Goal: Task Accomplishment & Management: Complete application form

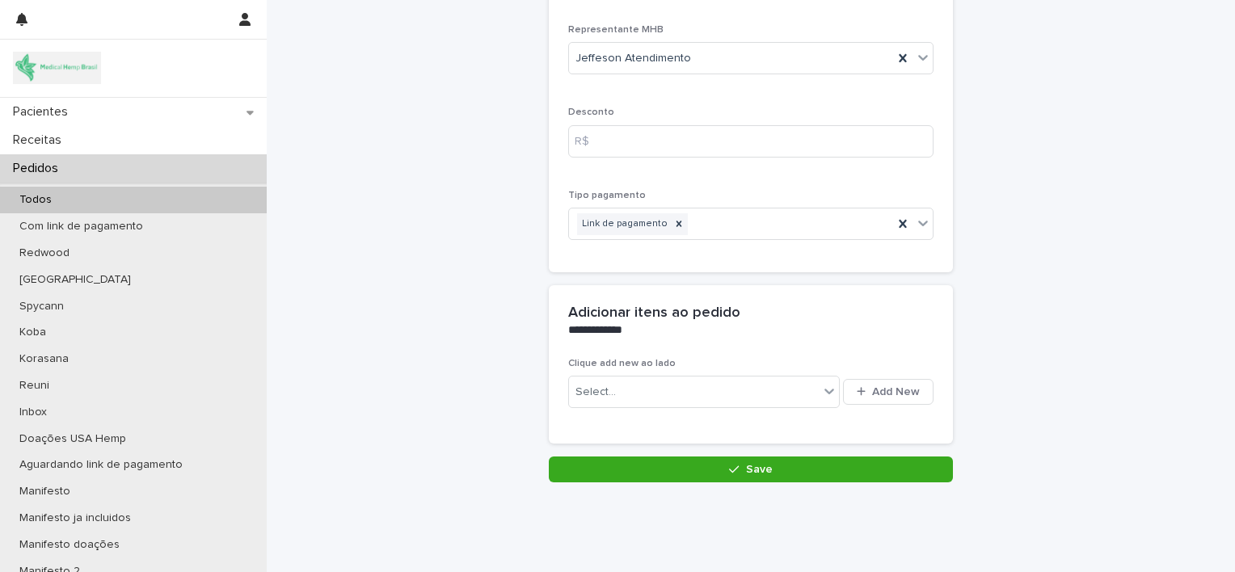
scroll to position [206, 0]
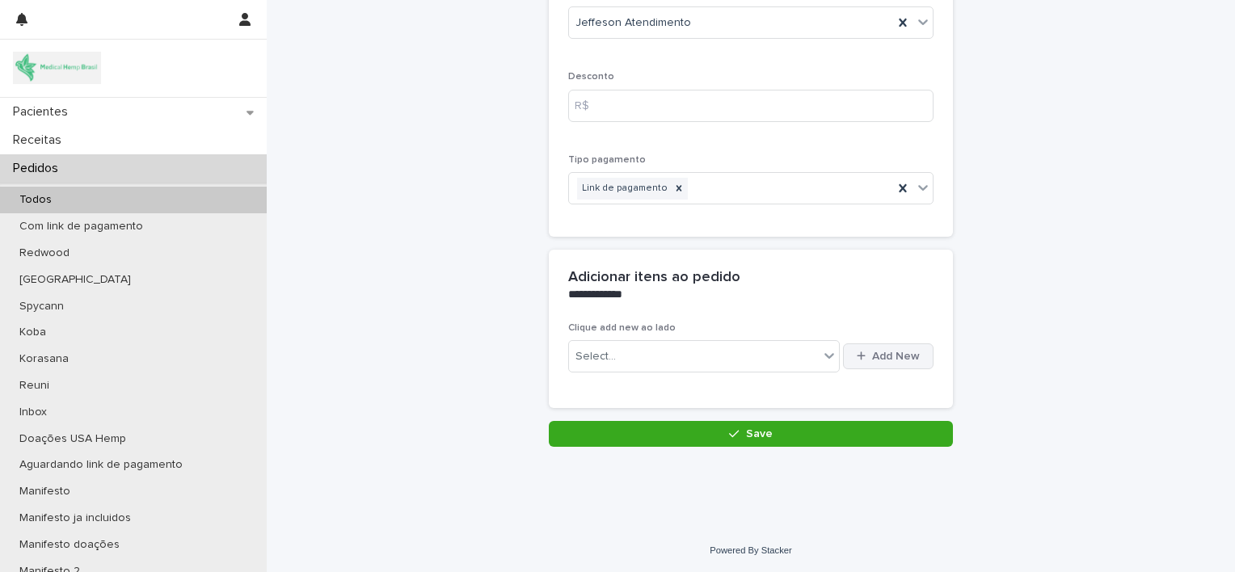
click at [866, 356] on div "button" at bounding box center [863, 356] width 15 height 11
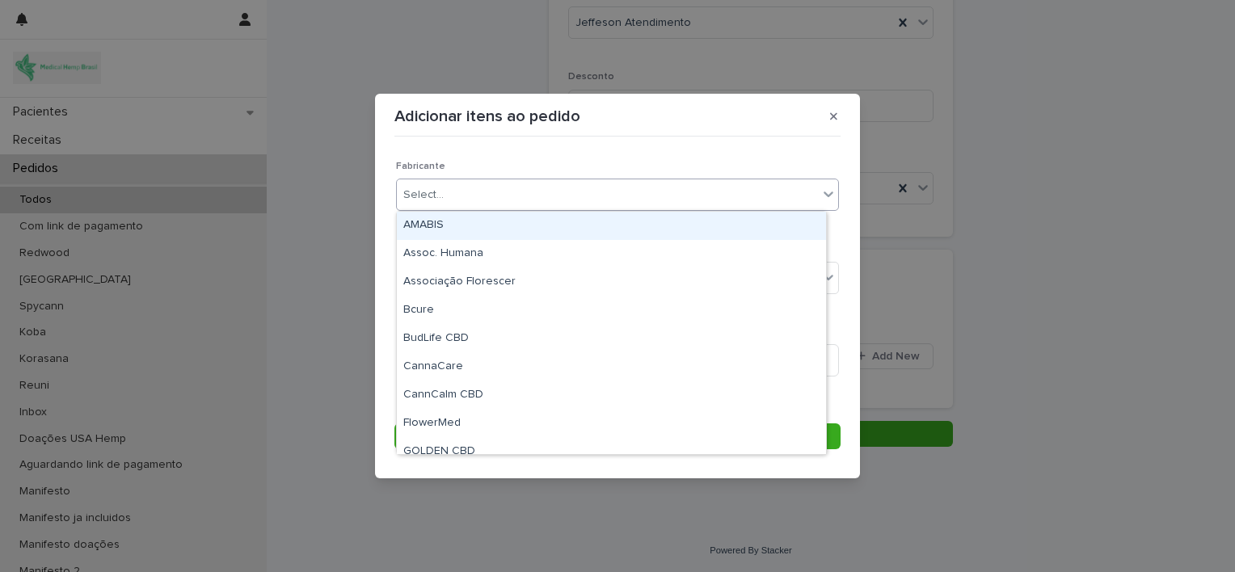
click at [608, 204] on div "Select..." at bounding box center [607, 195] width 421 height 27
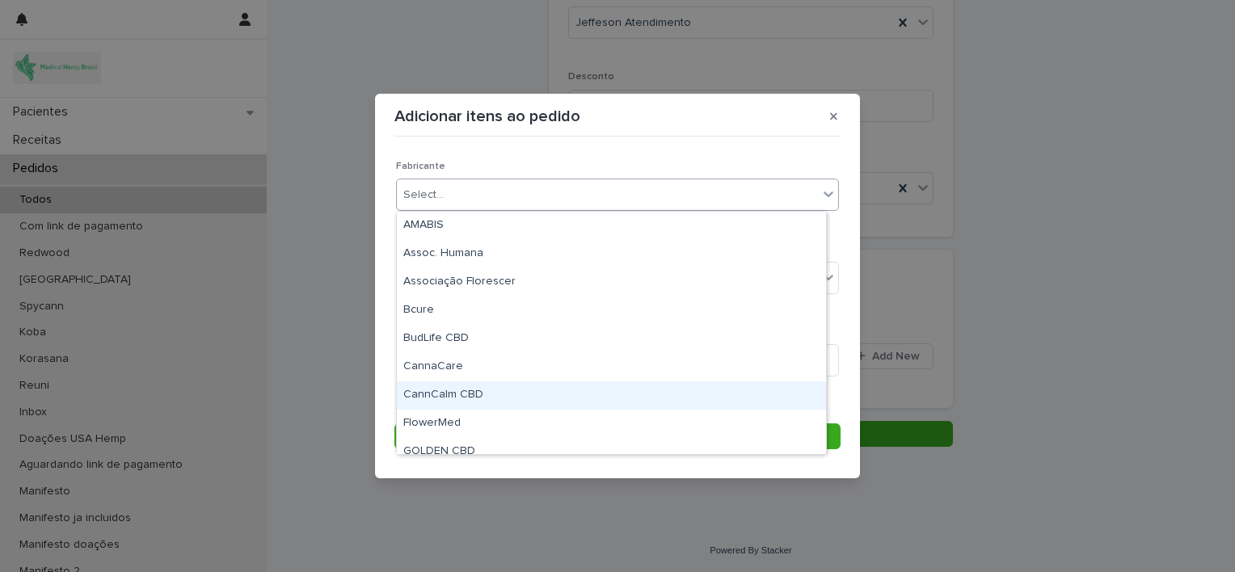
click at [511, 391] on div "CannCalm CBD" at bounding box center [611, 395] width 429 height 28
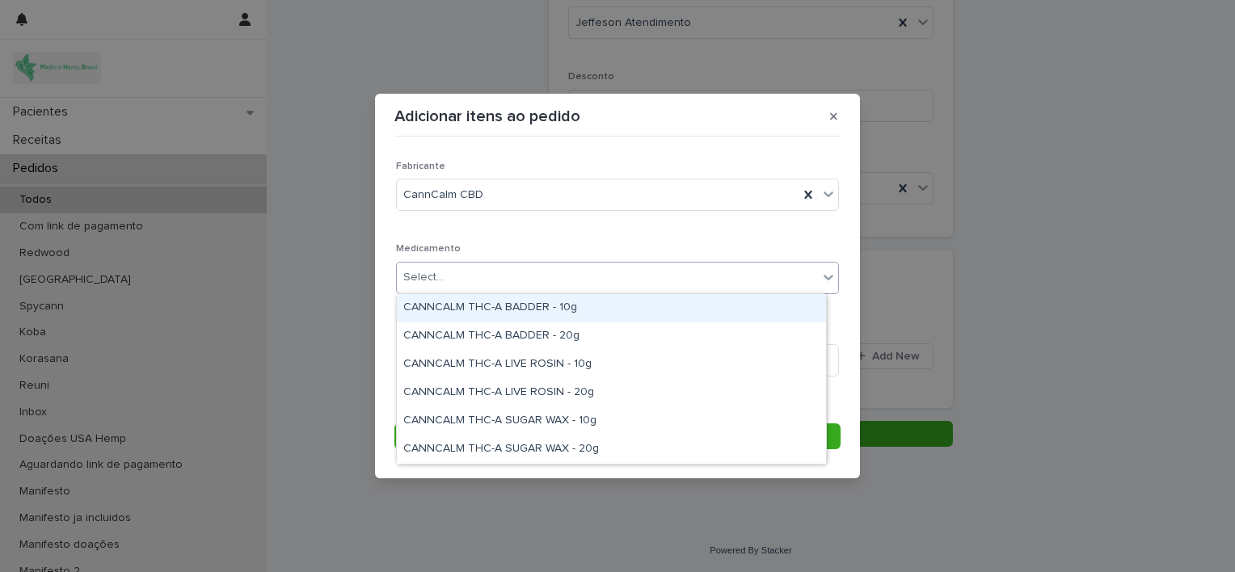
click at [507, 274] on div "Select..." at bounding box center [607, 277] width 421 height 27
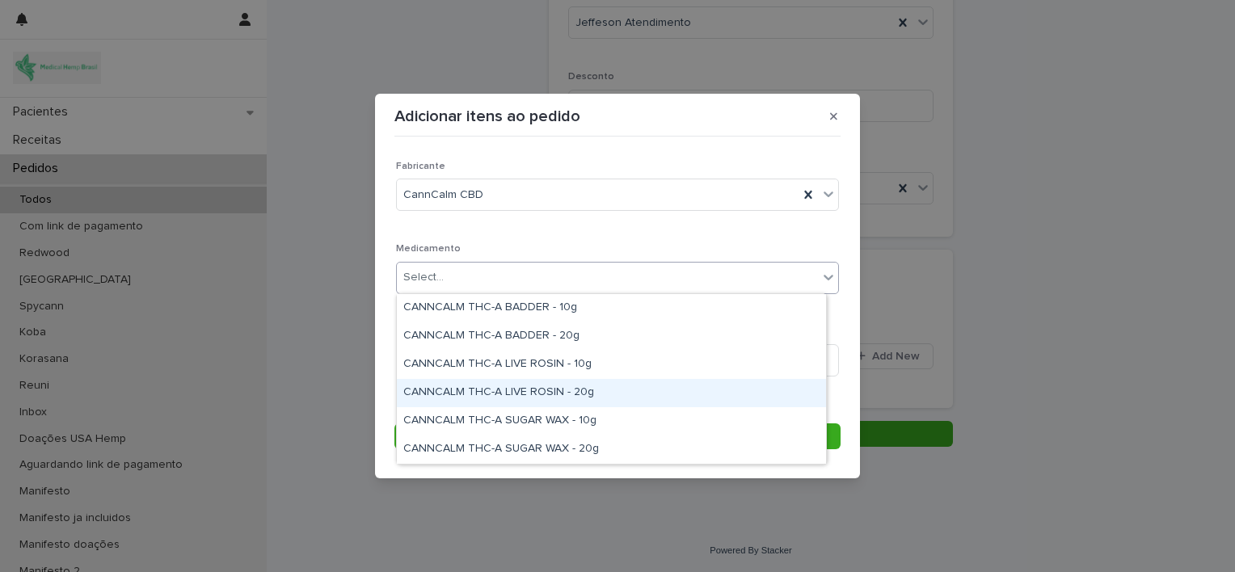
drag, startPoint x: 522, startPoint y: 377, endPoint x: 527, endPoint y: 392, distance: 15.3
click at [527, 392] on div "CANNCALM THC-A LIVE ROSIN - 20g" at bounding box center [611, 393] width 429 height 28
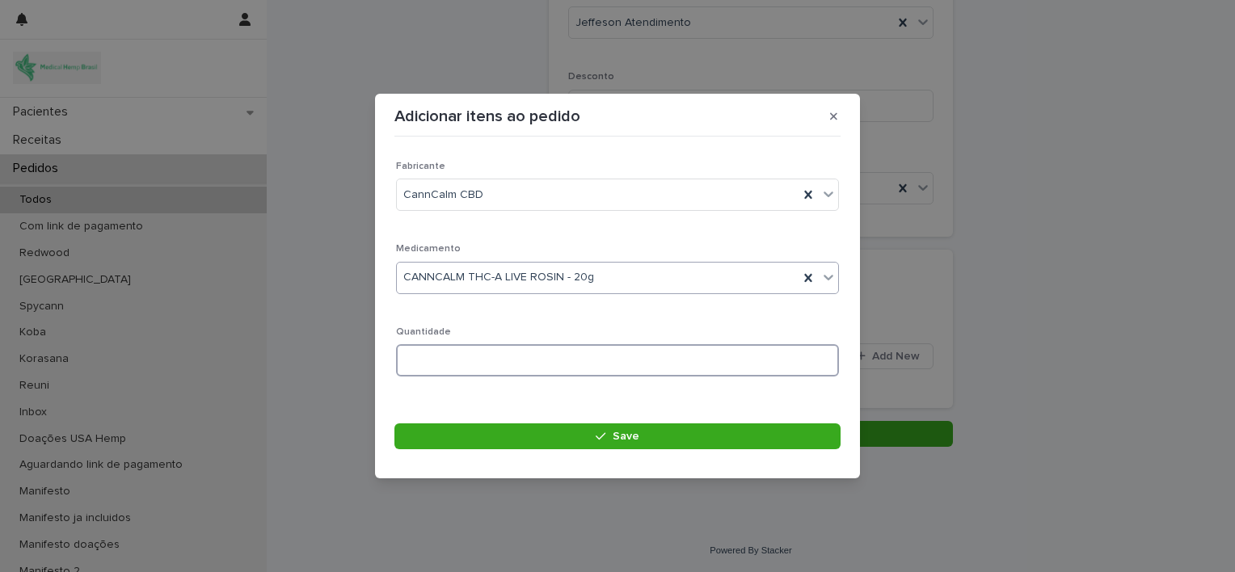
click at [483, 358] on input at bounding box center [617, 360] width 443 height 32
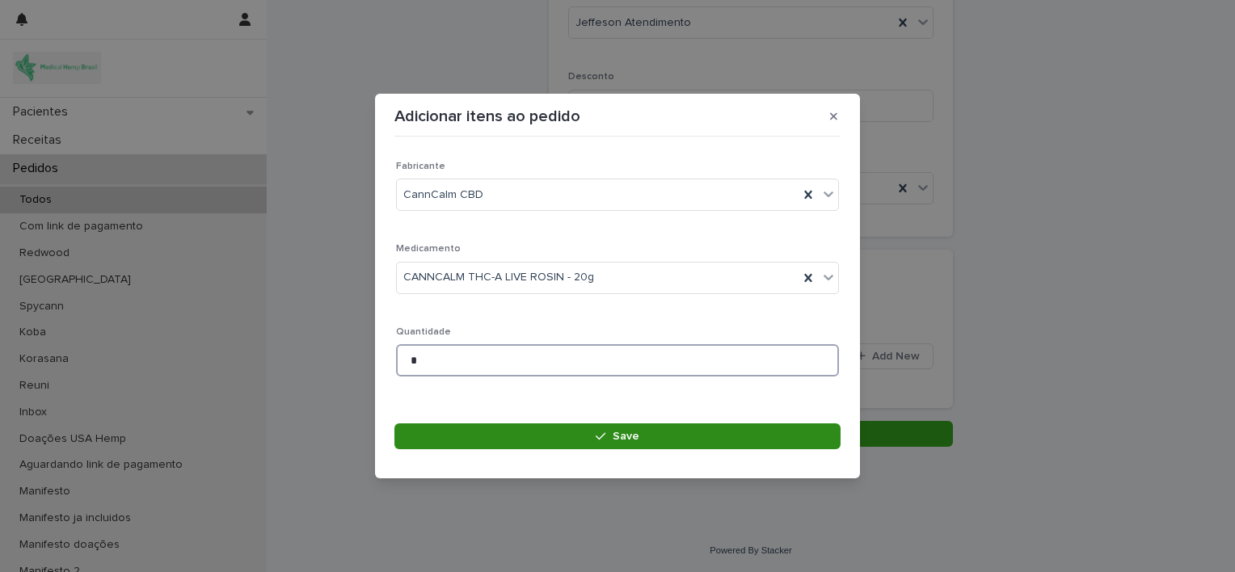
type input "*"
click at [562, 433] on button "Save" at bounding box center [617, 436] width 446 height 26
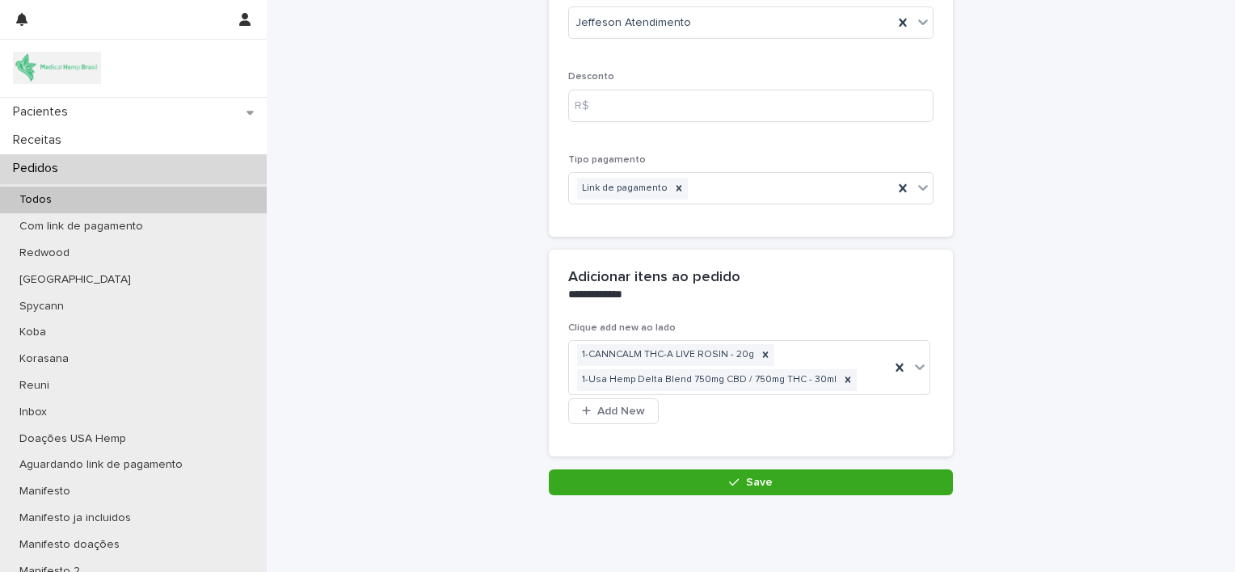
scroll to position [230, 0]
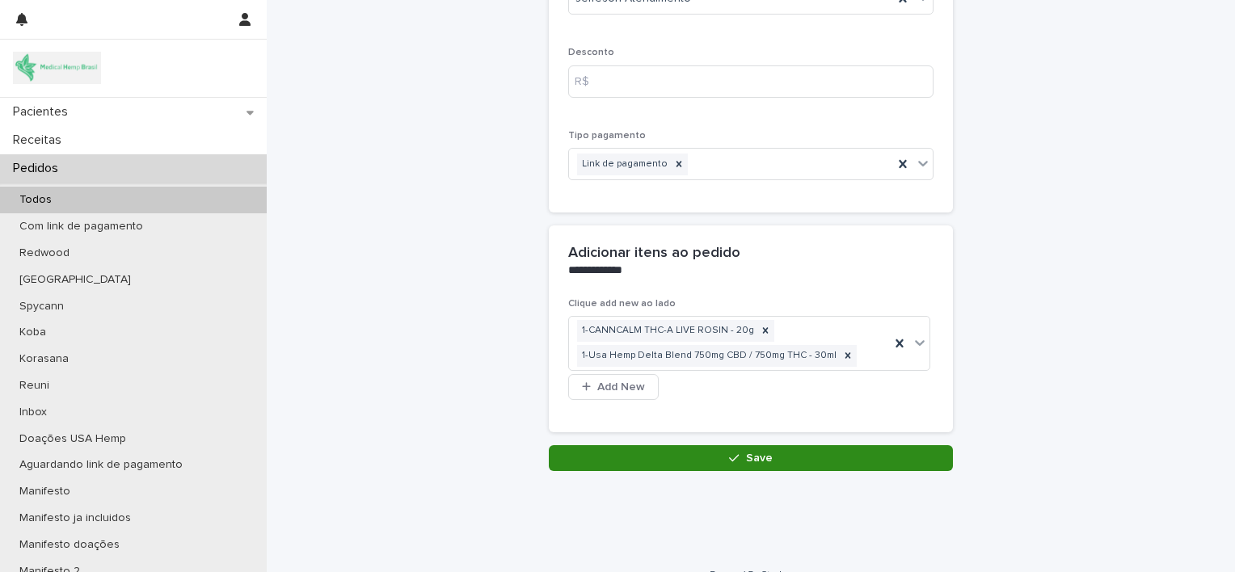
click at [605, 455] on button "Save" at bounding box center [751, 458] width 404 height 26
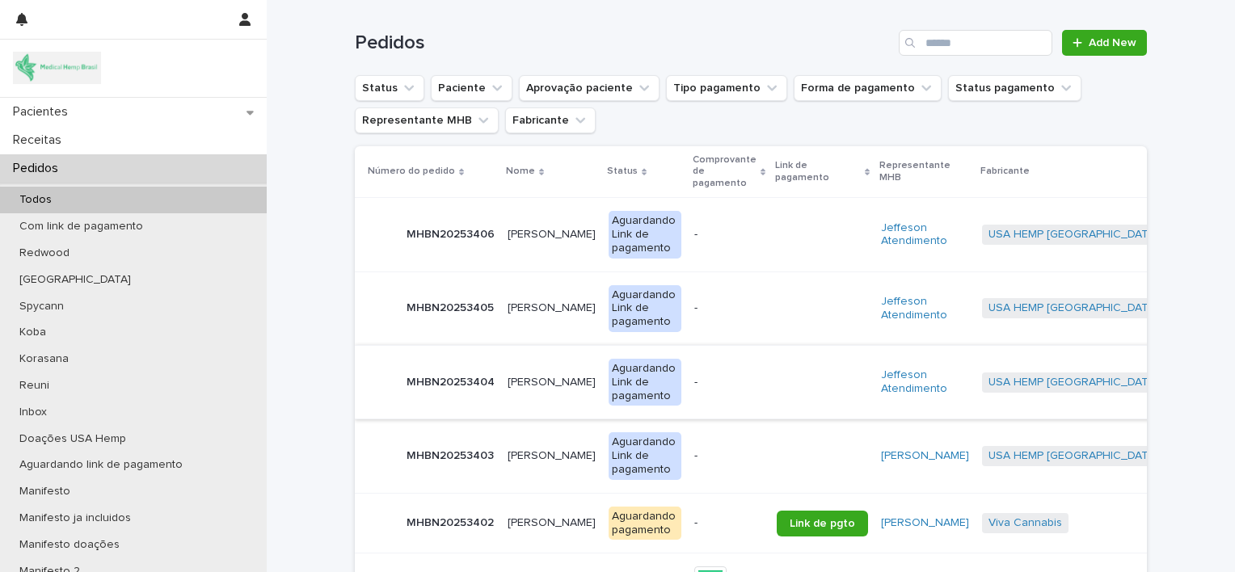
scroll to position [170, 0]
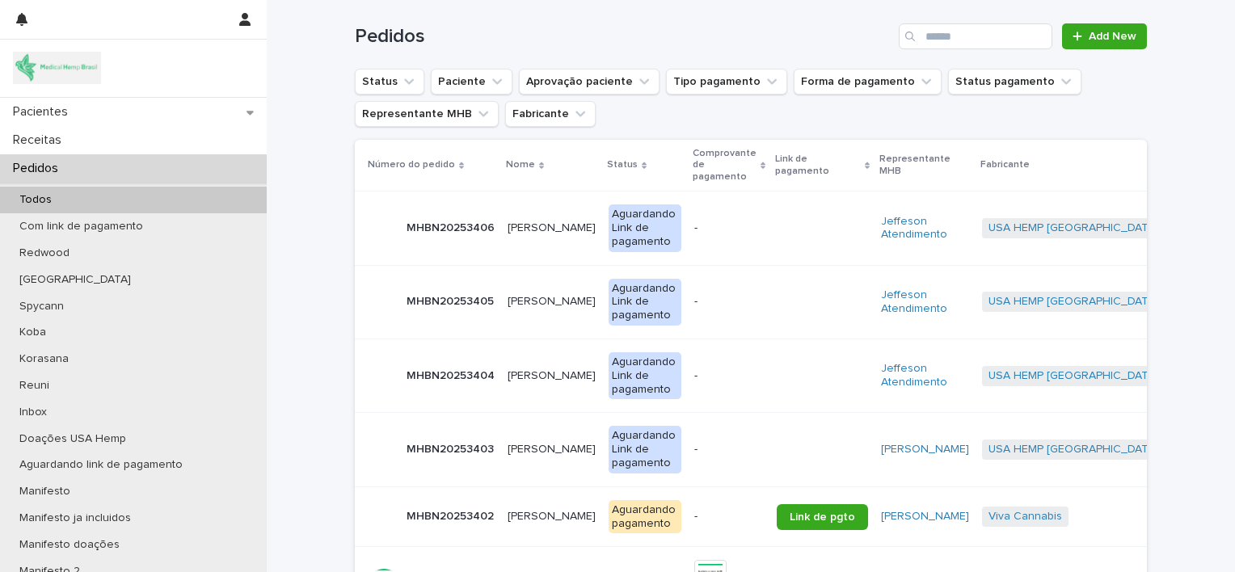
click at [533, 369] on p "[PERSON_NAME]" at bounding box center [552, 374] width 91 height 17
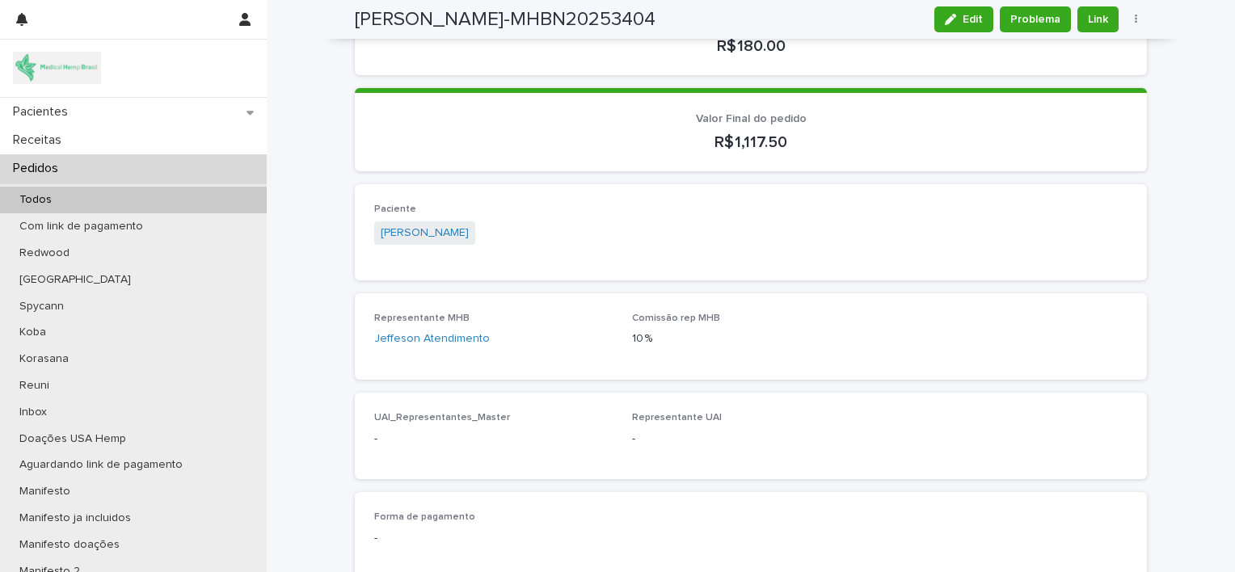
scroll to position [509, 0]
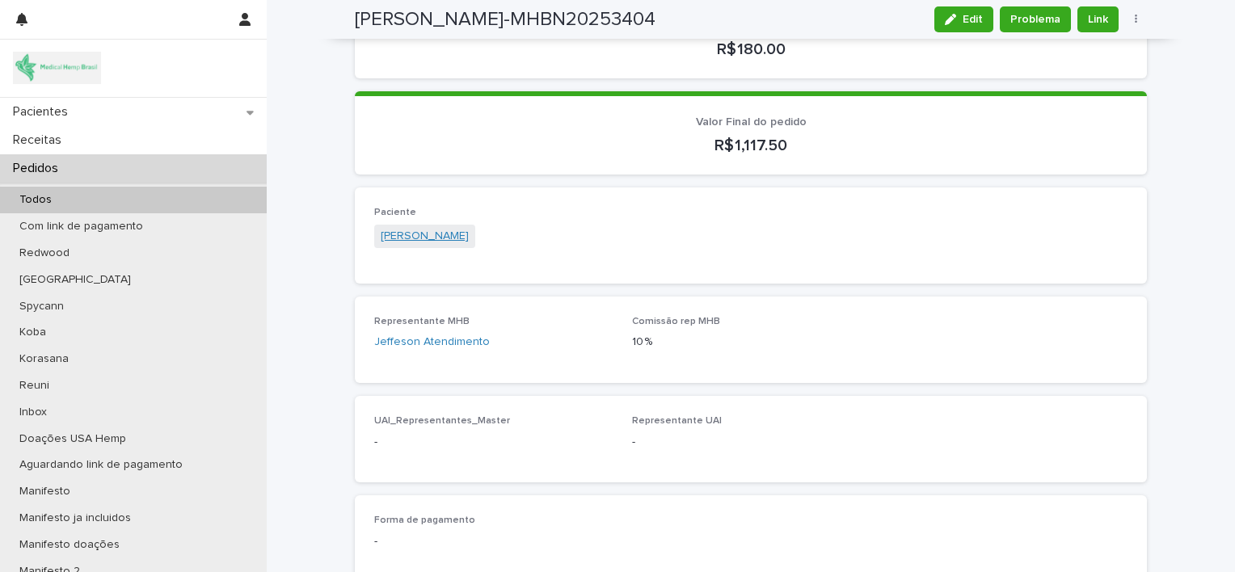
click at [459, 228] on link "[PERSON_NAME]" at bounding box center [425, 236] width 88 height 17
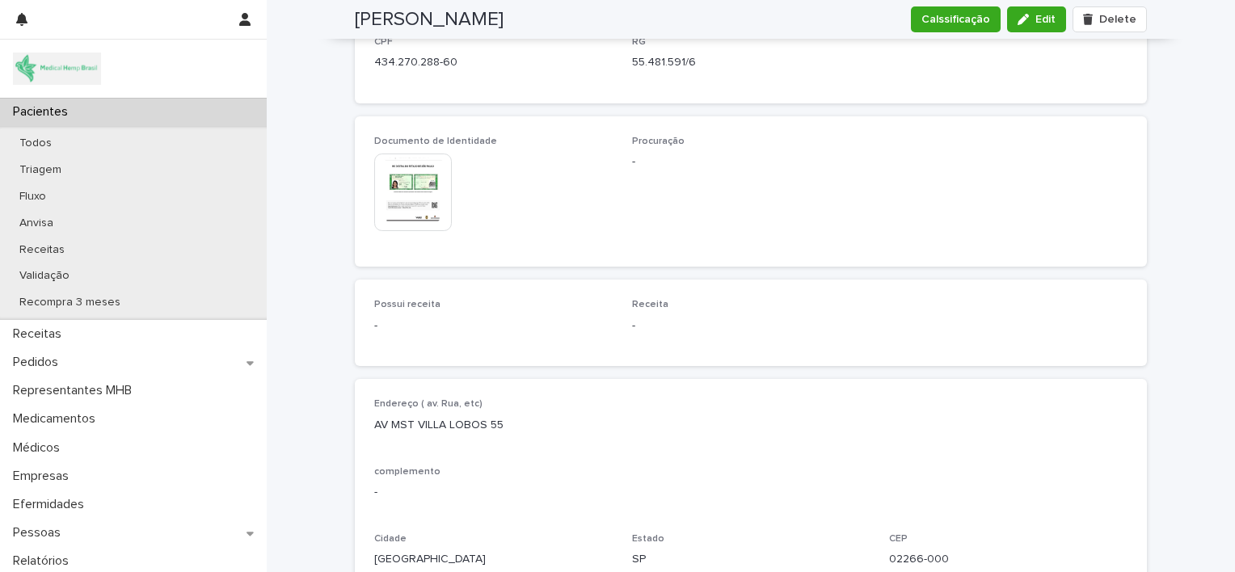
scroll to position [865, 0]
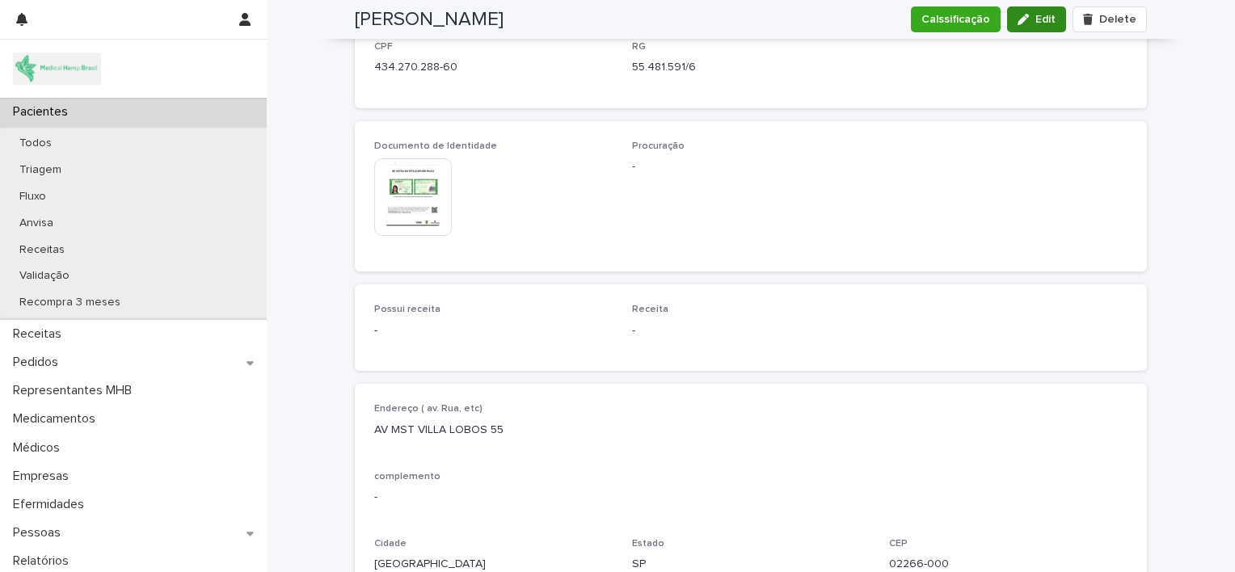
click at [1038, 19] on span "Edit" at bounding box center [1045, 19] width 20 height 11
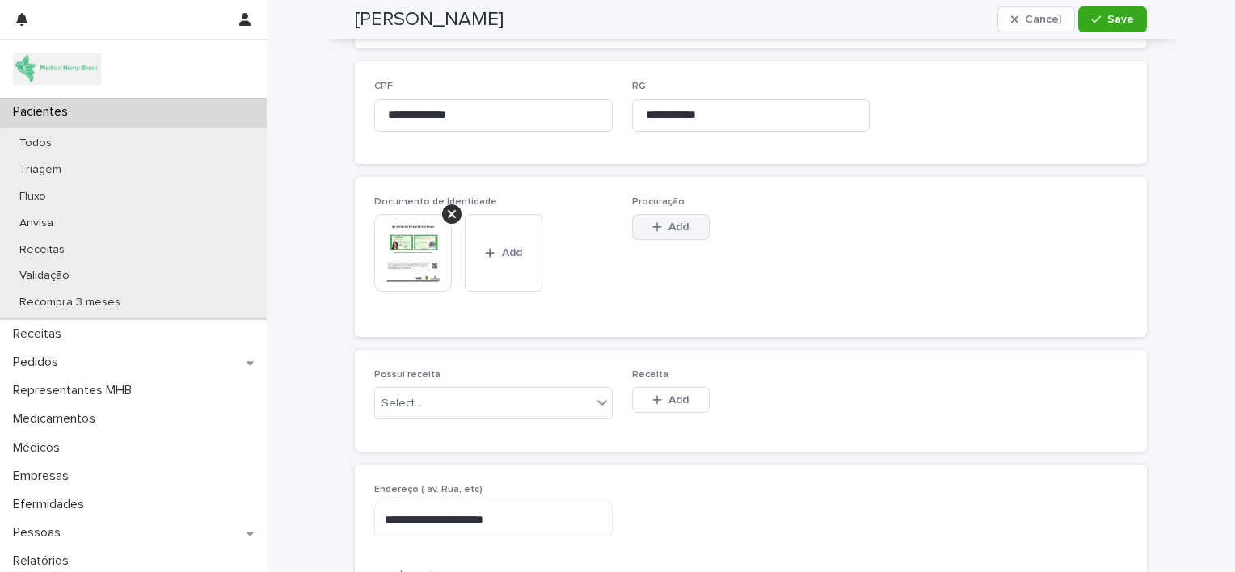
click at [652, 222] on icon "button" at bounding box center [656, 226] width 9 height 9
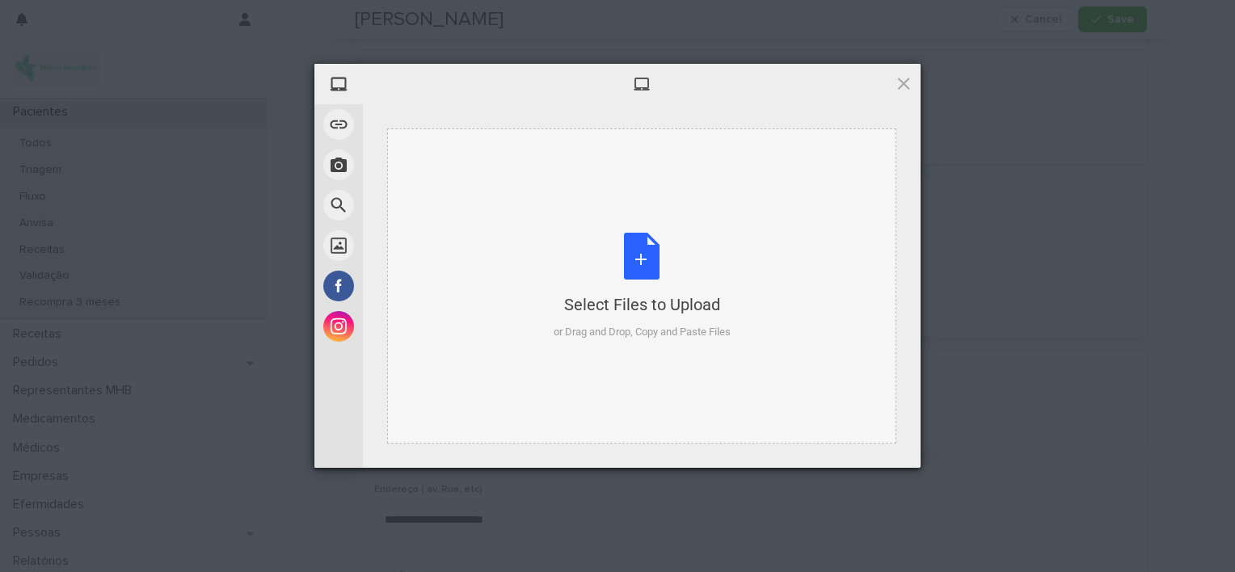
click at [640, 246] on div "Select Files to Upload or Drag and Drop, Copy and Paste Files" at bounding box center [641, 286] width 177 height 107
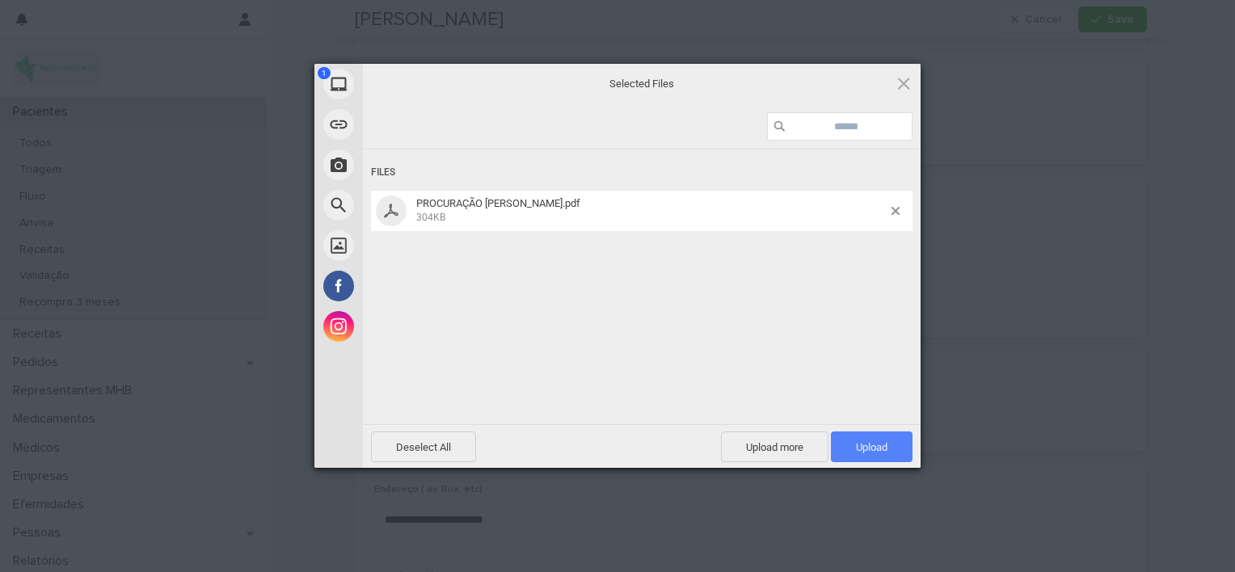
click at [879, 456] on span "Upload 1" at bounding box center [872, 446] width 82 height 31
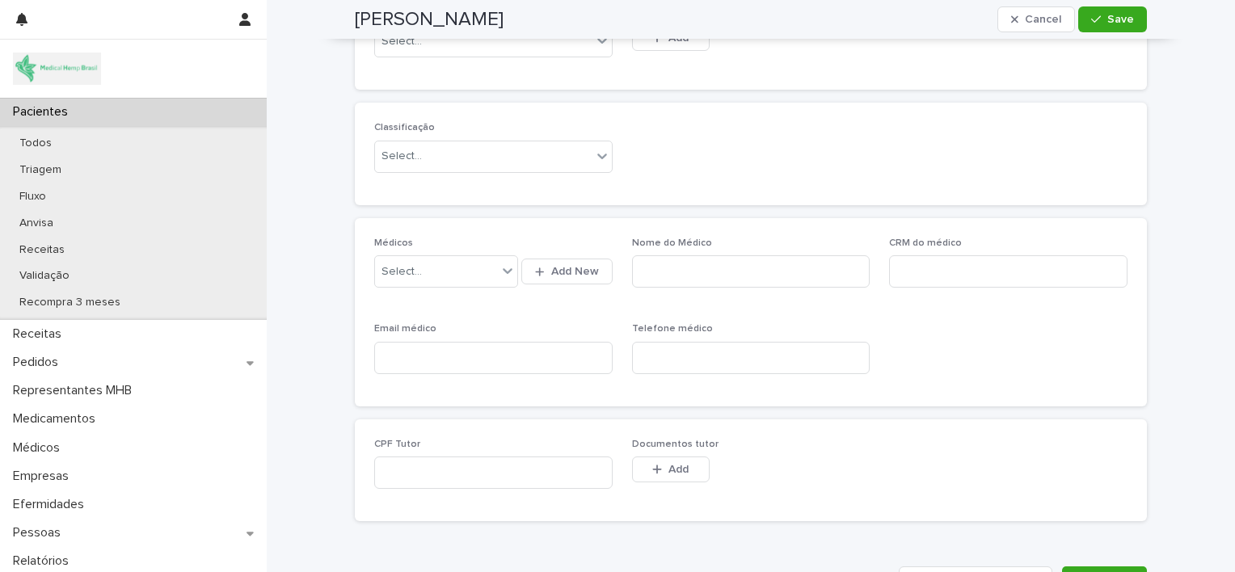
scroll to position [1832, 0]
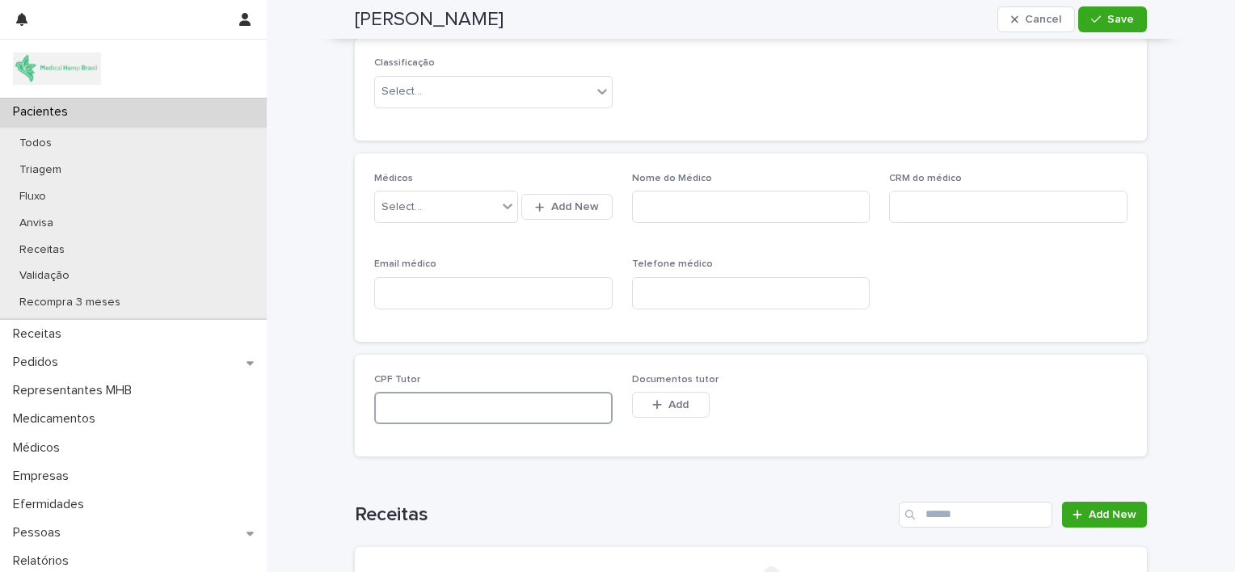
click at [426, 410] on input at bounding box center [493, 408] width 238 height 32
type input "**********"
click at [654, 402] on icon "button" at bounding box center [656, 404] width 9 height 9
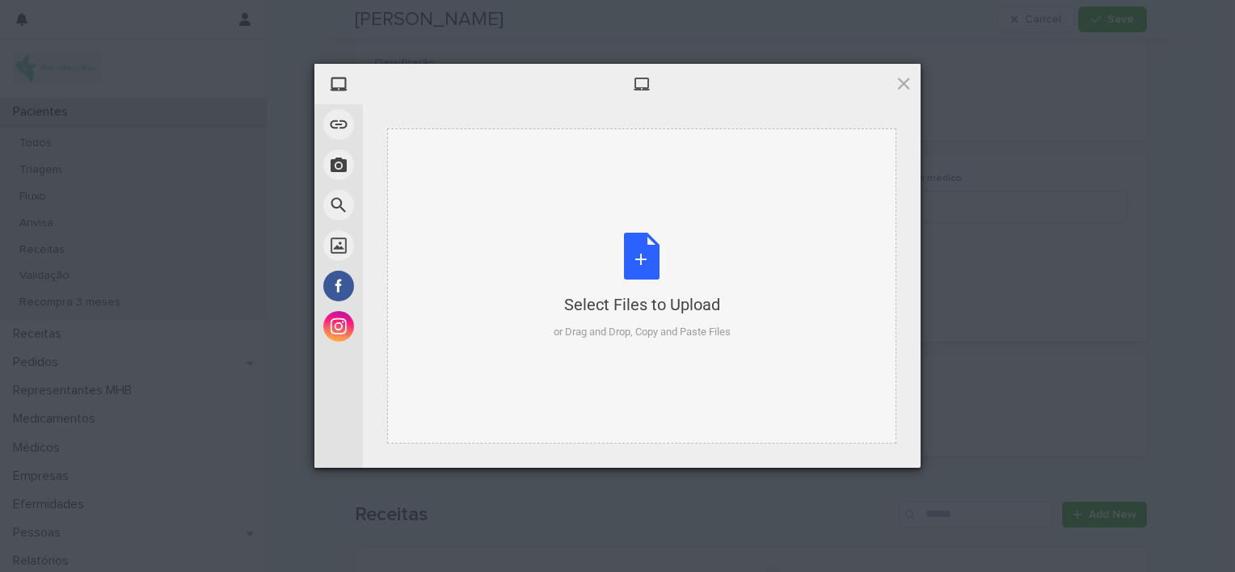
click at [643, 250] on div "Select Files to Upload or Drag and Drop, Copy and Paste Files" at bounding box center [641, 286] width 177 height 107
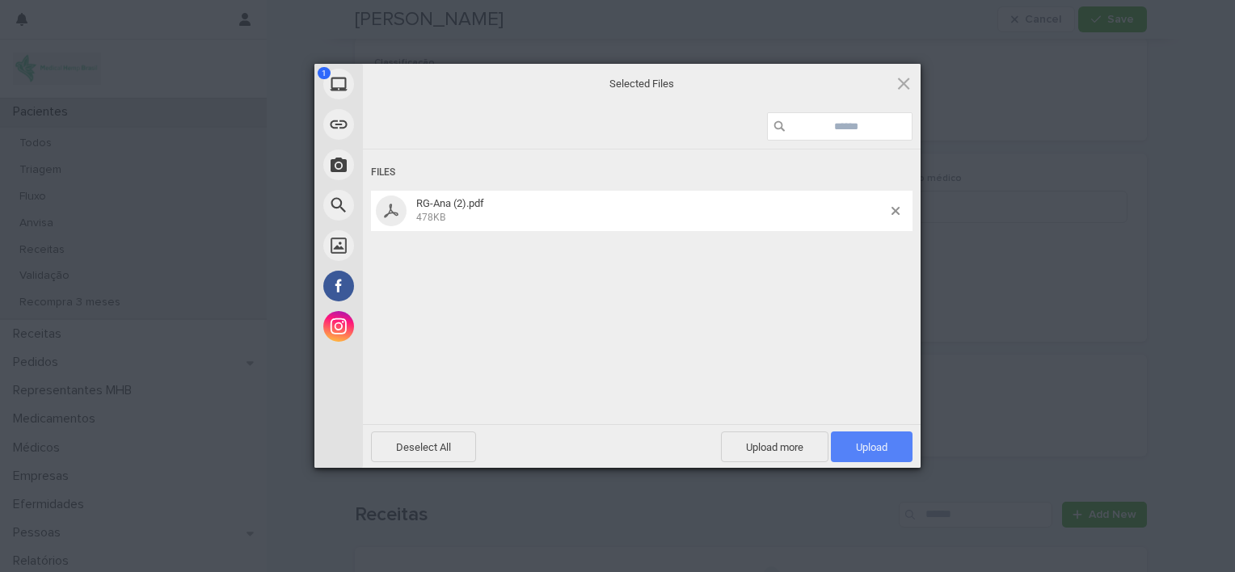
click at [876, 438] on span "Upload 1" at bounding box center [872, 446] width 82 height 31
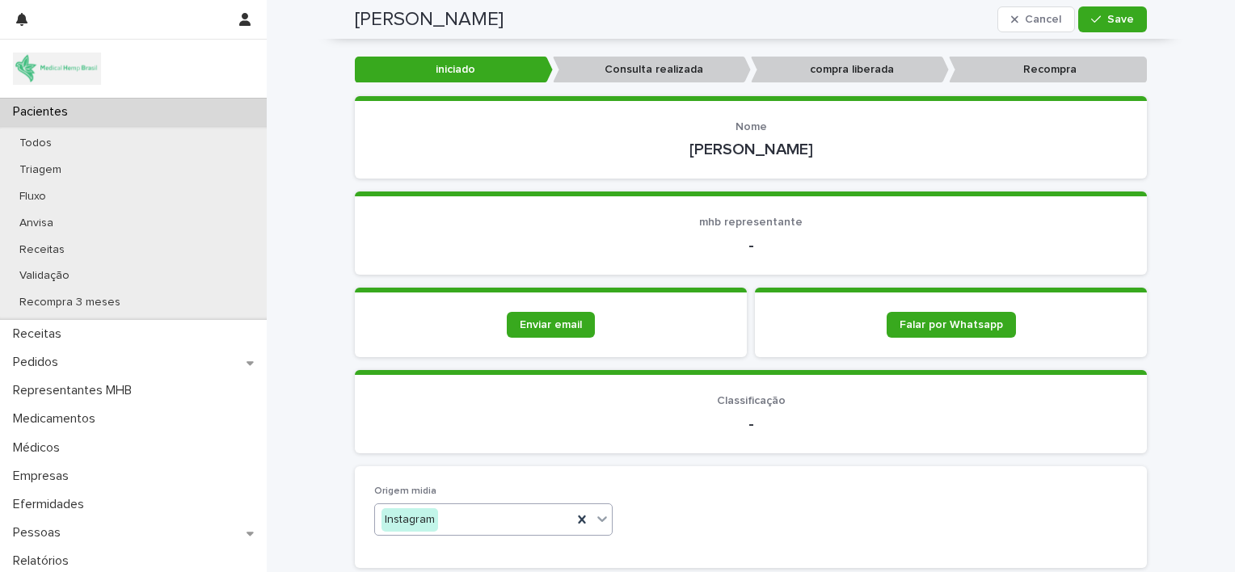
scroll to position [103, 0]
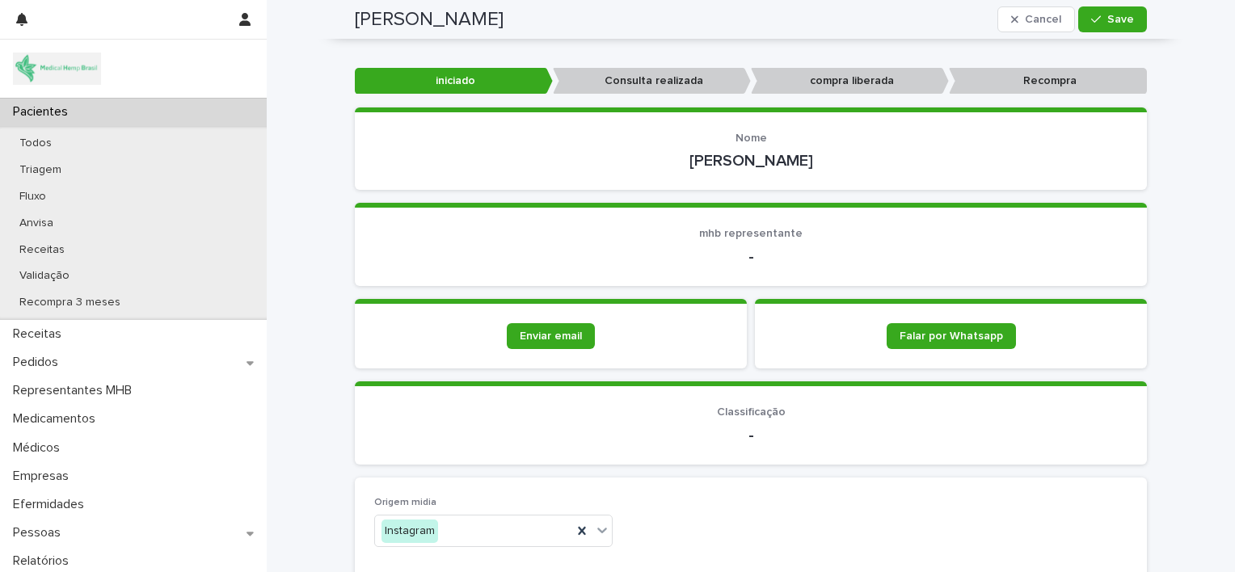
drag, startPoint x: 636, startPoint y: 154, endPoint x: 851, endPoint y: 176, distance: 216.1
click at [851, 176] on section "Nome [PERSON_NAME]" at bounding box center [751, 148] width 792 height 83
copy p "[PERSON_NAME]"
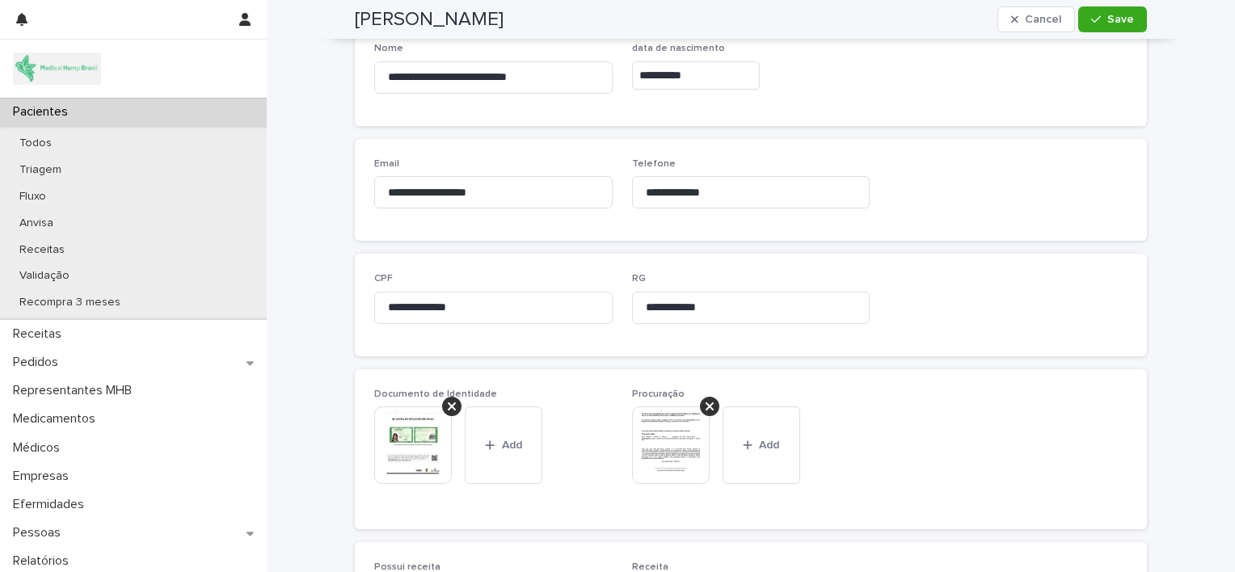
scroll to position [675, 0]
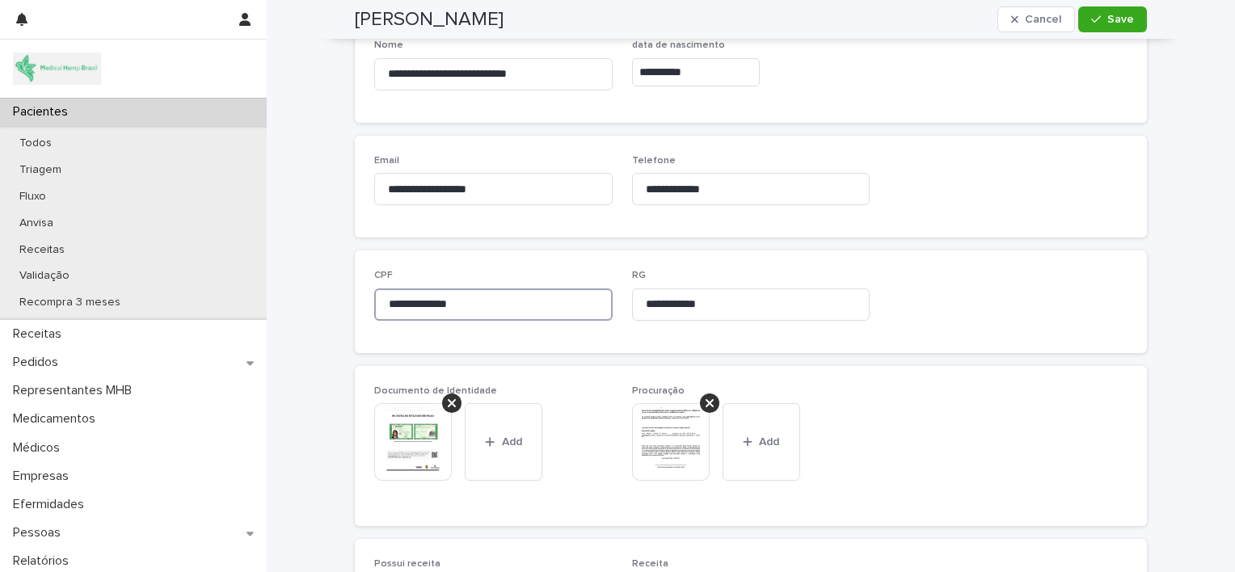
drag, startPoint x: 475, startPoint y: 301, endPoint x: 366, endPoint y: 303, distance: 109.1
click at [366, 303] on div "**********" at bounding box center [751, 301] width 792 height 102
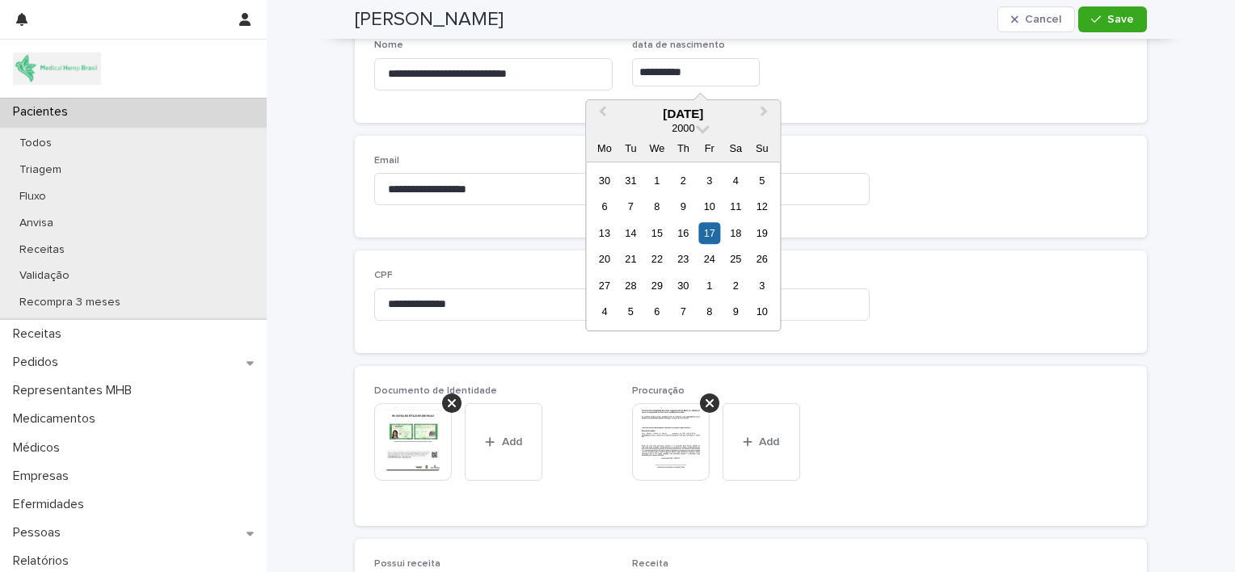
drag, startPoint x: 628, startPoint y: 71, endPoint x: 700, endPoint y: 82, distance: 72.7
click at [700, 82] on input "**********" at bounding box center [696, 72] width 128 height 28
paste input "****"
type input "**********"
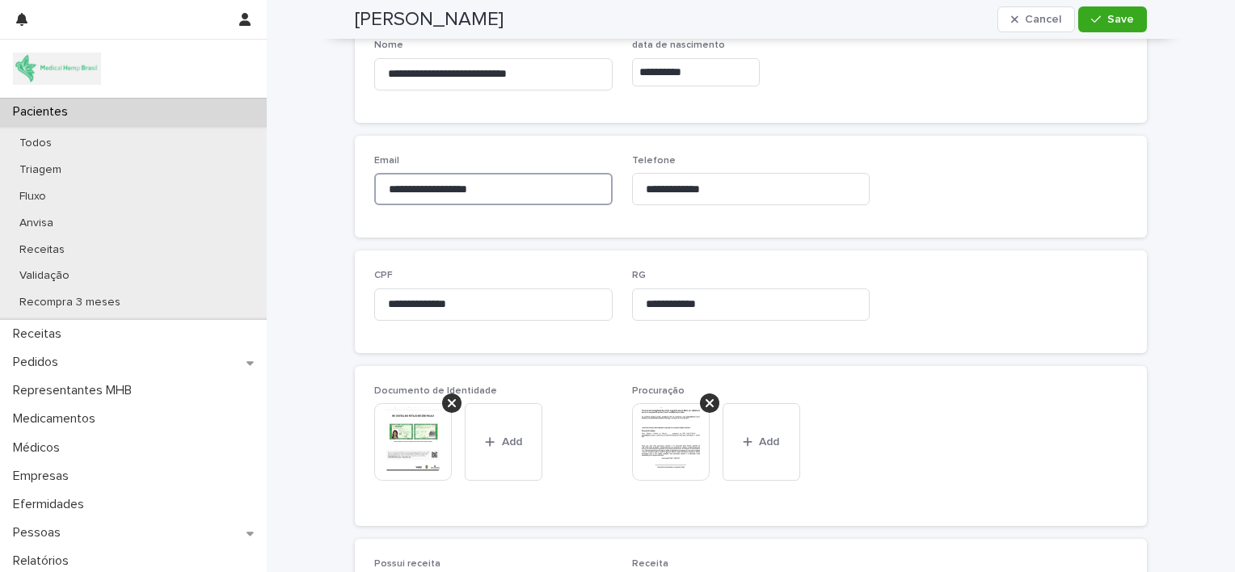
click at [511, 185] on input "**********" at bounding box center [493, 189] width 238 height 32
drag, startPoint x: 511, startPoint y: 185, endPoint x: 380, endPoint y: 182, distance: 131.7
click at [380, 182] on input "**********" at bounding box center [493, 189] width 238 height 32
drag, startPoint x: 639, startPoint y: 187, endPoint x: 723, endPoint y: 201, distance: 85.1
click at [723, 201] on input "**********" at bounding box center [751, 189] width 238 height 32
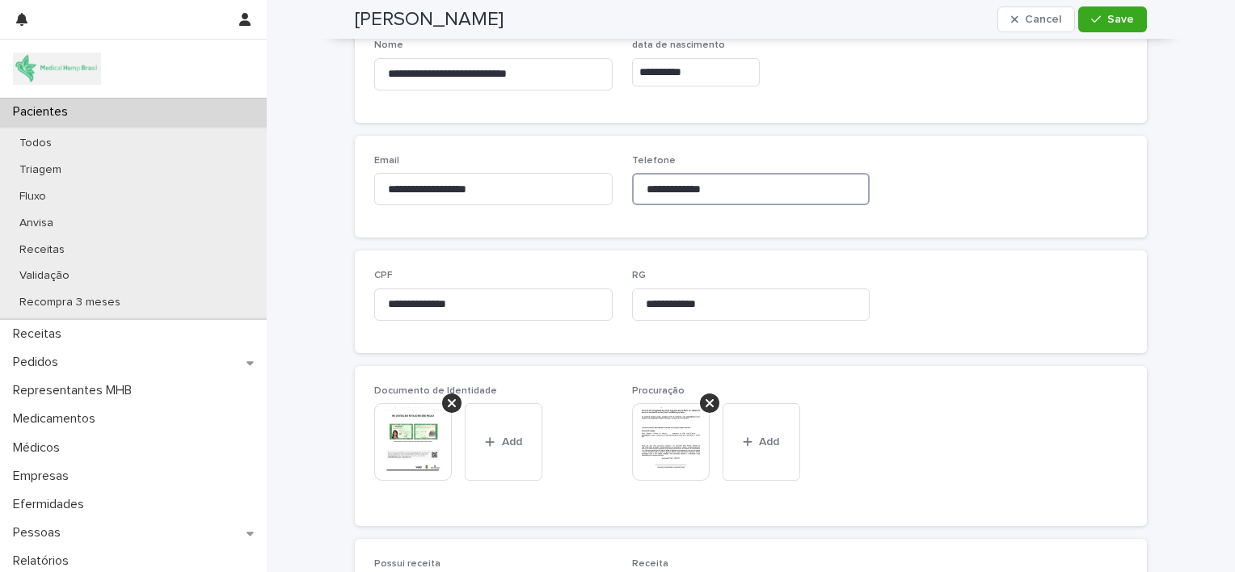
click at [723, 201] on input "**********" at bounding box center [751, 189] width 238 height 32
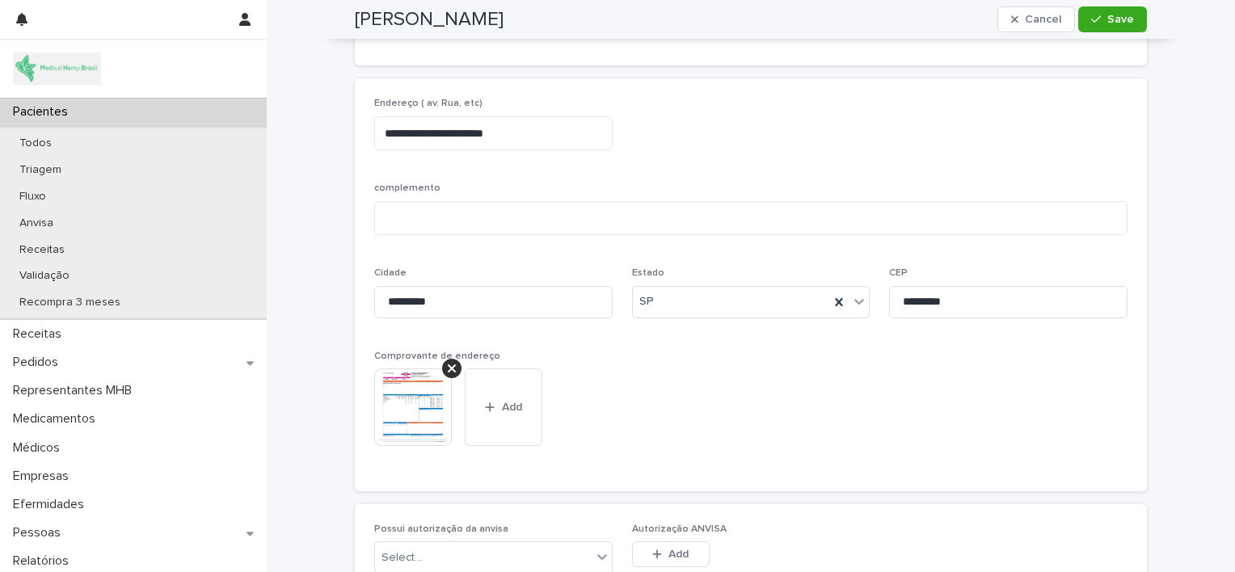
scroll to position [1253, 0]
drag, startPoint x: 897, startPoint y: 303, endPoint x: 963, endPoint y: 310, distance: 66.6
click at [963, 310] on input "*********" at bounding box center [1008, 300] width 238 height 32
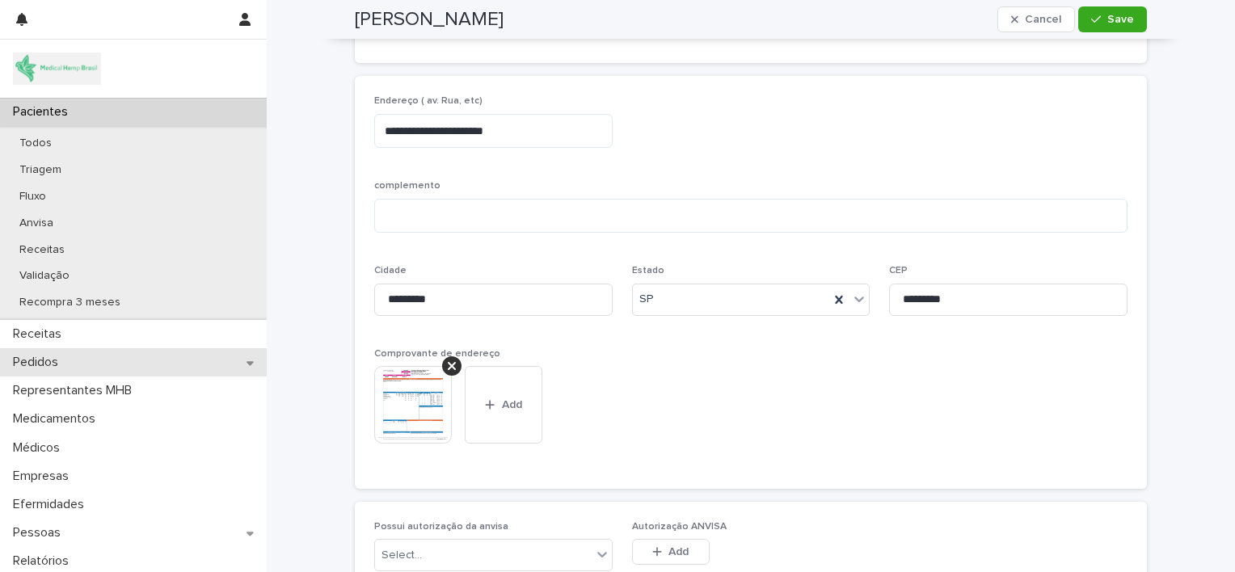
click at [132, 366] on div "Pedidos" at bounding box center [133, 362] width 267 height 28
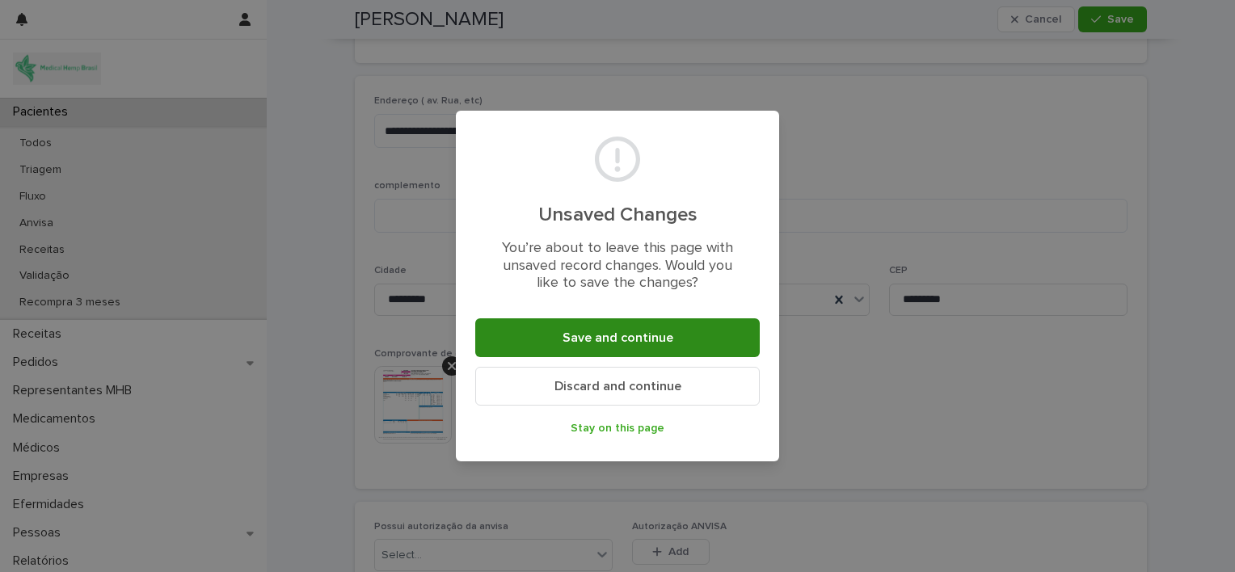
click at [570, 333] on span "Save and continue" at bounding box center [617, 337] width 111 height 13
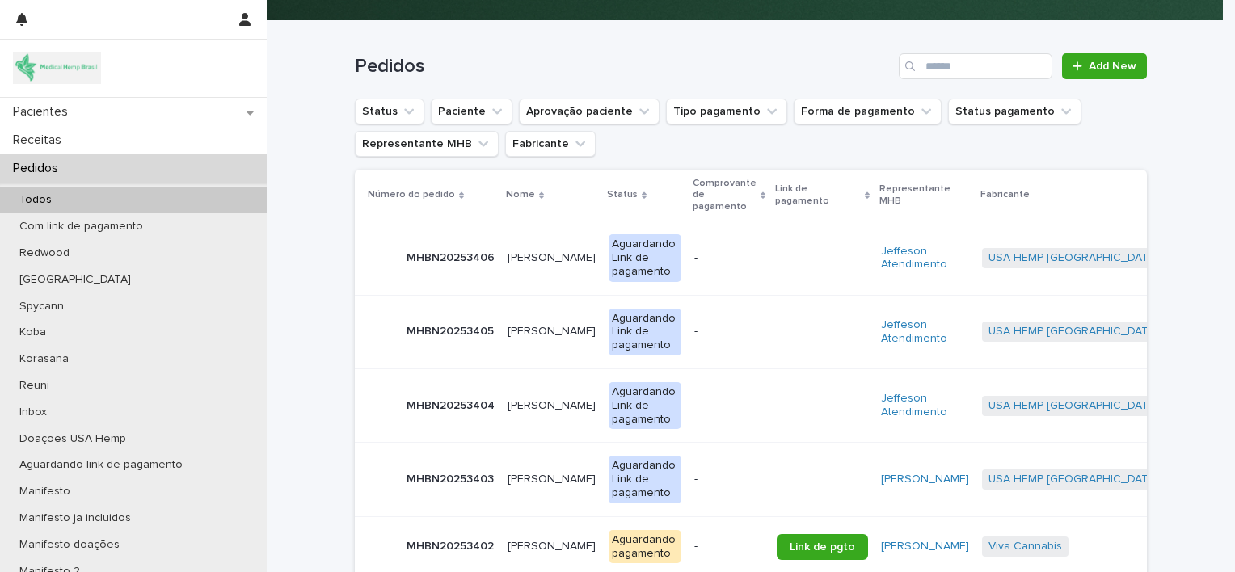
scroll to position [161, 0]
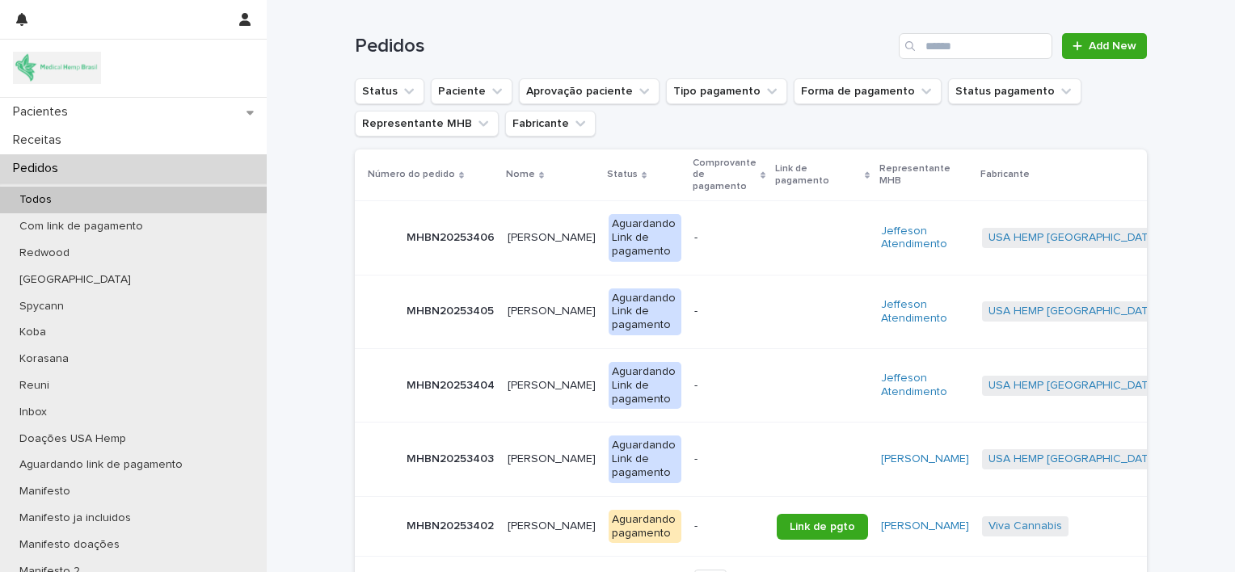
click at [543, 309] on p "[PERSON_NAME]" at bounding box center [552, 309] width 91 height 17
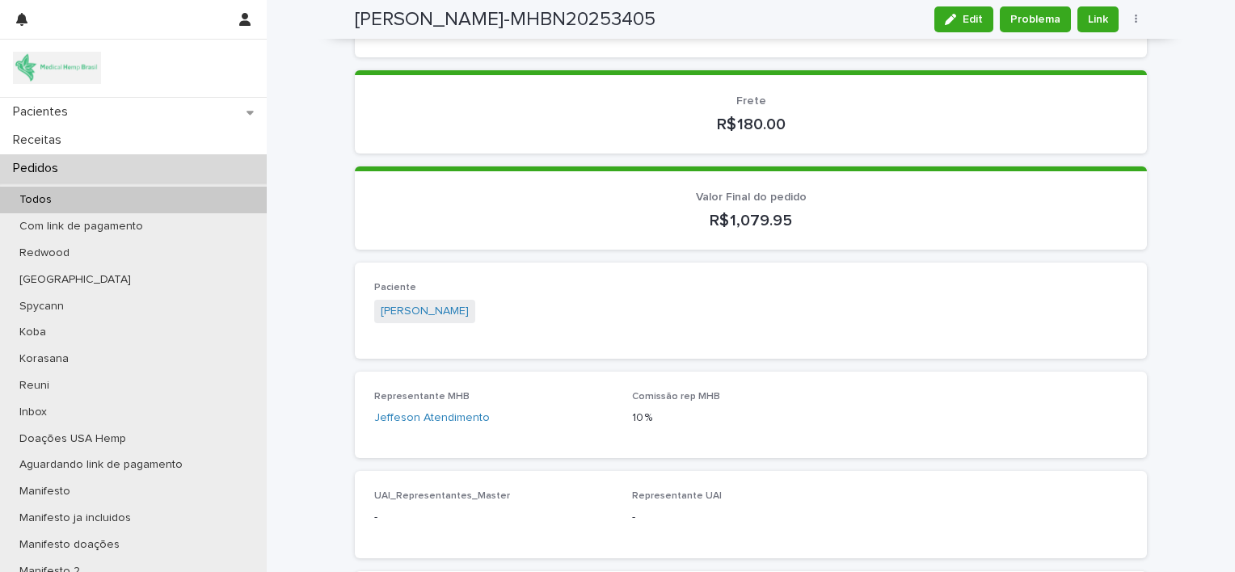
scroll to position [417, 0]
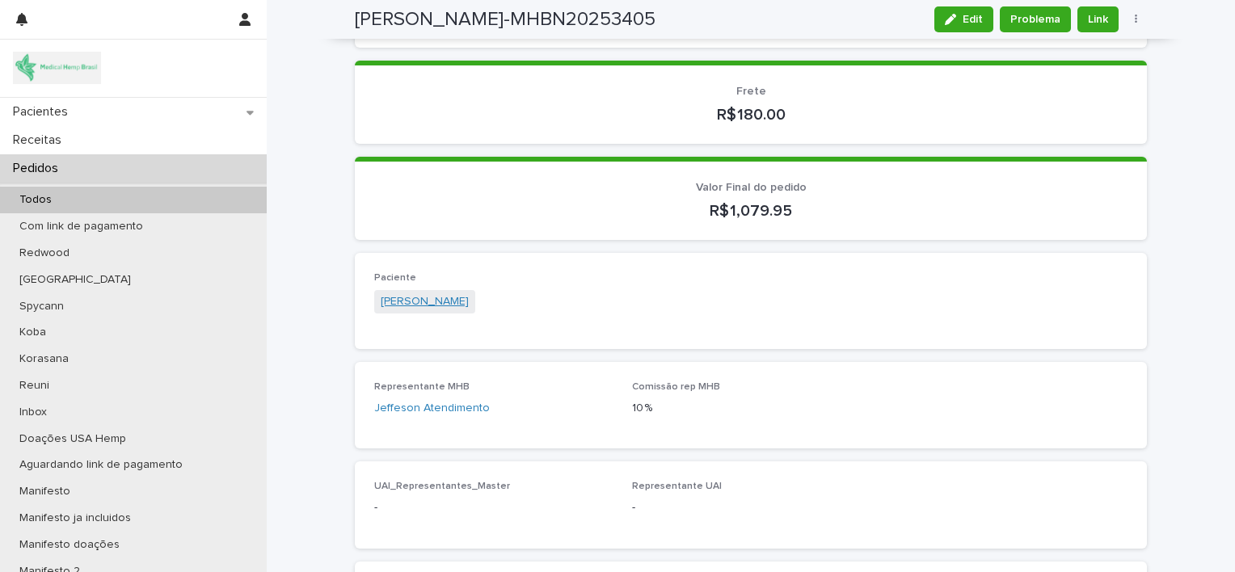
click at [429, 298] on link "[PERSON_NAME]" at bounding box center [425, 301] width 88 height 17
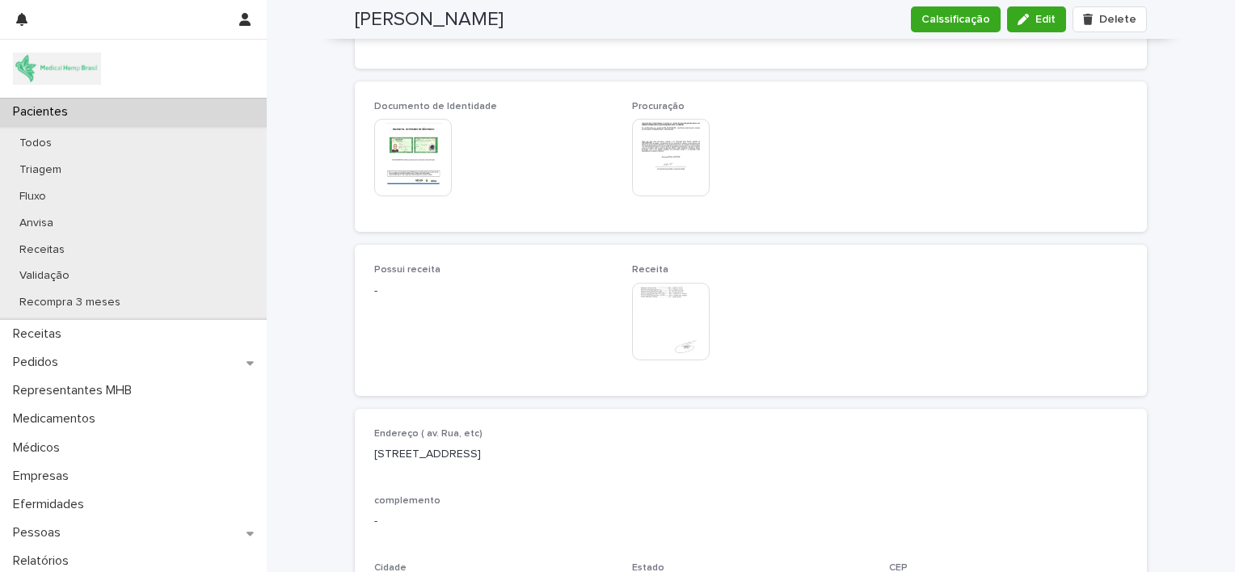
scroll to position [973, 0]
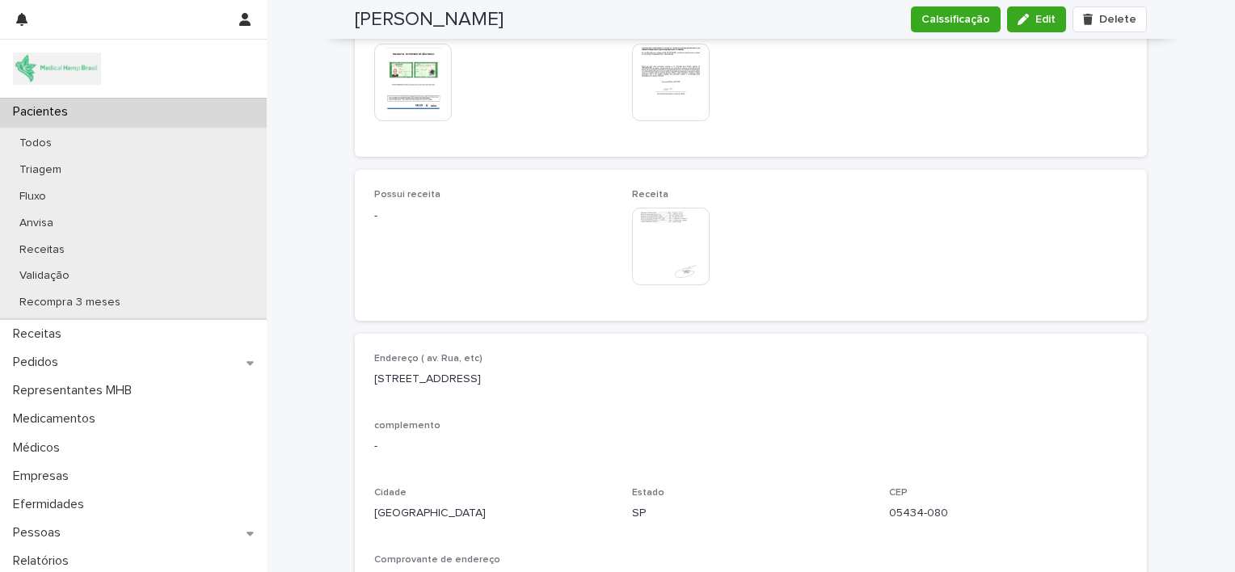
click at [679, 233] on img at bounding box center [671, 247] width 78 height 78
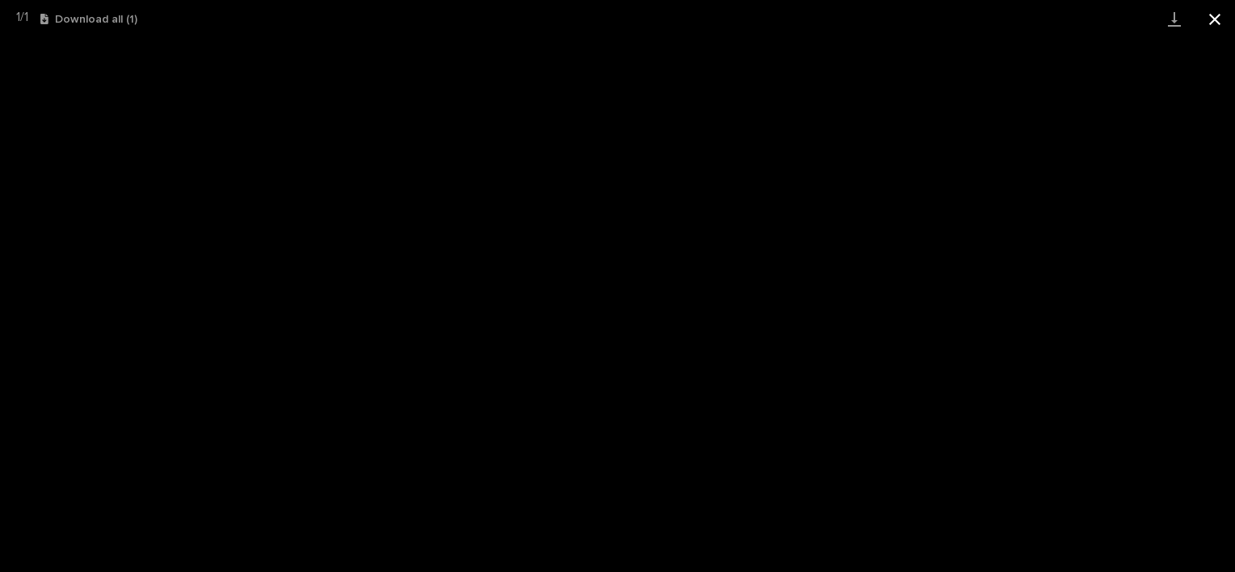
click at [1219, 28] on button "Close gallery" at bounding box center [1214, 19] width 40 height 38
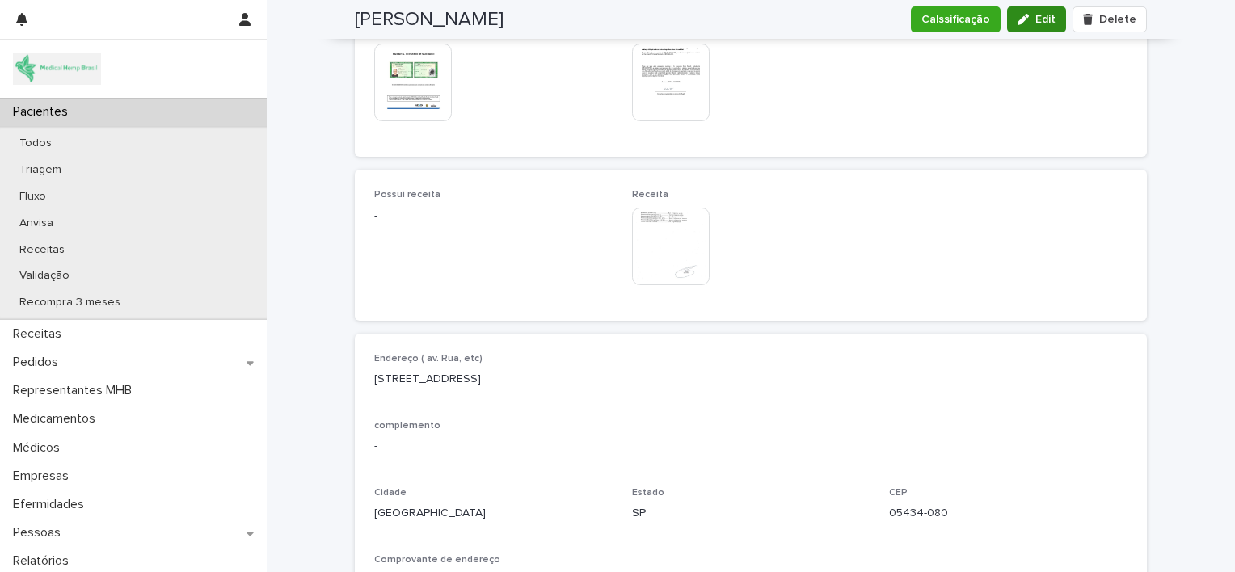
click at [1035, 19] on span "Edit" at bounding box center [1045, 19] width 20 height 11
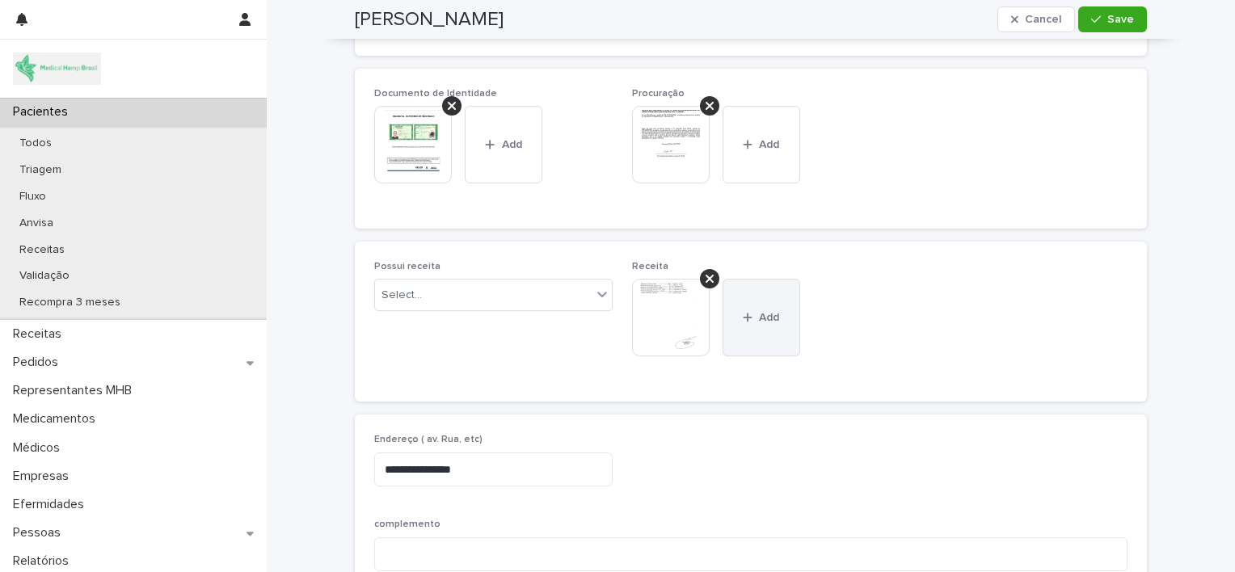
click at [759, 315] on span "Add" at bounding box center [769, 317] width 20 height 11
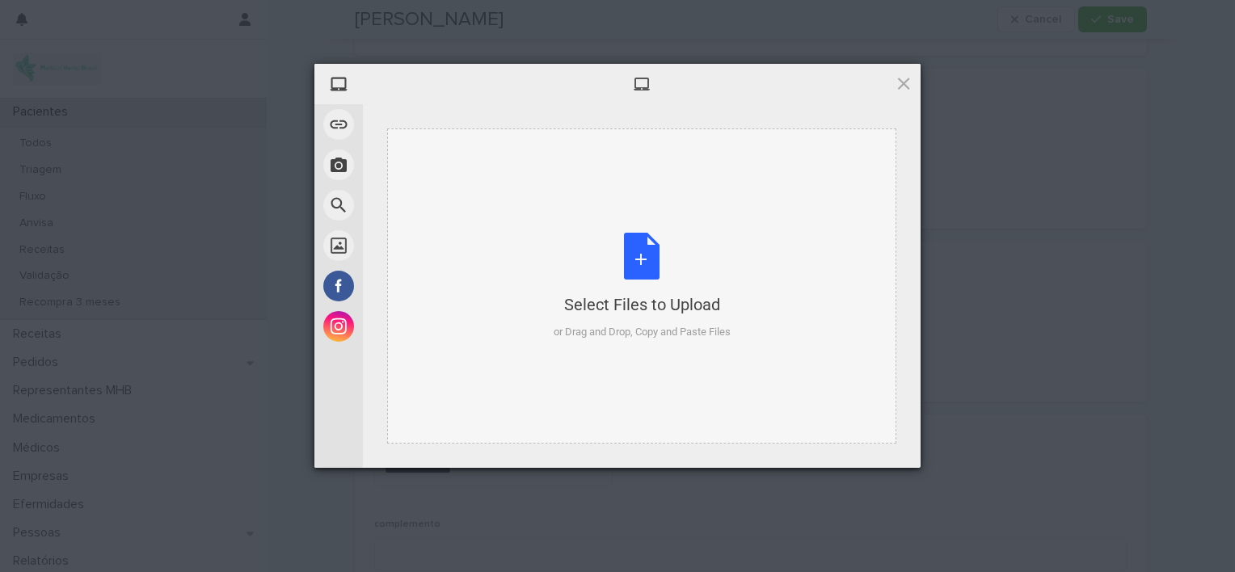
click at [645, 252] on div "Select Files to Upload or Drag and Drop, Copy and Paste Files" at bounding box center [641, 286] width 177 height 107
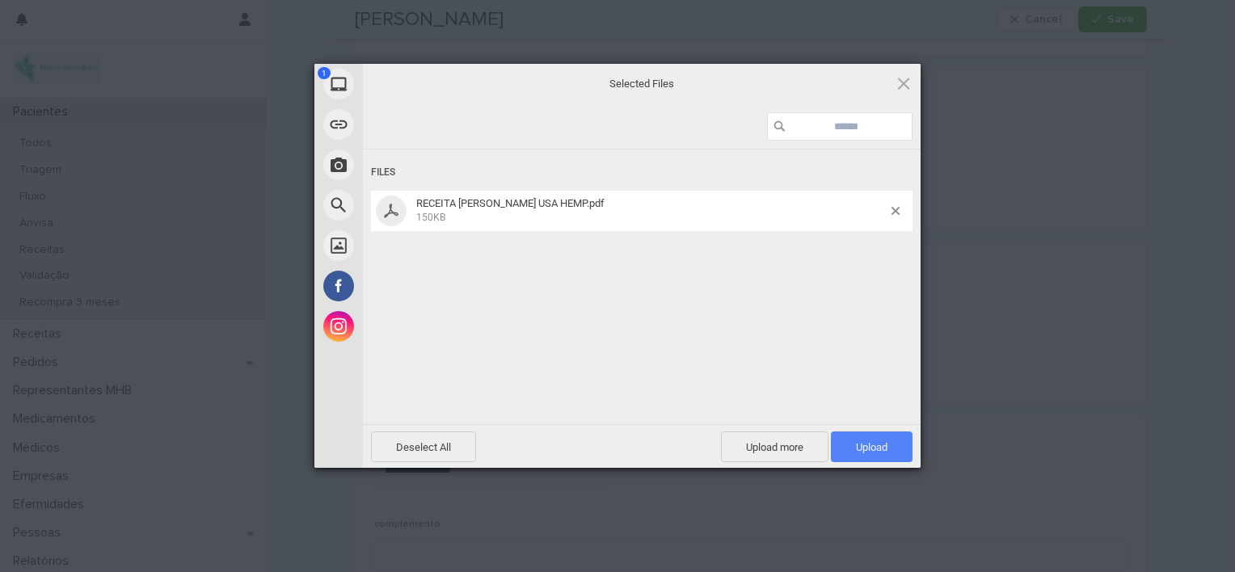
click at [877, 453] on span "Upload 1" at bounding box center [872, 446] width 82 height 31
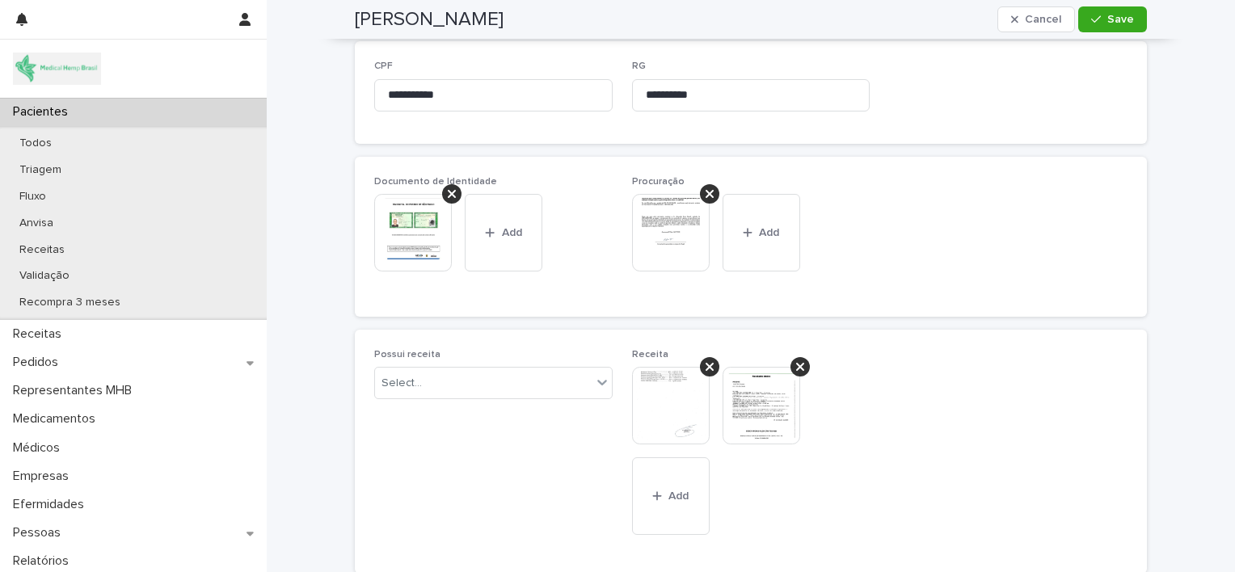
scroll to position [879, 0]
click at [677, 246] on img at bounding box center [671, 239] width 78 height 78
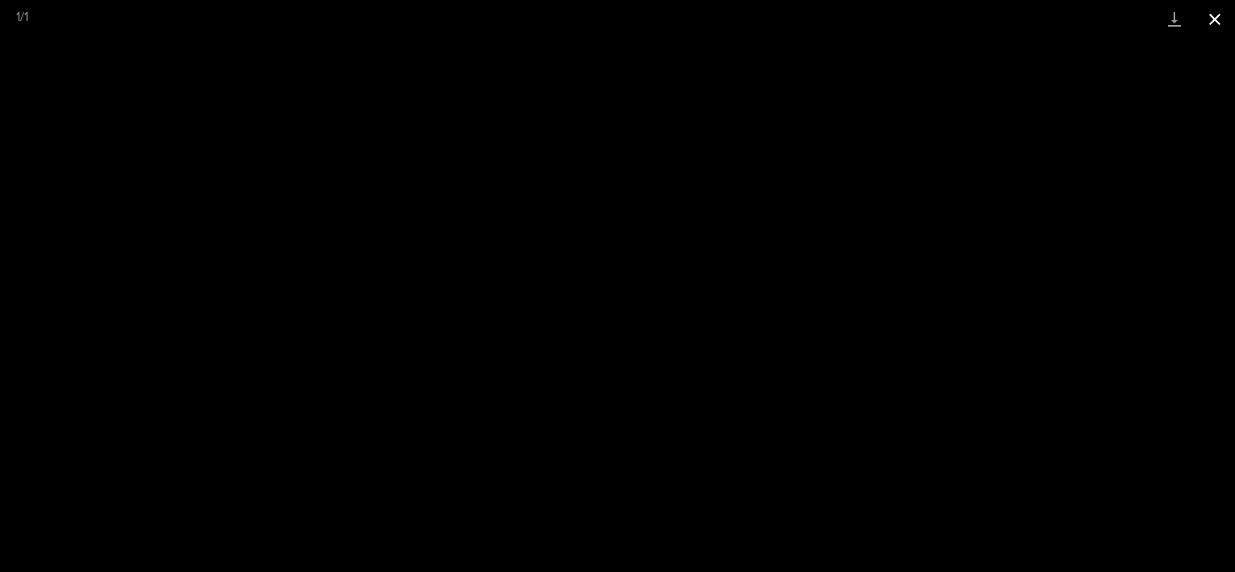
click at [1215, 17] on button "Close gallery" at bounding box center [1214, 19] width 40 height 38
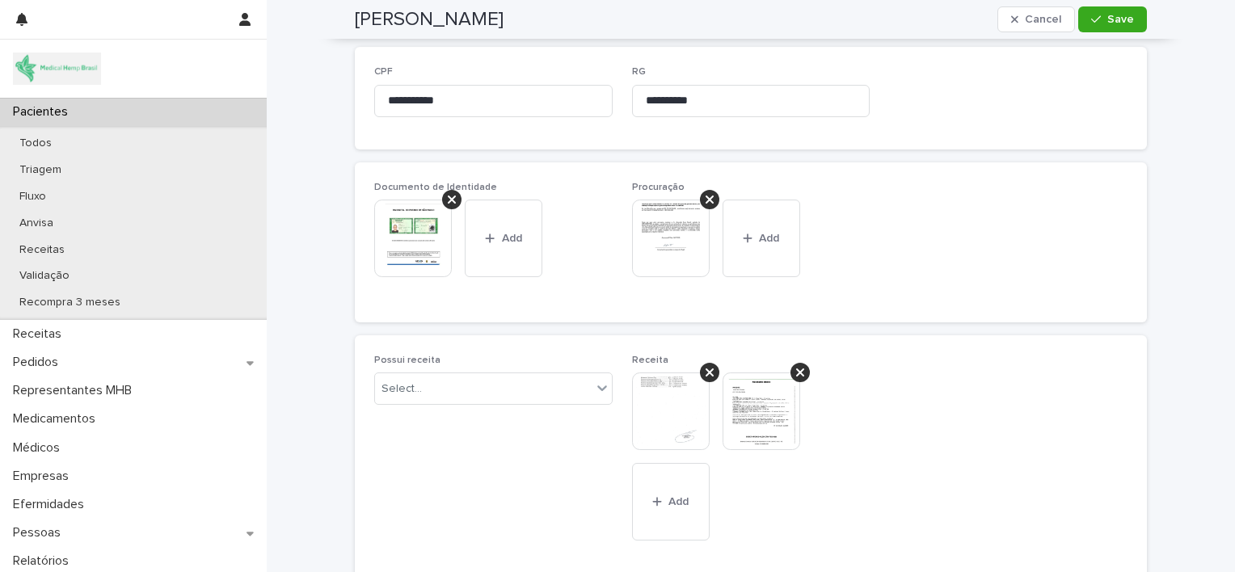
click at [750, 411] on img at bounding box center [761, 411] width 78 height 78
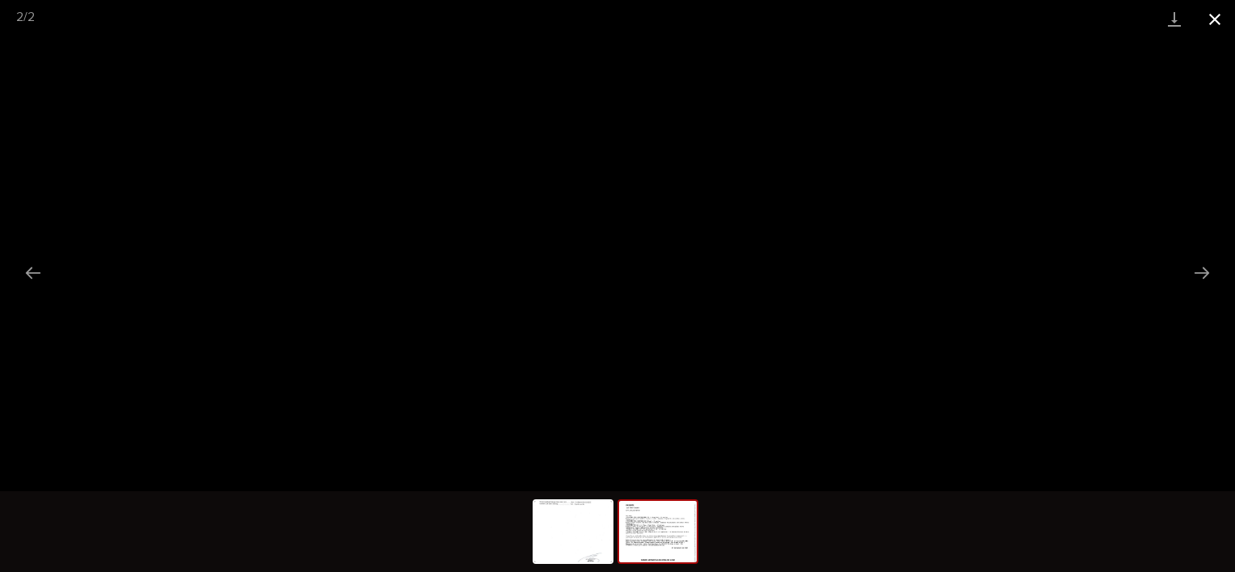
click at [1213, 23] on button "Close gallery" at bounding box center [1214, 19] width 40 height 38
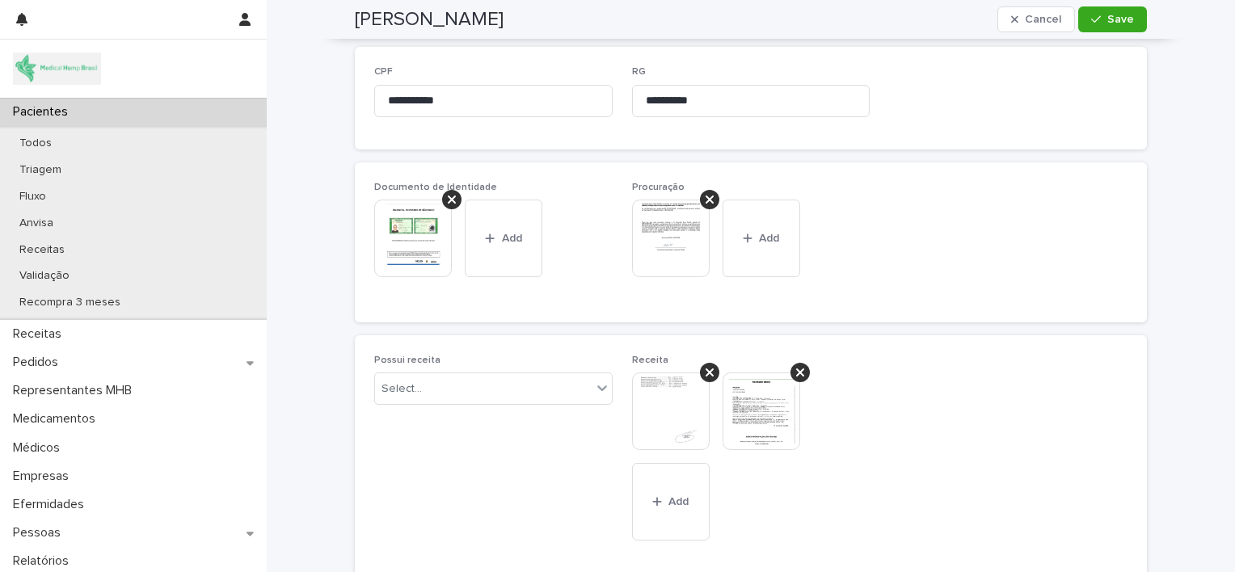
click at [741, 410] on img at bounding box center [761, 411] width 78 height 78
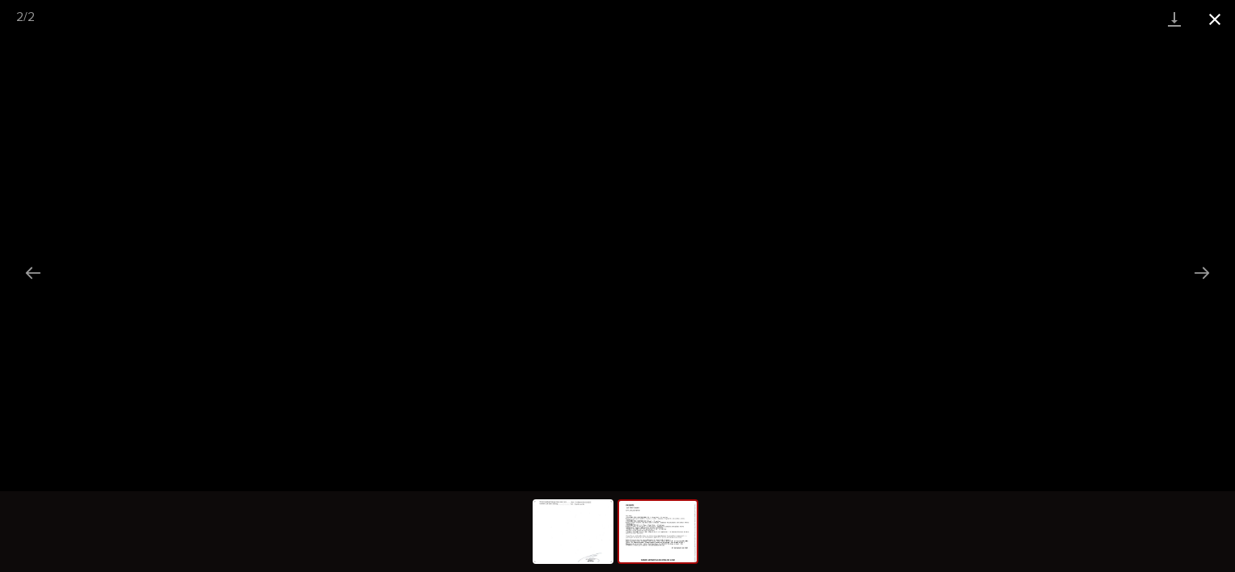
click at [1219, 25] on button "Close gallery" at bounding box center [1214, 19] width 40 height 38
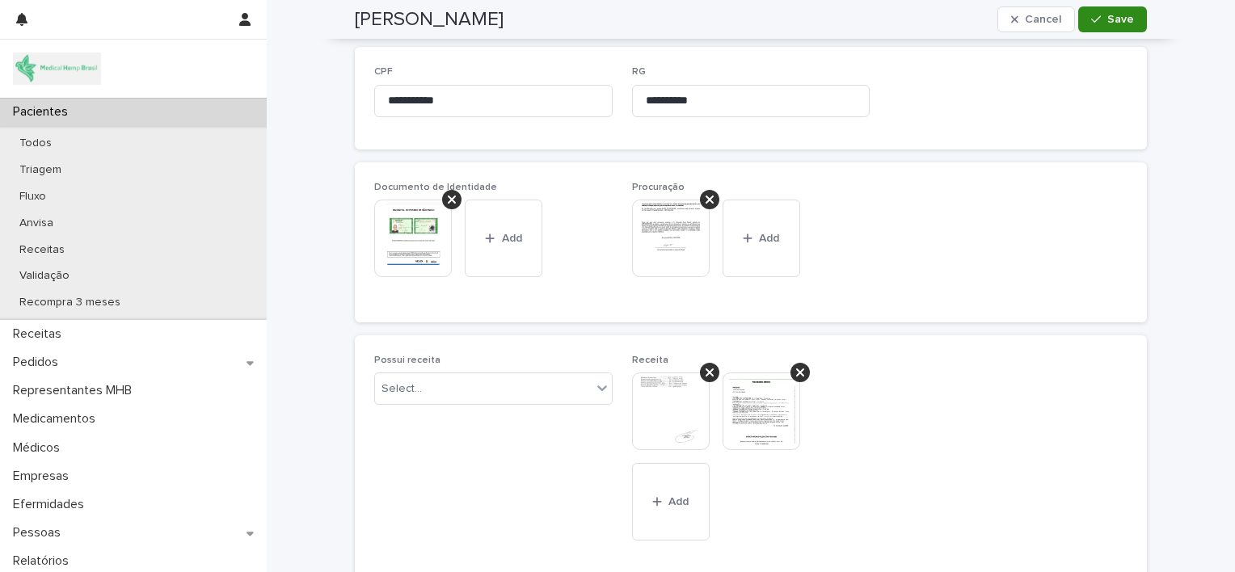
click at [1101, 19] on div "button" at bounding box center [1099, 19] width 16 height 11
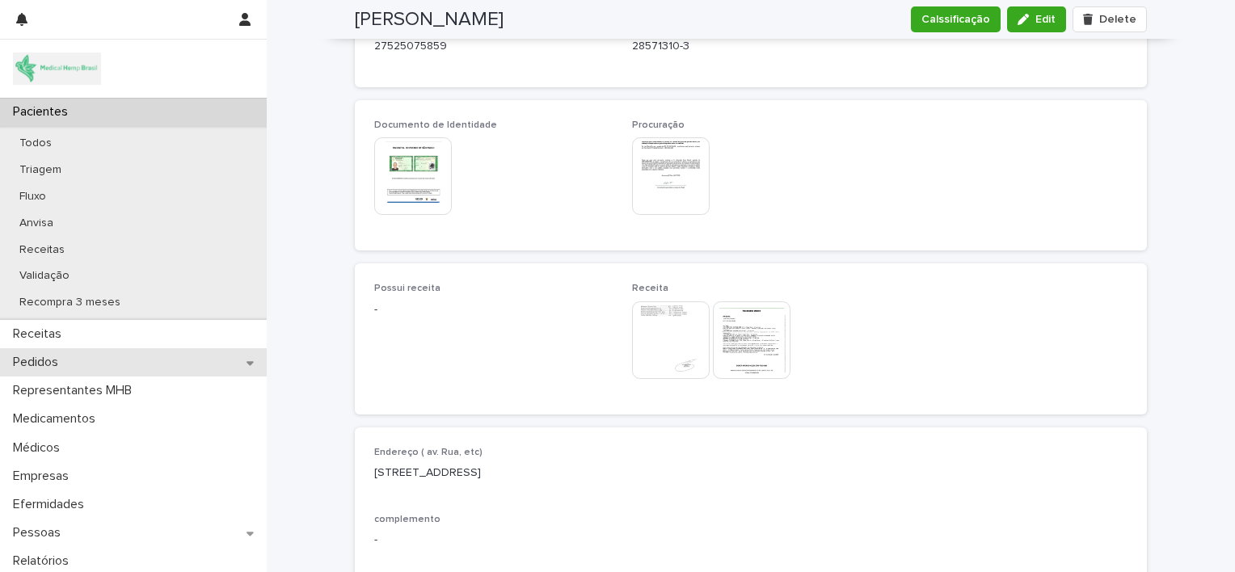
click at [91, 364] on div "Pedidos" at bounding box center [133, 362] width 267 height 28
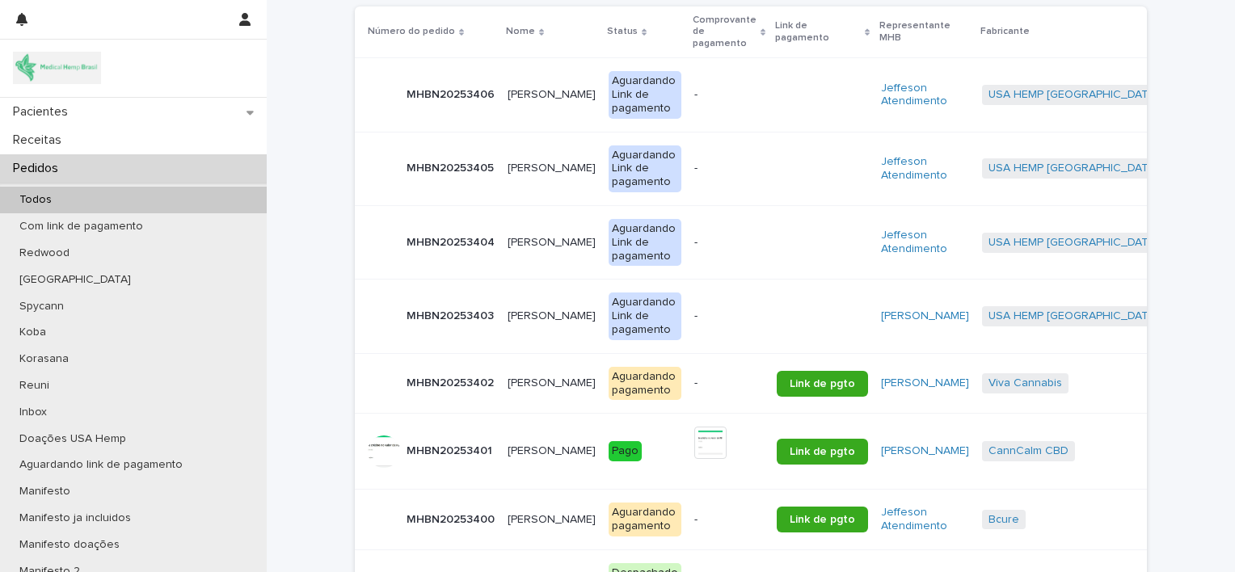
scroll to position [307, 0]
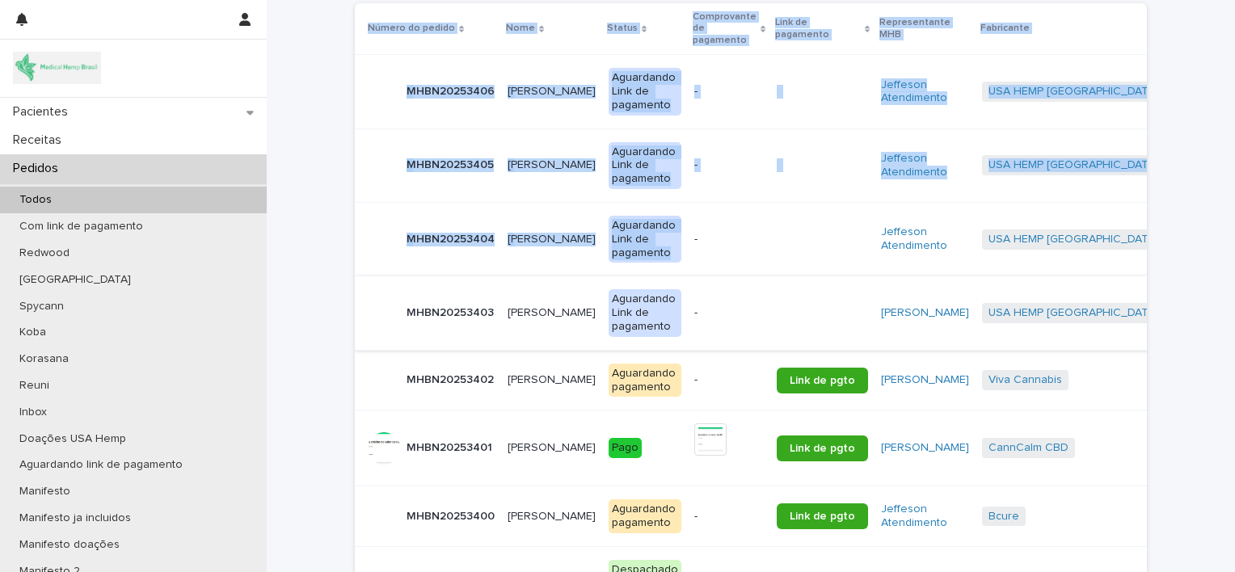
drag, startPoint x: 317, startPoint y: 369, endPoint x: 662, endPoint y: 332, distance: 347.0
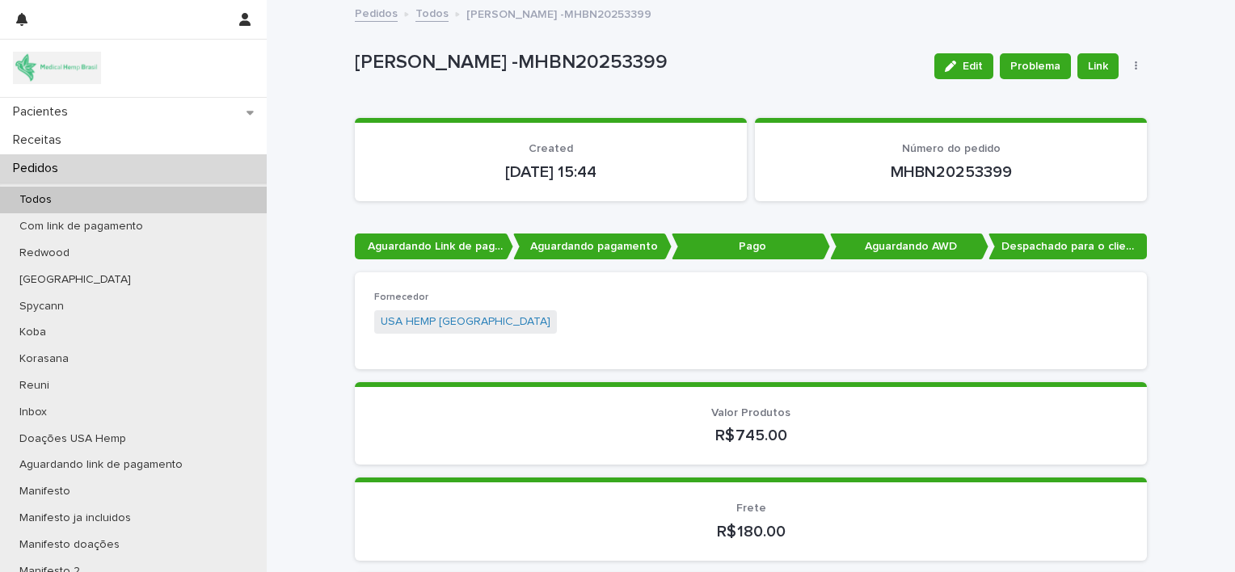
click at [88, 172] on div "Pedidos" at bounding box center [133, 168] width 267 height 28
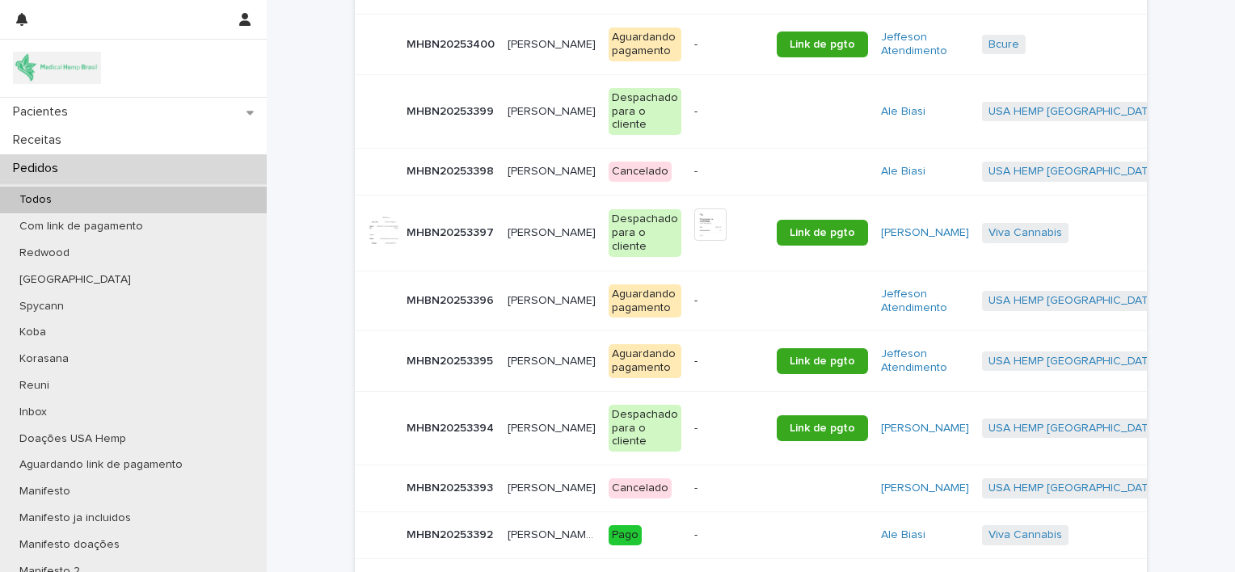
scroll to position [779, 0]
click at [511, 357] on p "[PERSON_NAME]" at bounding box center [552, 359] width 91 height 17
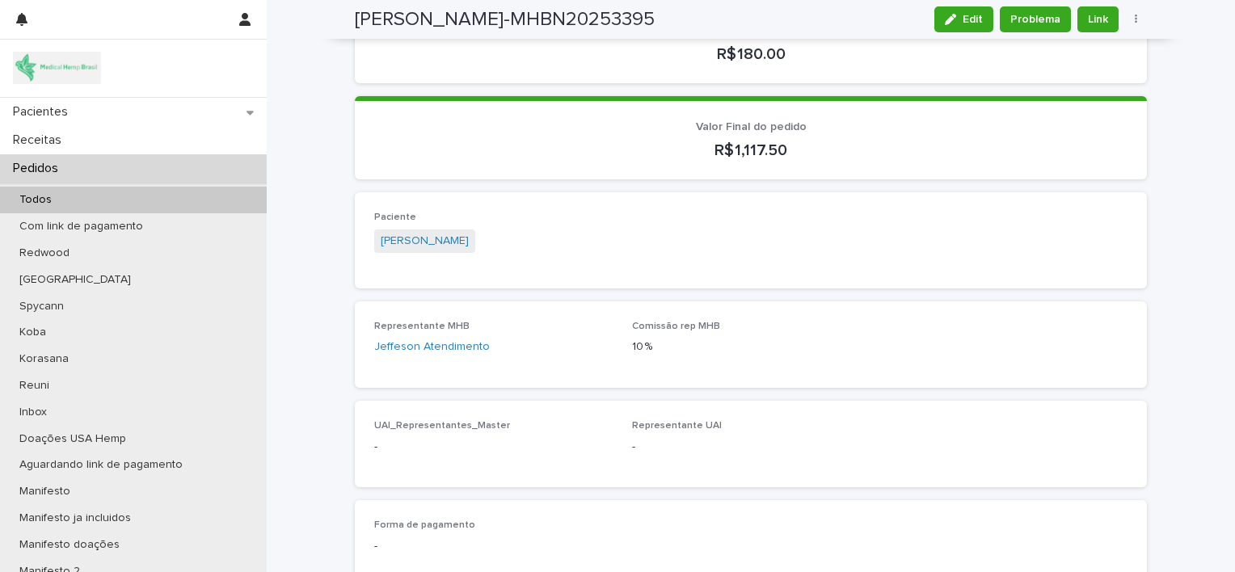
scroll to position [501, 0]
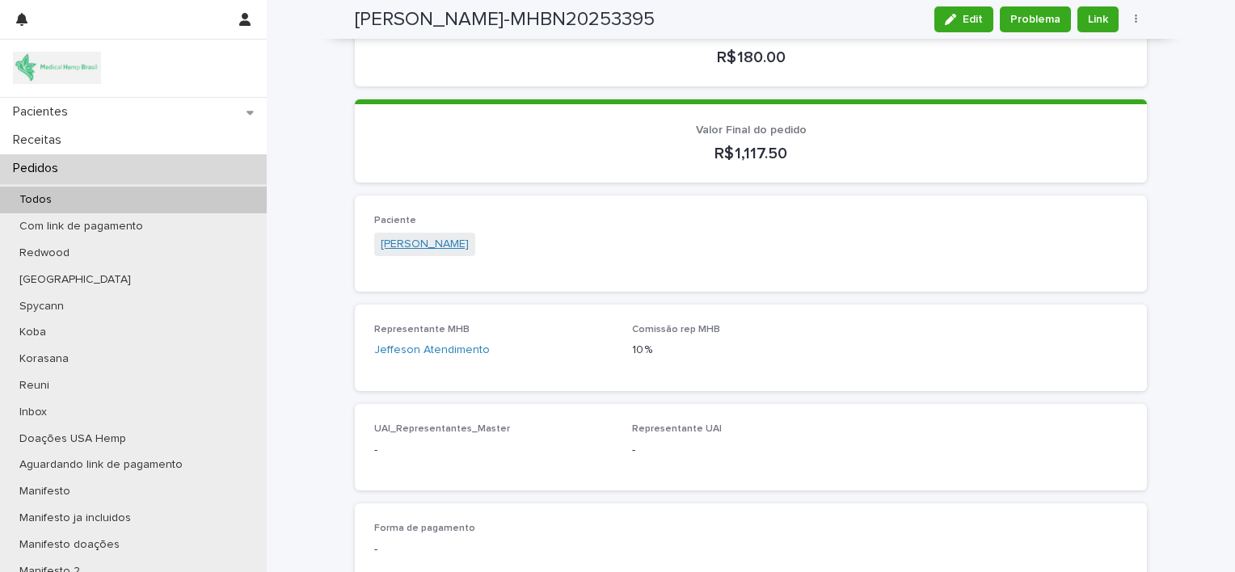
click at [424, 236] on link "[PERSON_NAME]" at bounding box center [425, 244] width 88 height 17
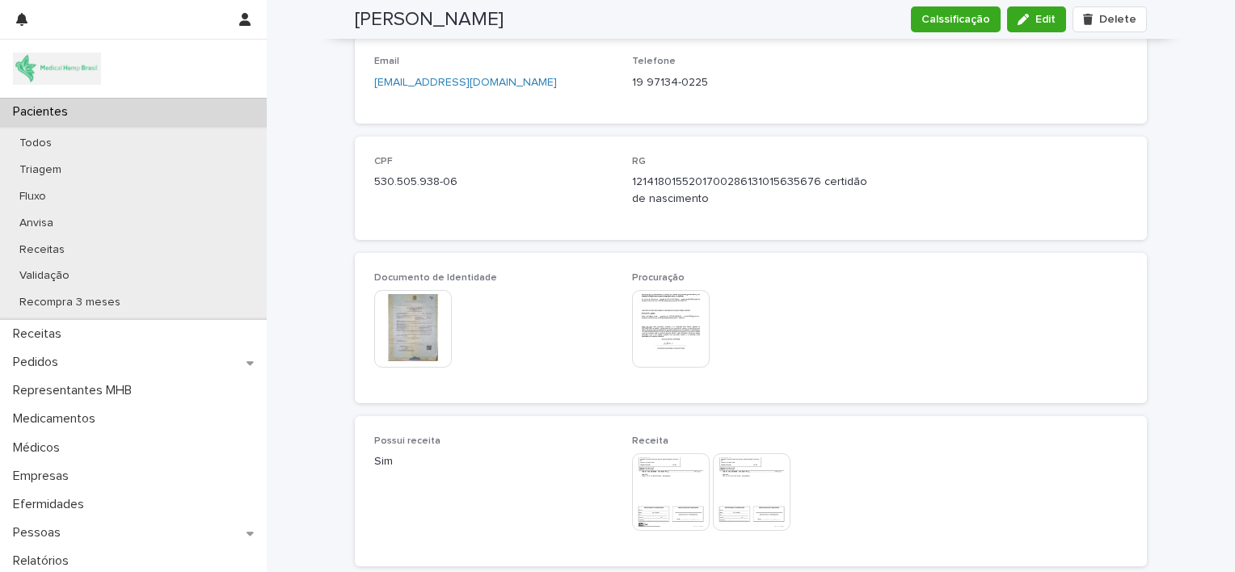
scroll to position [753, 0]
click at [403, 305] on img at bounding box center [413, 326] width 78 height 78
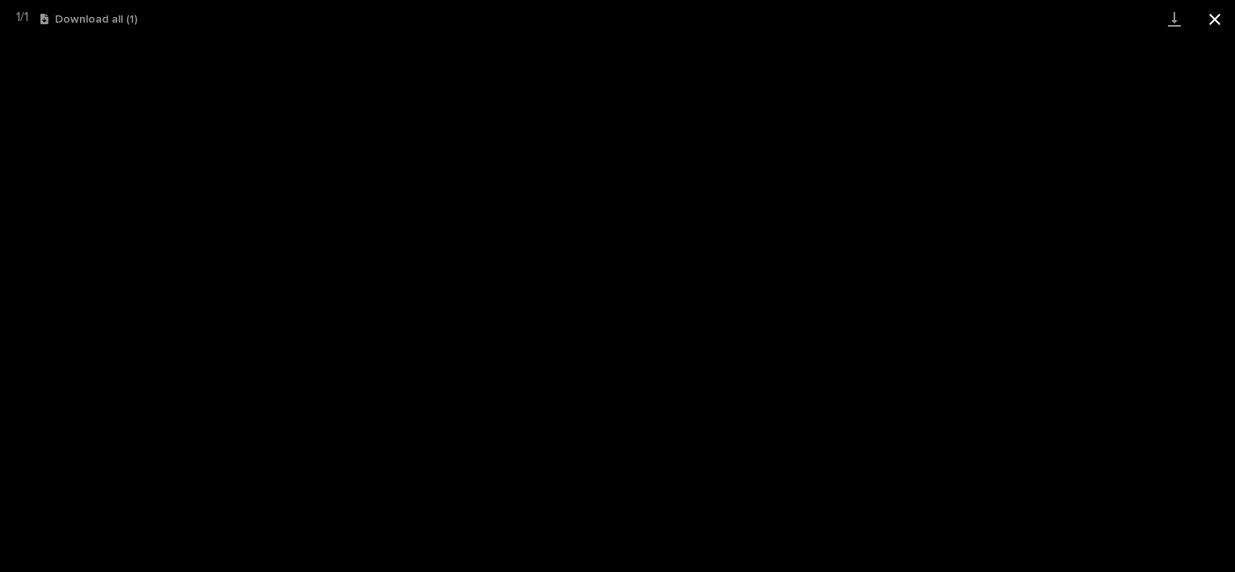
click at [1217, 19] on button "Close gallery" at bounding box center [1214, 19] width 40 height 38
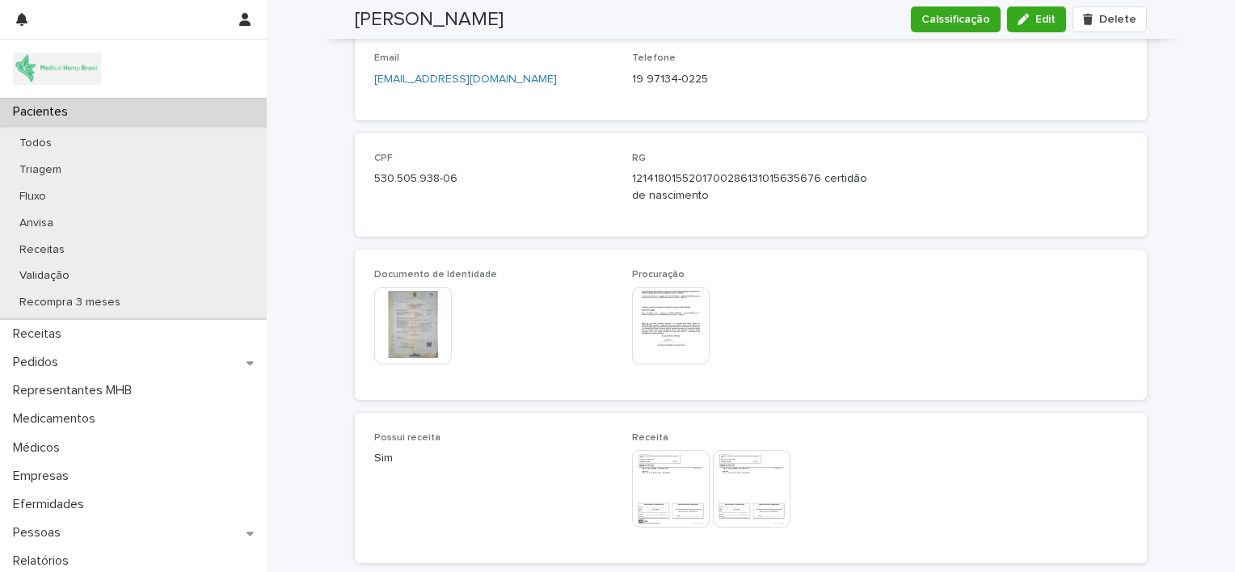
click at [676, 287] on img at bounding box center [671, 326] width 78 height 78
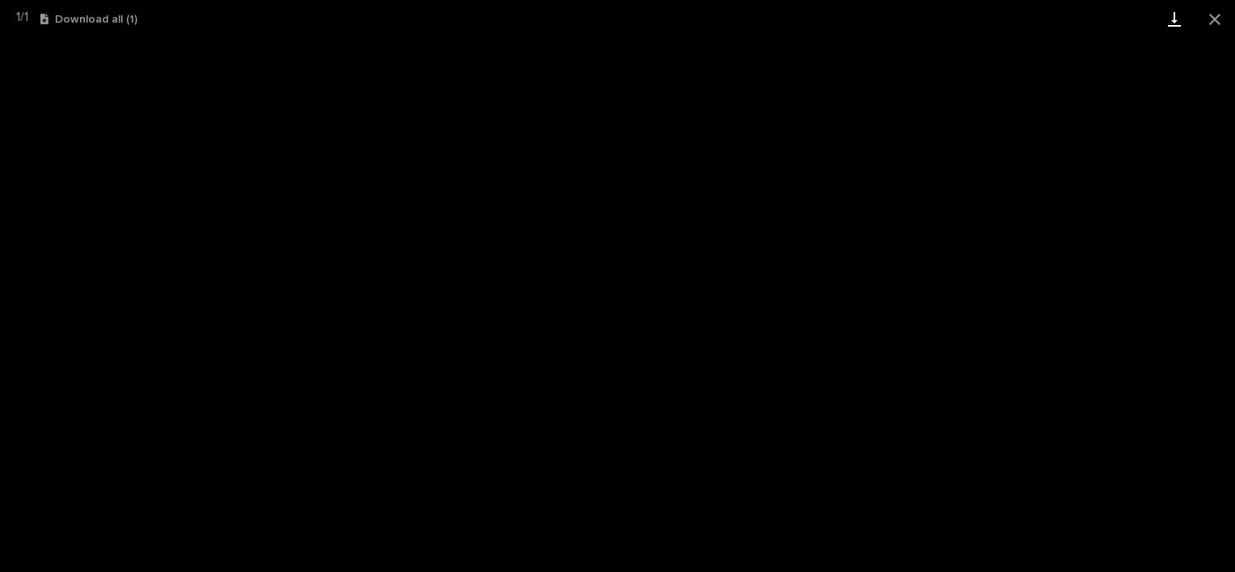
click at [1175, 23] on link "Download" at bounding box center [1174, 19] width 40 height 38
click at [1212, 19] on button "Close gallery" at bounding box center [1214, 19] width 40 height 38
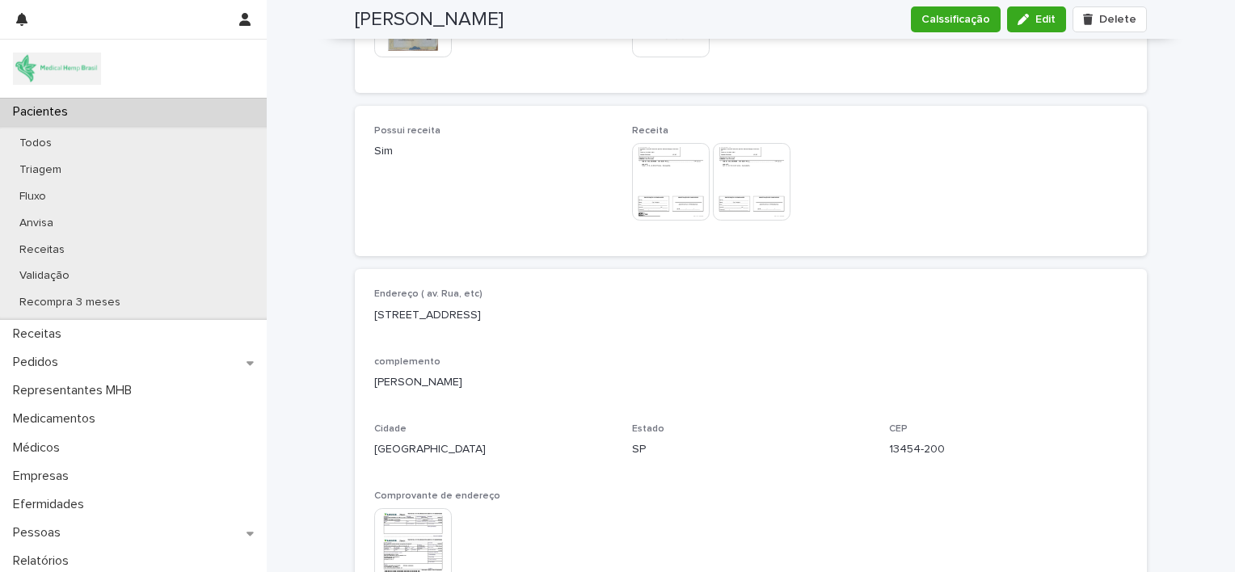
scroll to position [1062, 0]
click at [740, 179] on img at bounding box center [752, 180] width 78 height 78
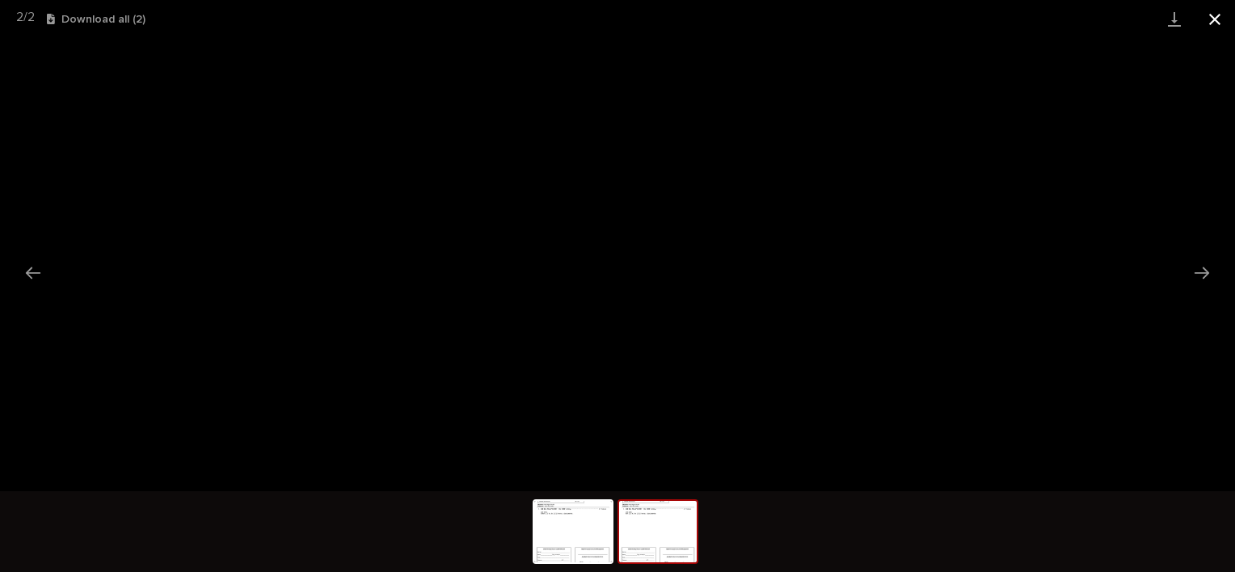
click at [1218, 23] on button "Close gallery" at bounding box center [1214, 19] width 40 height 38
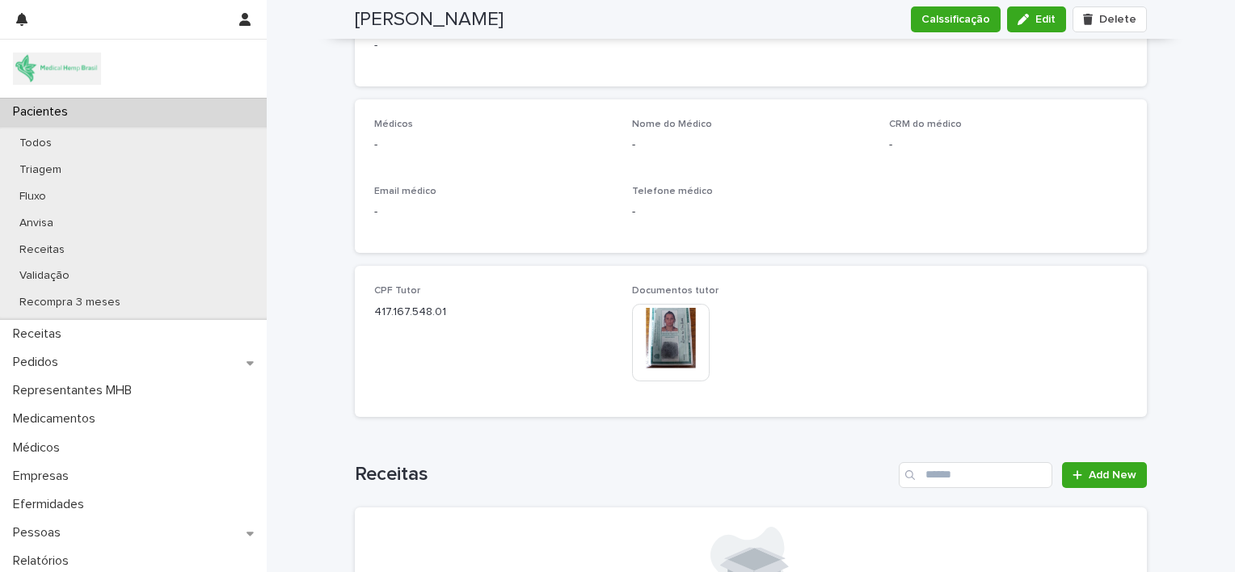
scroll to position [1862, 0]
click at [659, 330] on img at bounding box center [671, 340] width 78 height 78
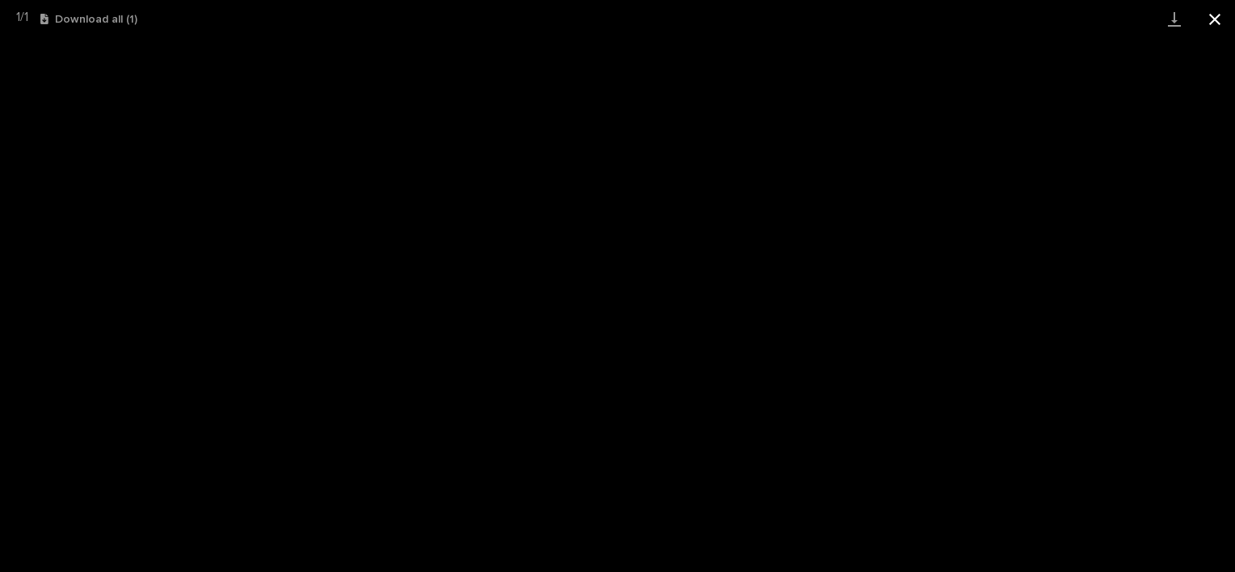
click at [1212, 19] on button "Close gallery" at bounding box center [1214, 19] width 40 height 38
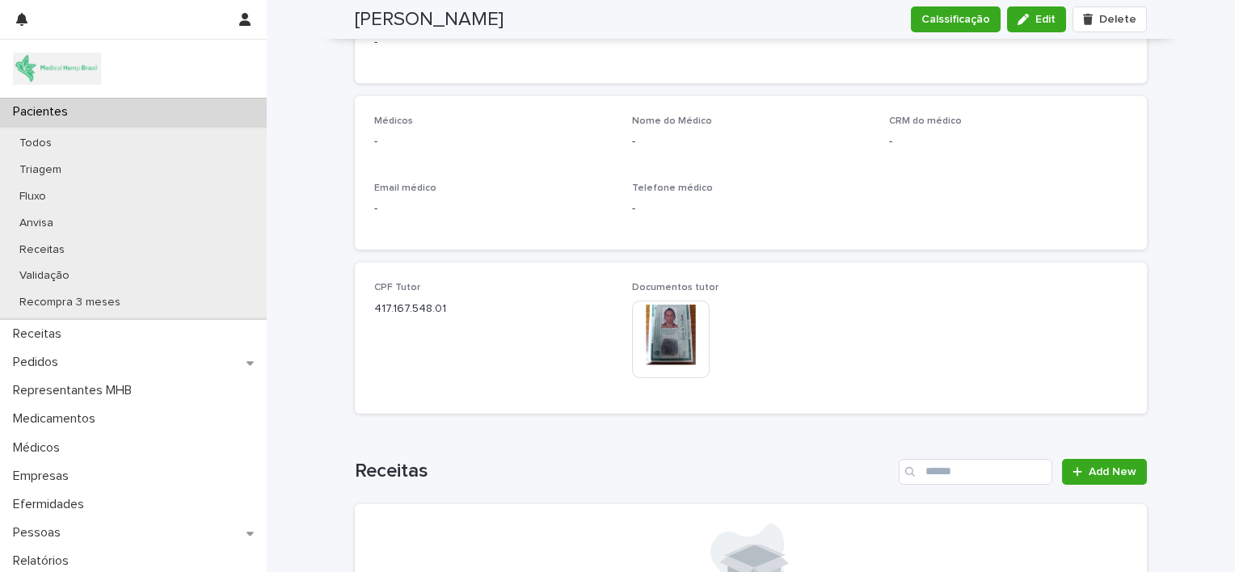
click at [131, 120] on div "Pacientes" at bounding box center [133, 112] width 267 height 28
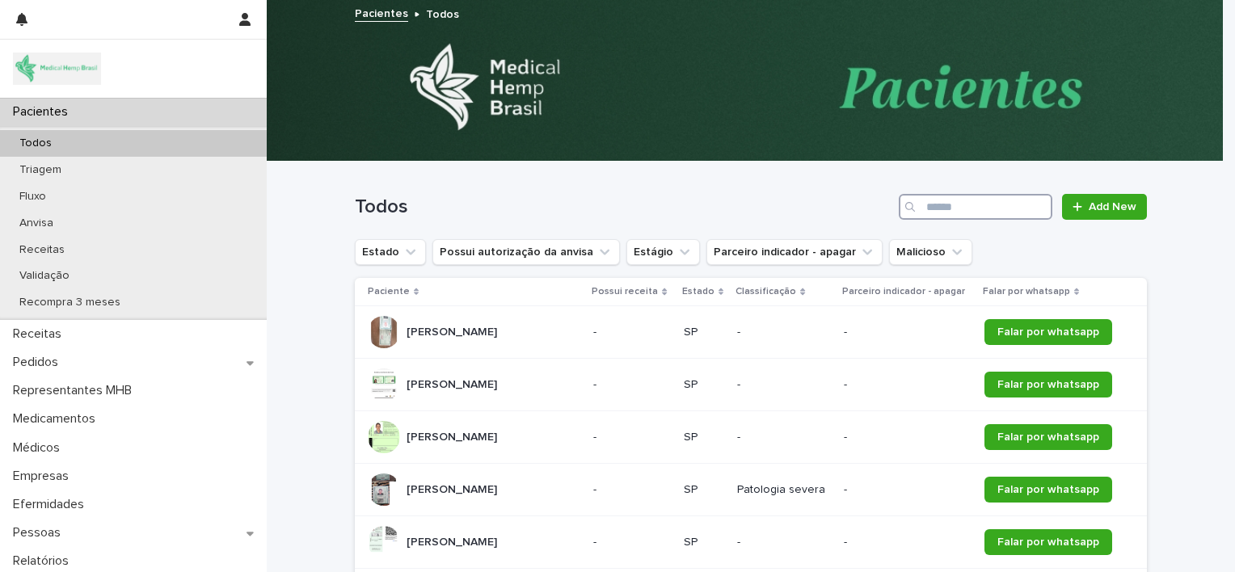
click at [987, 212] on input "Search" at bounding box center [975, 207] width 154 height 26
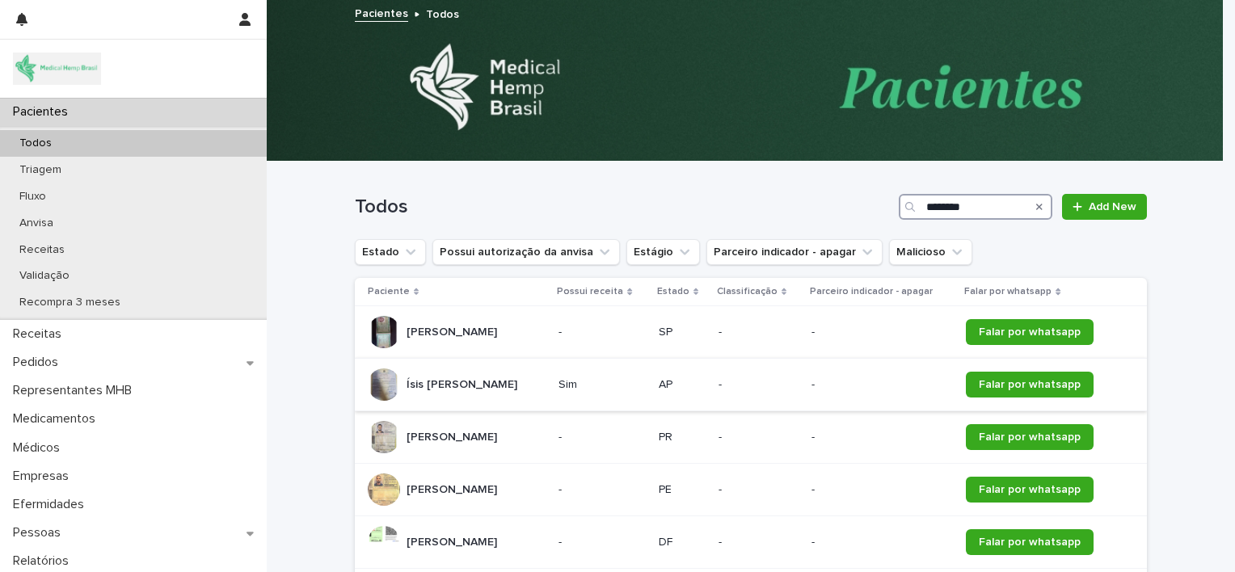
type input "********"
click at [517, 391] on div "Ísis [PERSON_NAME] Nogueira Ísis [PERSON_NAME]" at bounding box center [461, 385] width 111 height 27
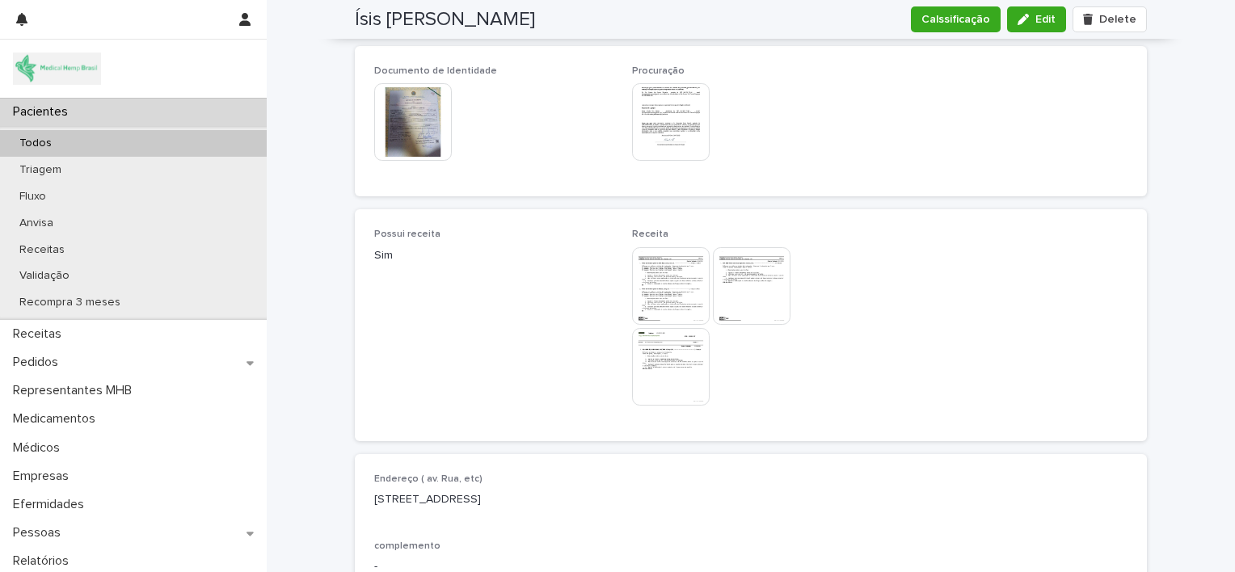
scroll to position [934, 0]
click at [662, 358] on img at bounding box center [671, 366] width 78 height 78
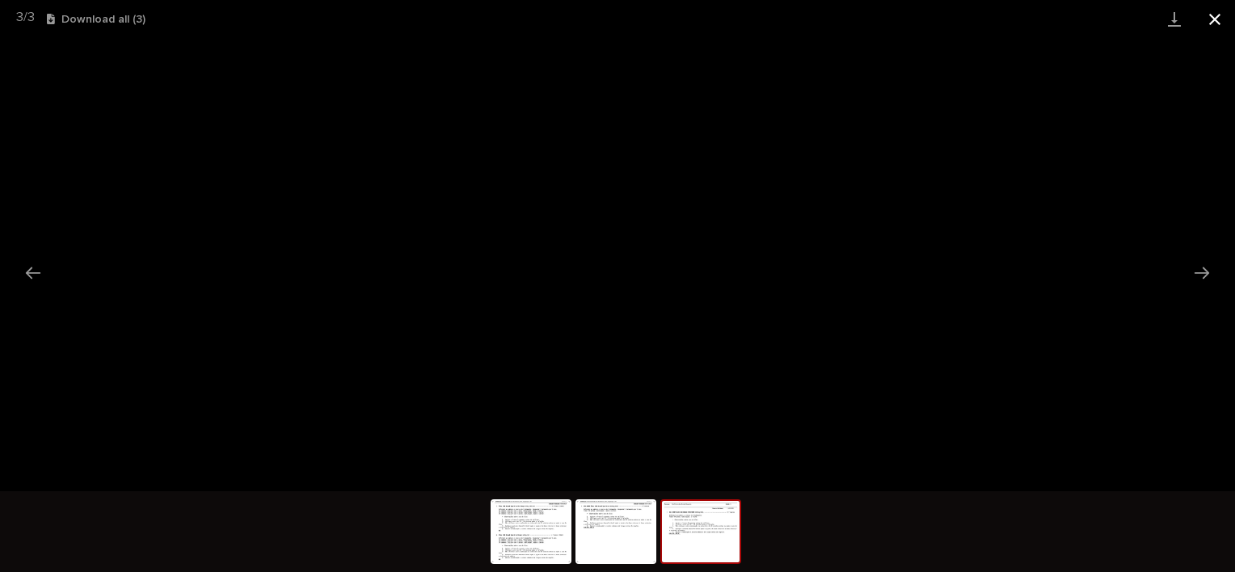
click at [1212, 23] on button "Close gallery" at bounding box center [1214, 19] width 40 height 38
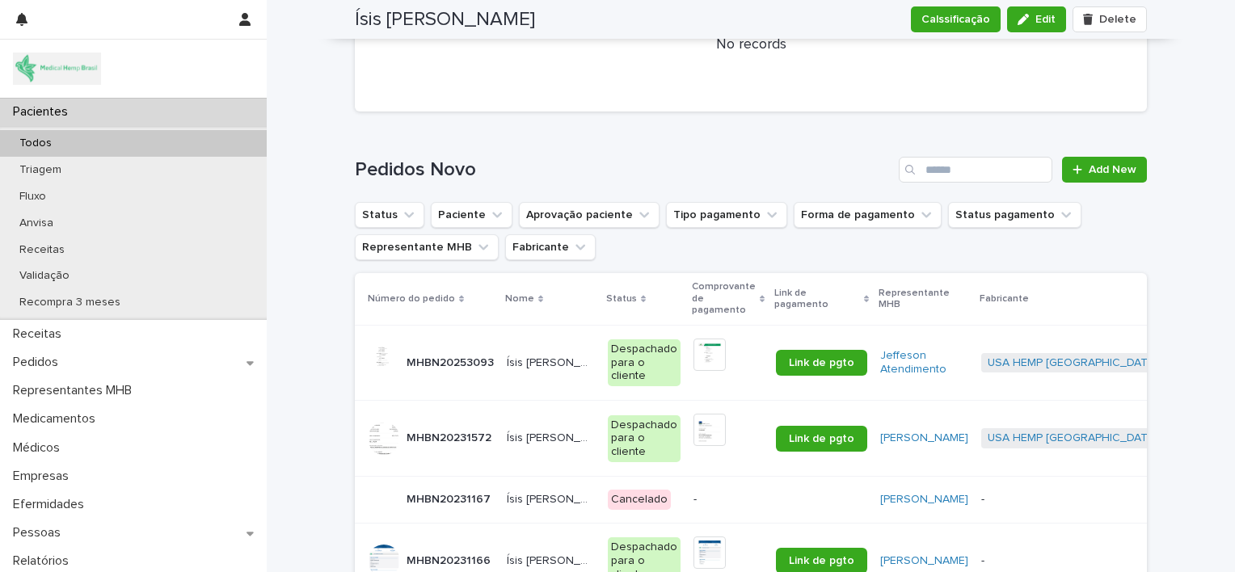
scroll to position [2495, 0]
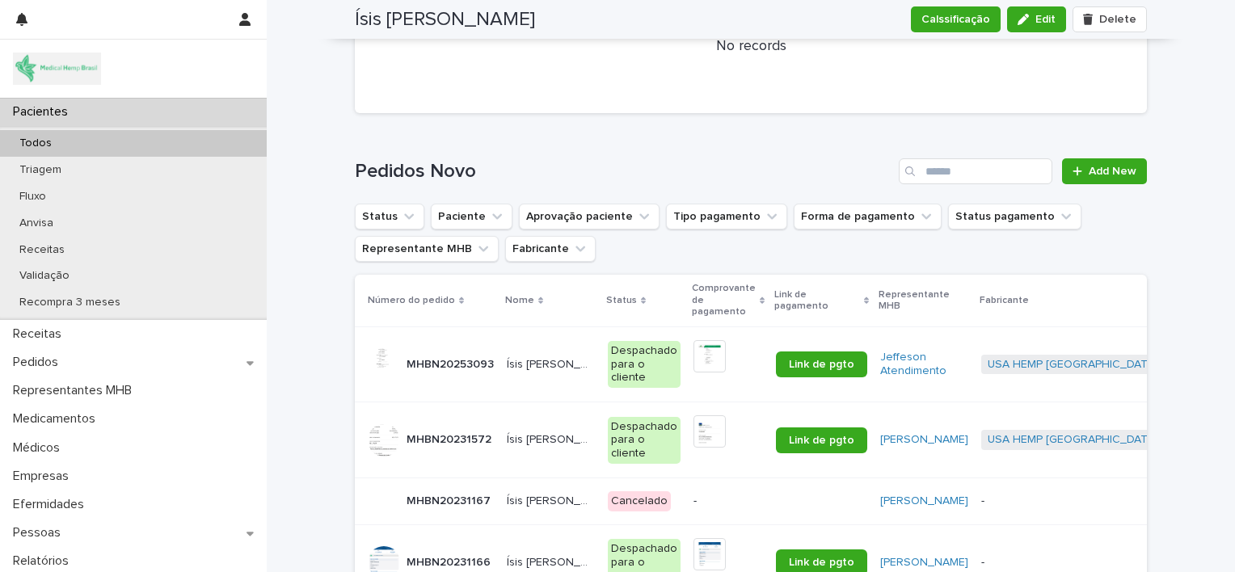
click at [517, 372] on p "Ísis [PERSON_NAME]" at bounding box center [552, 363] width 91 height 17
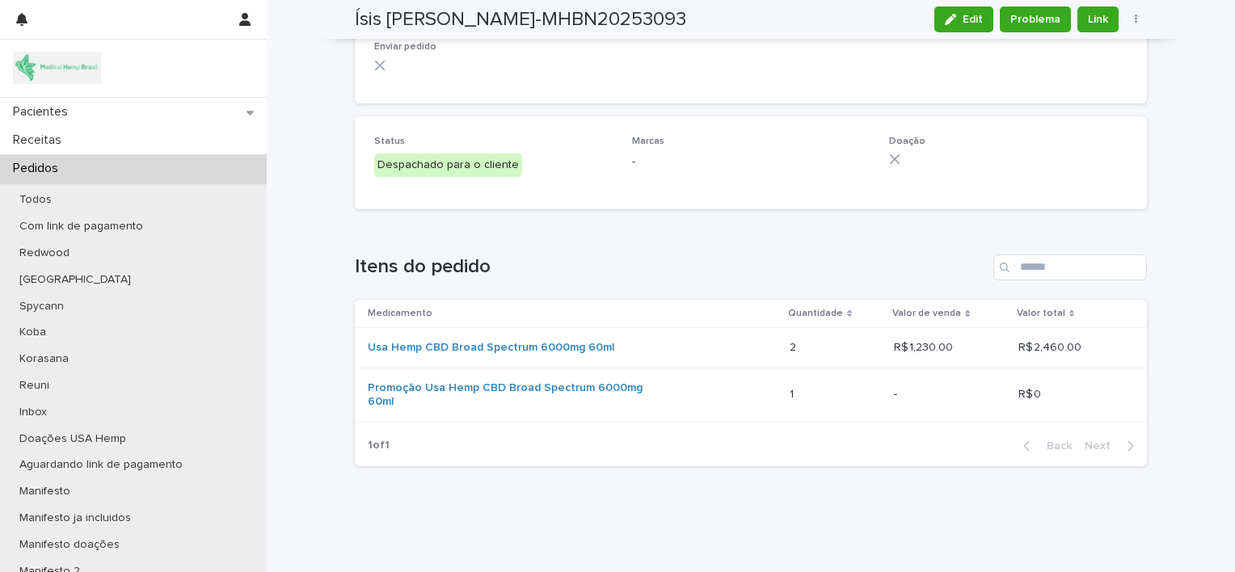
scroll to position [1857, 0]
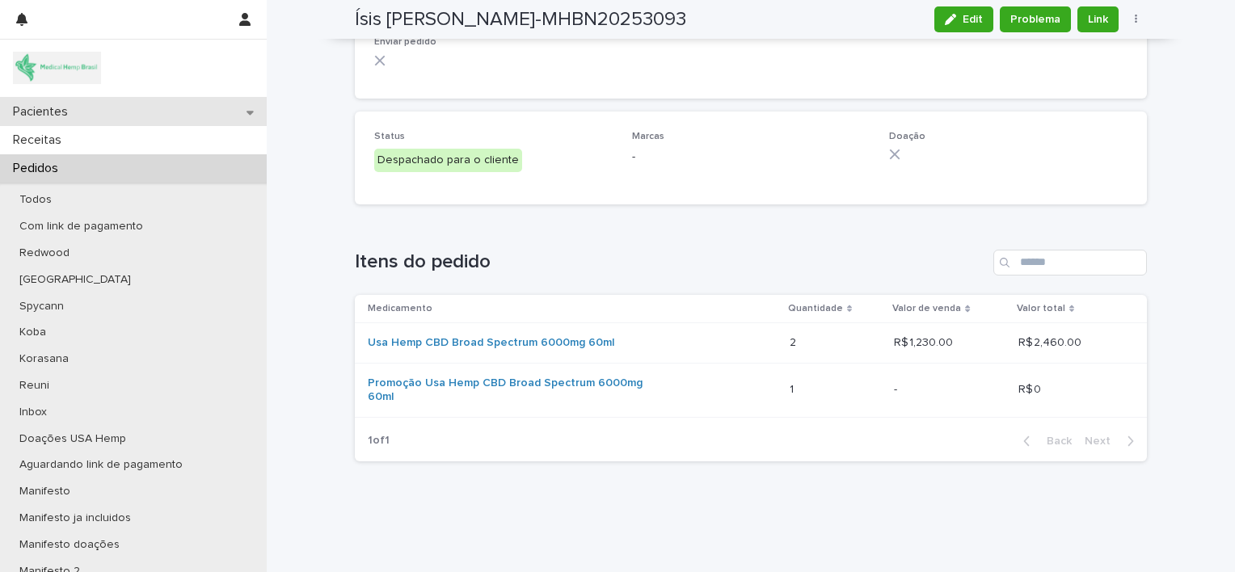
click at [100, 113] on div "Pacientes" at bounding box center [133, 112] width 267 height 28
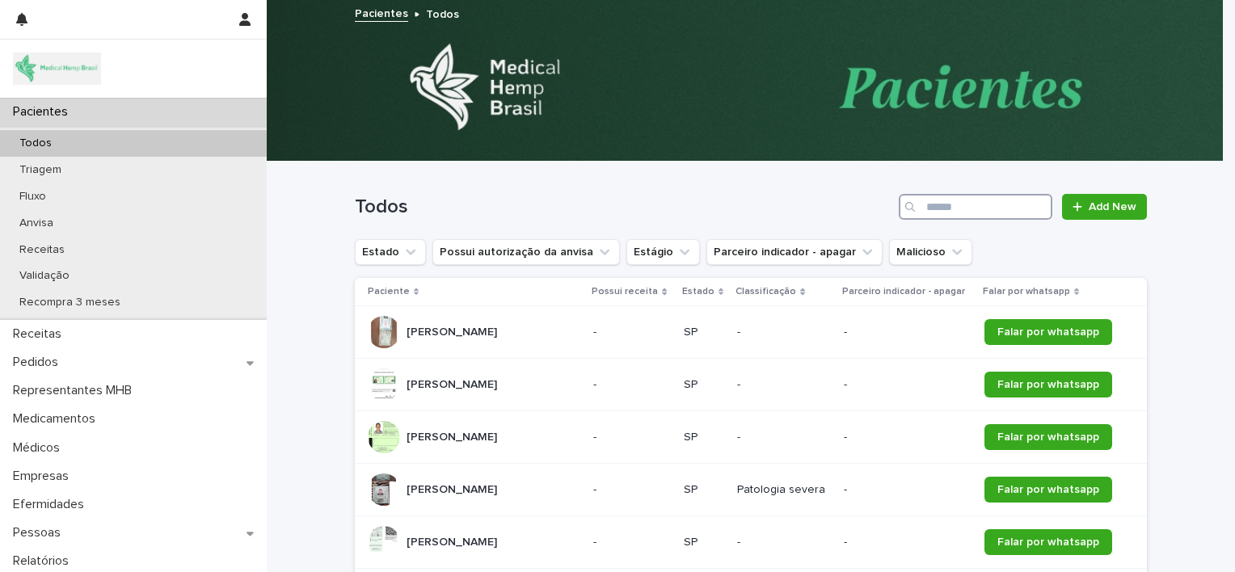
click at [982, 205] on input "Search" at bounding box center [975, 207] width 154 height 26
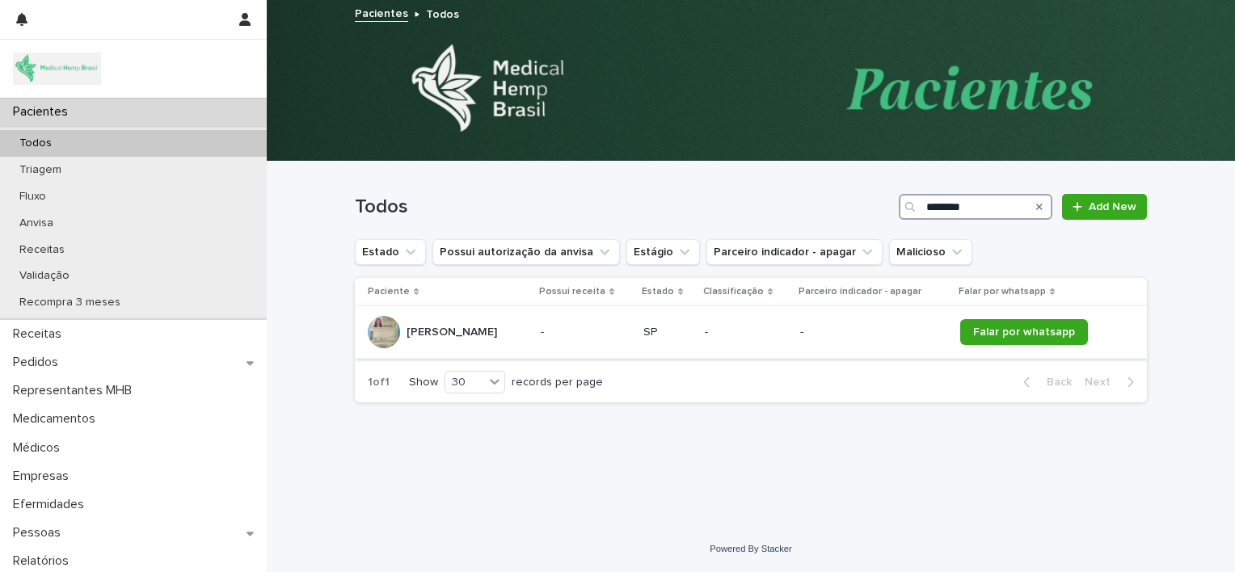
type input "********"
click at [500, 330] on p "[PERSON_NAME]" at bounding box center [453, 330] width 94 height 17
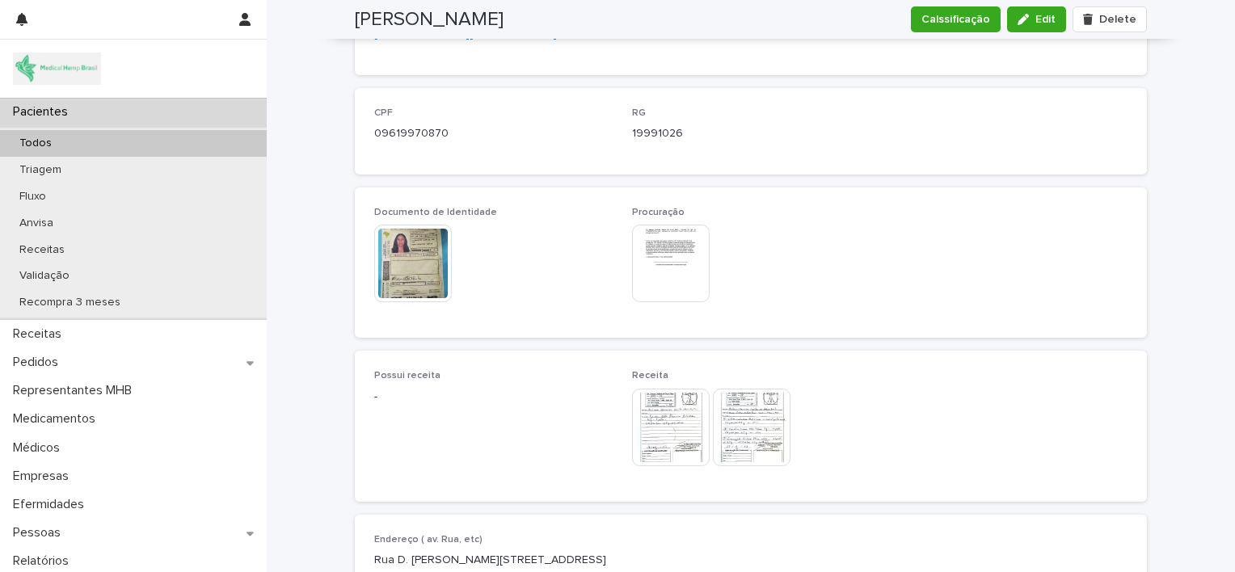
scroll to position [675, 0]
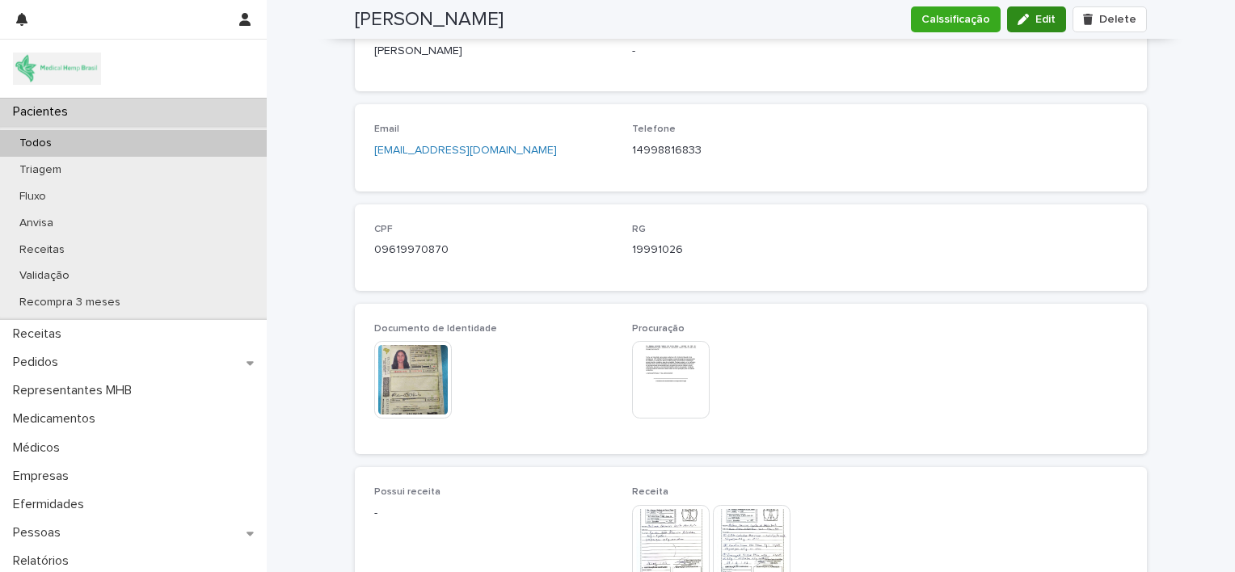
click at [1037, 22] on span "Edit" at bounding box center [1045, 19] width 20 height 11
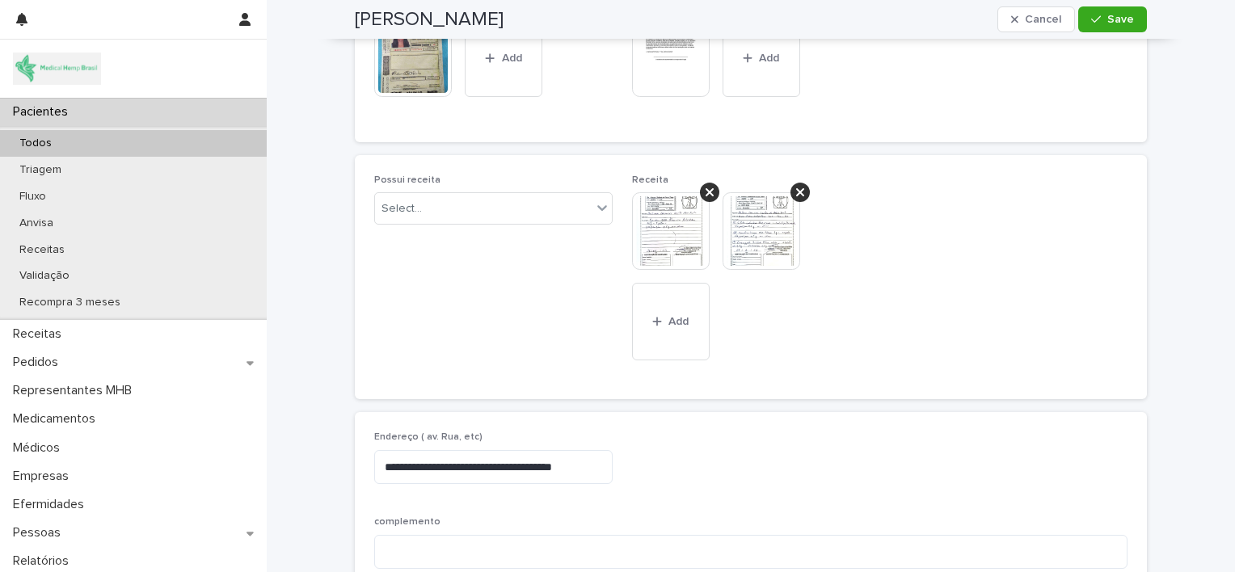
scroll to position [1095, 0]
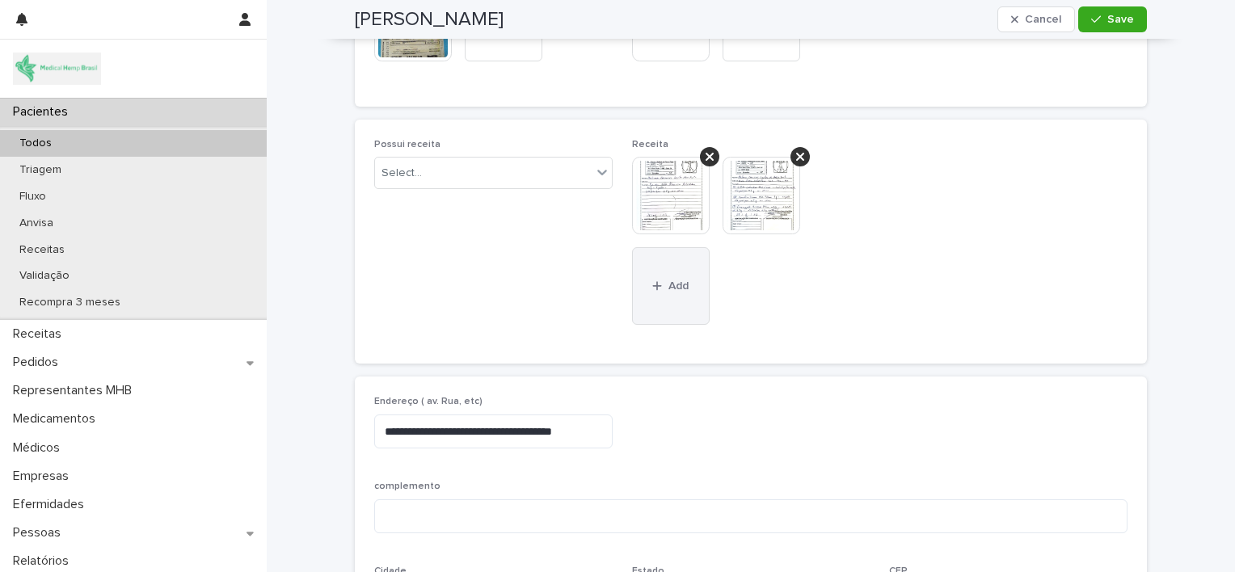
click at [669, 284] on span "Add" at bounding box center [678, 285] width 20 height 11
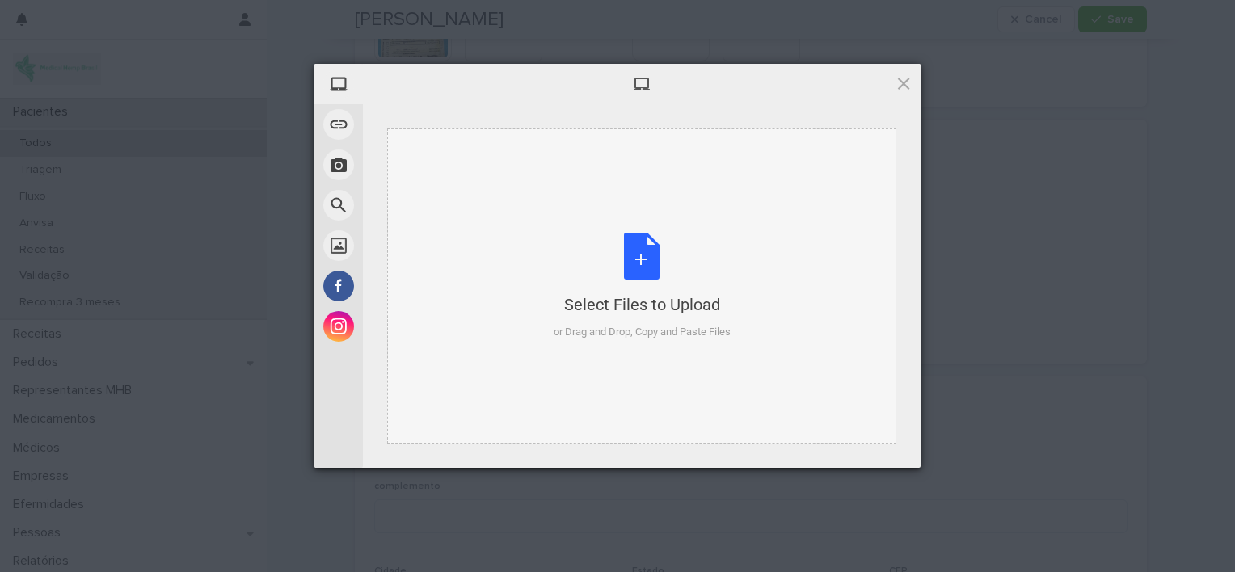
click at [643, 266] on div "Select Files to Upload or Drag and Drop, Copy and Paste Files" at bounding box center [641, 286] width 177 height 107
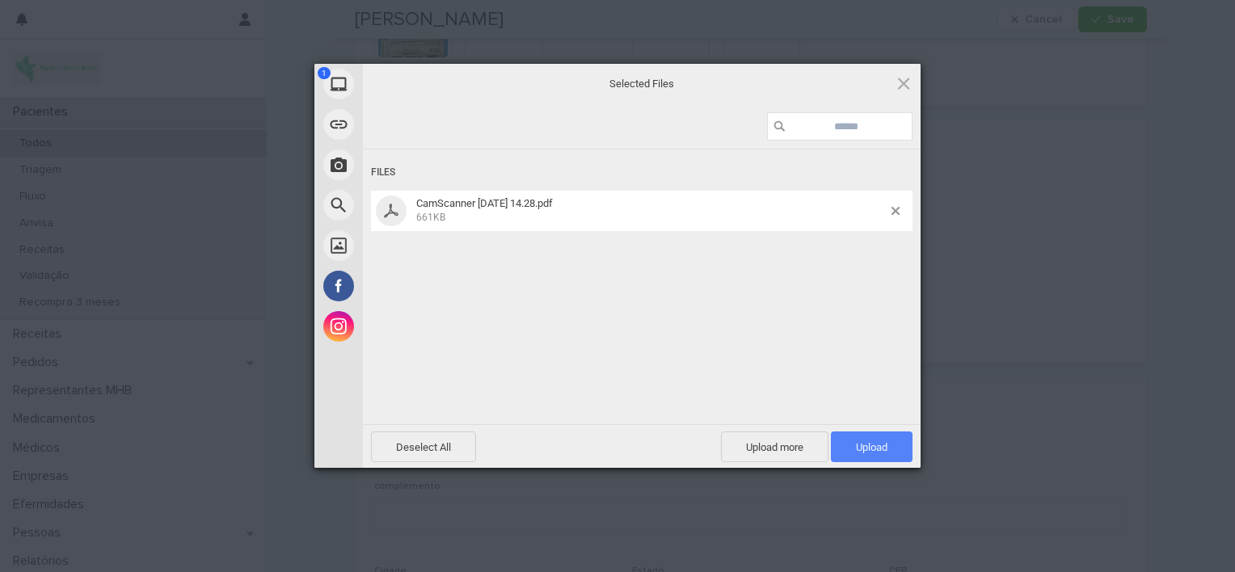
click at [862, 452] on span "Upload 1" at bounding box center [872, 447] width 32 height 12
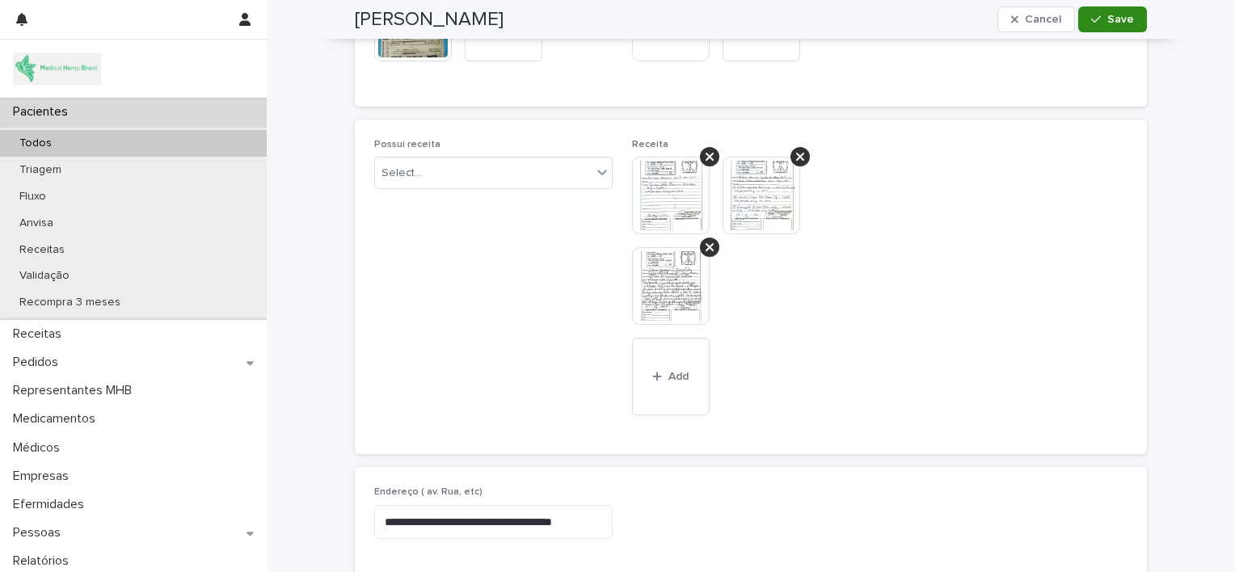
click at [1111, 23] on span "Save" at bounding box center [1120, 19] width 27 height 11
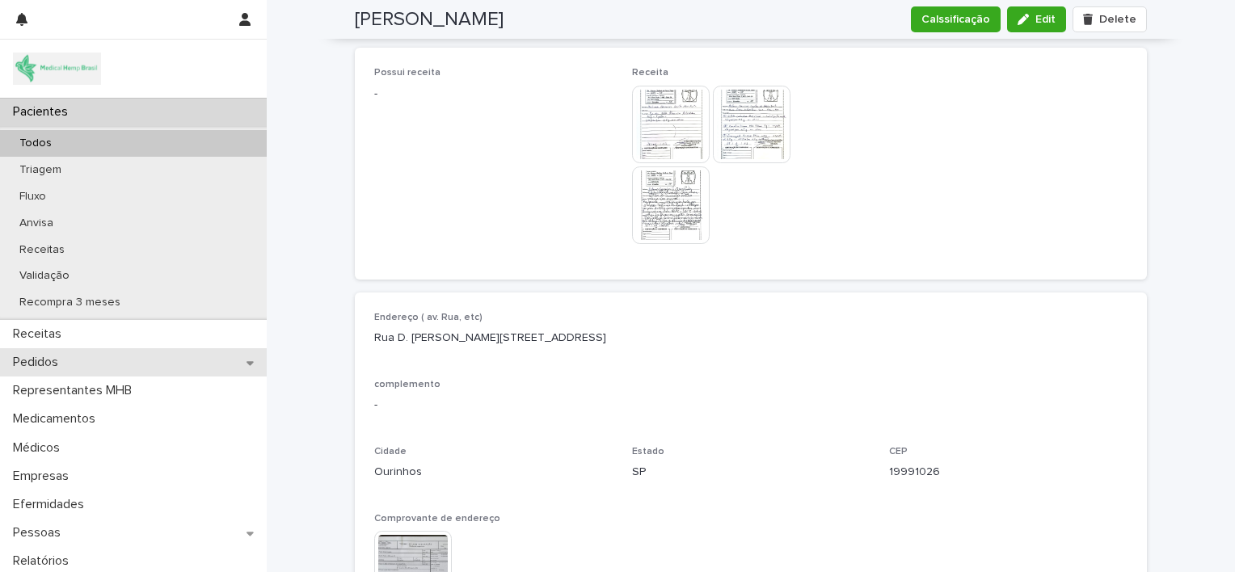
click at [117, 358] on div "Pedidos" at bounding box center [133, 362] width 267 height 28
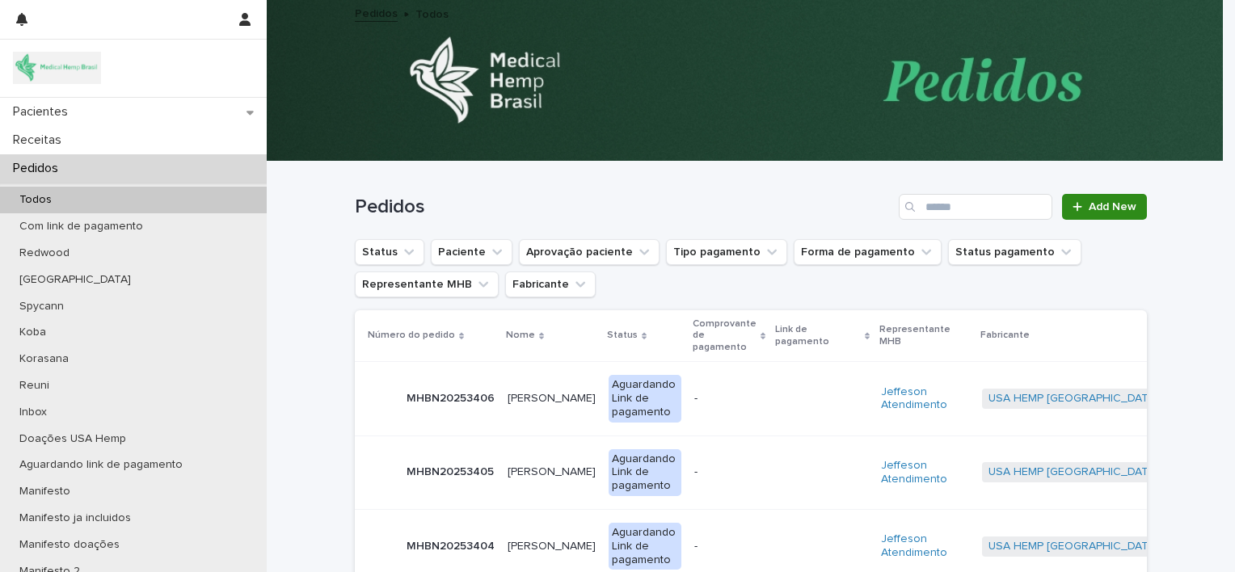
click at [1085, 214] on link "Add New" at bounding box center [1104, 207] width 85 height 26
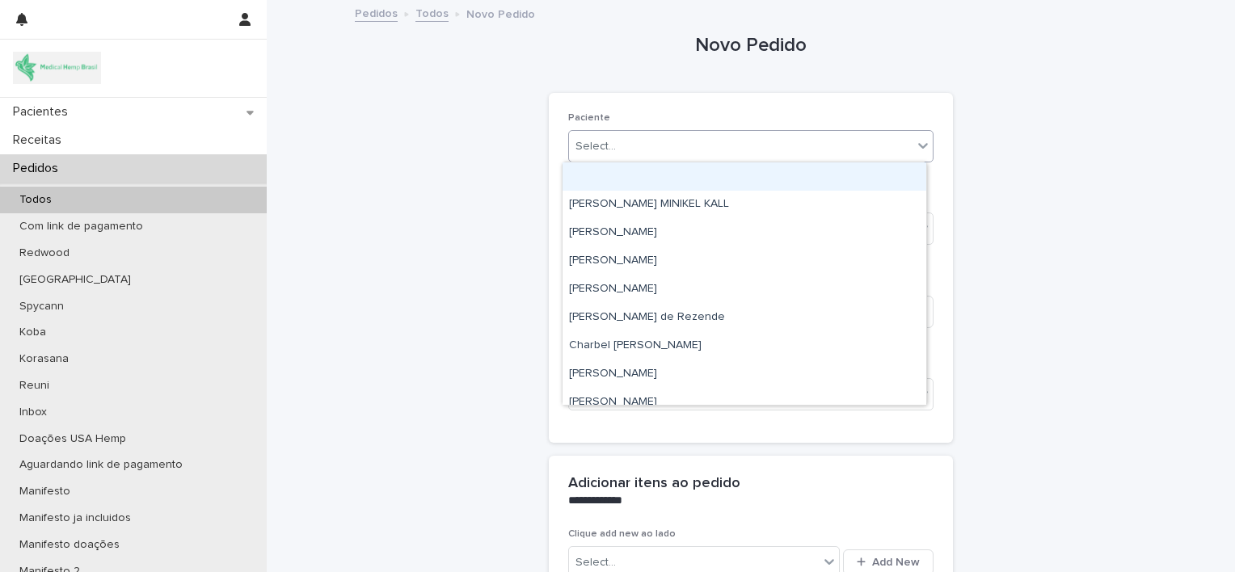
click at [750, 154] on div "Select..." at bounding box center [740, 146] width 343 height 27
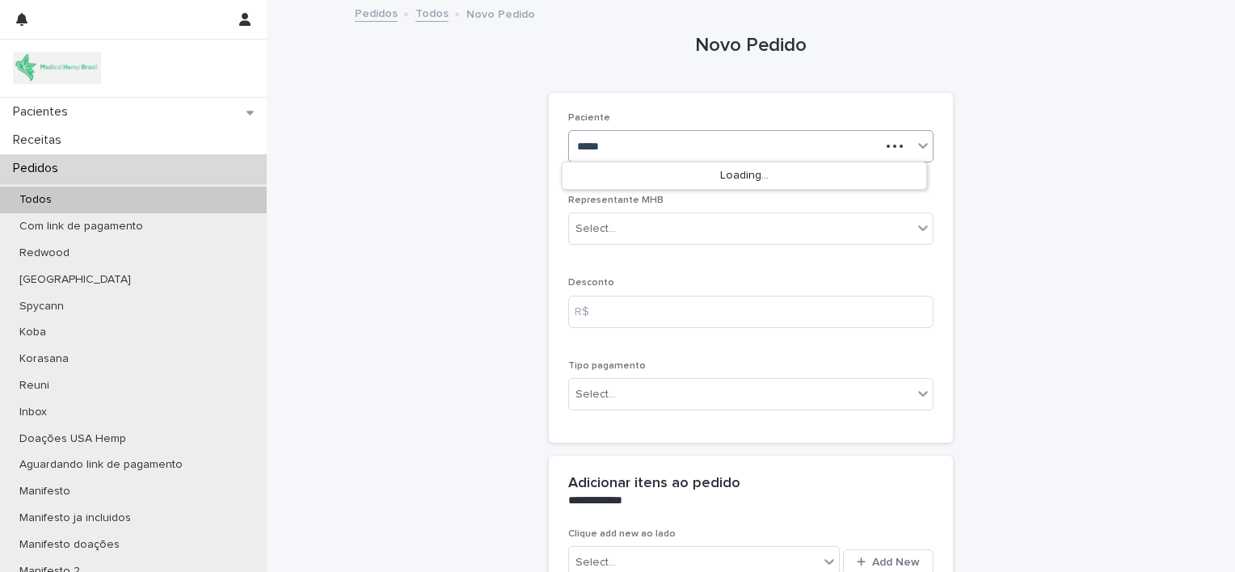
type input "******"
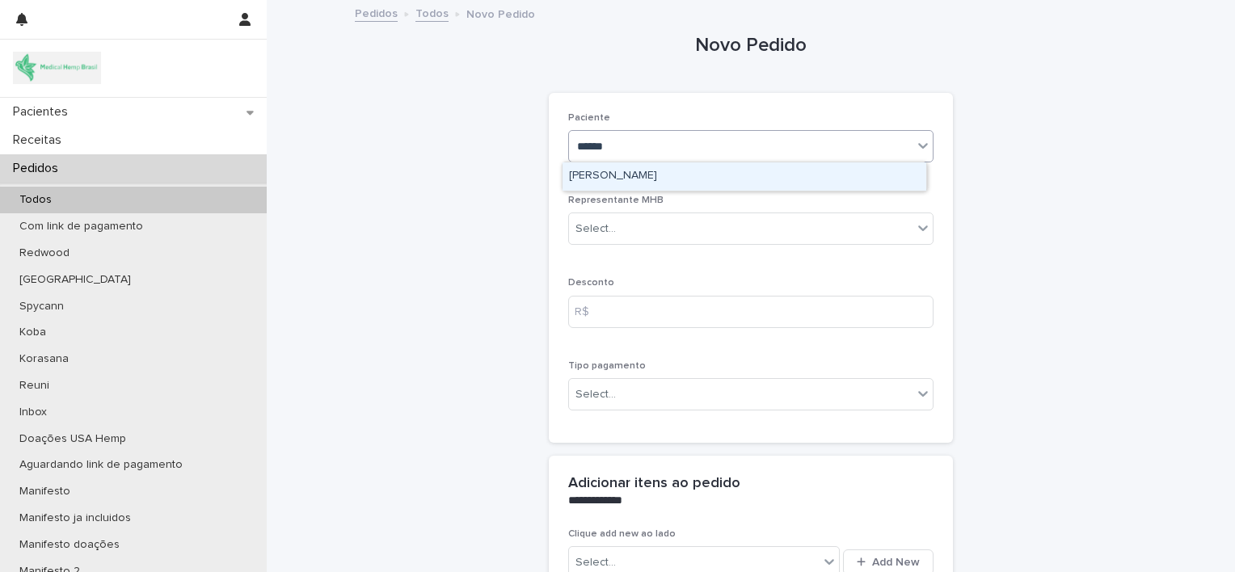
click at [743, 168] on div "[PERSON_NAME]" at bounding box center [744, 176] width 364 height 28
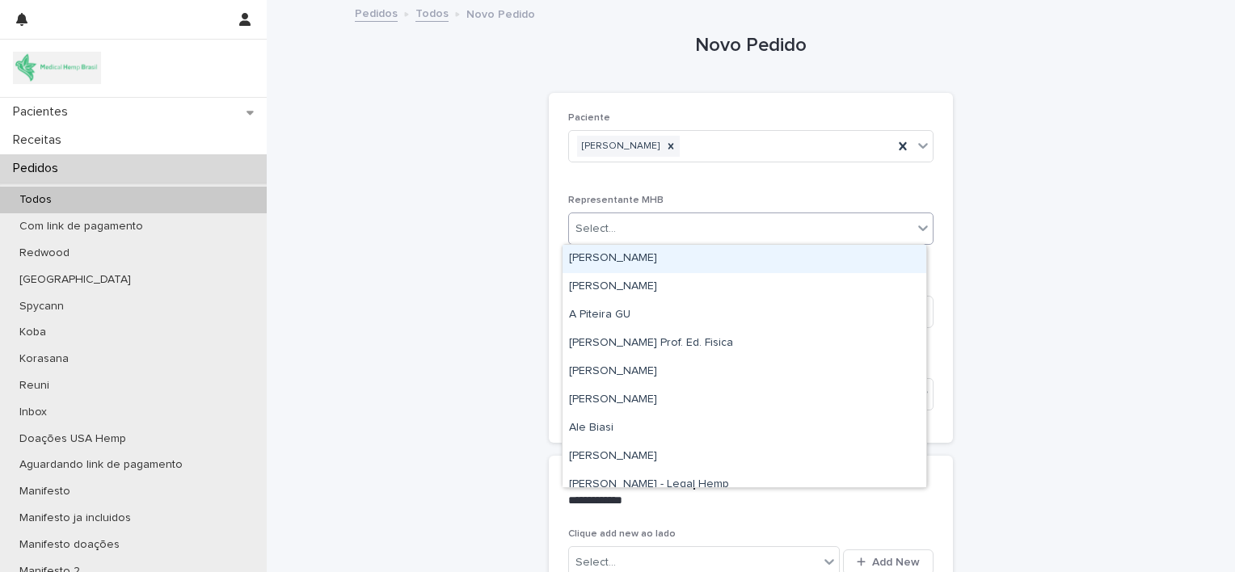
click at [717, 220] on div "Select..." at bounding box center [740, 229] width 343 height 27
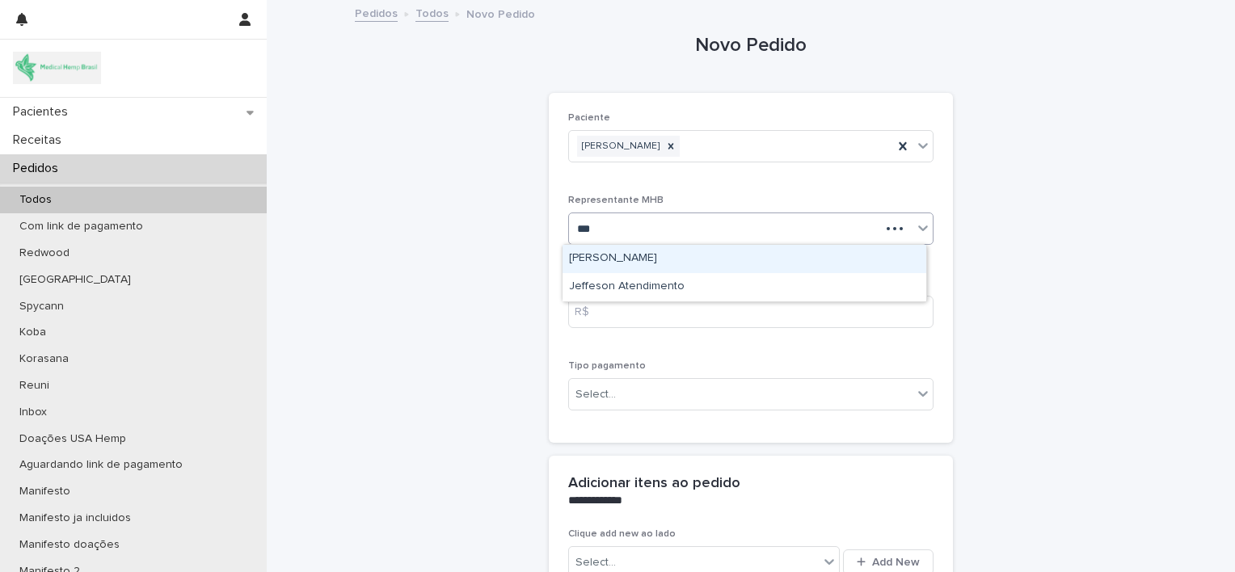
type input "****"
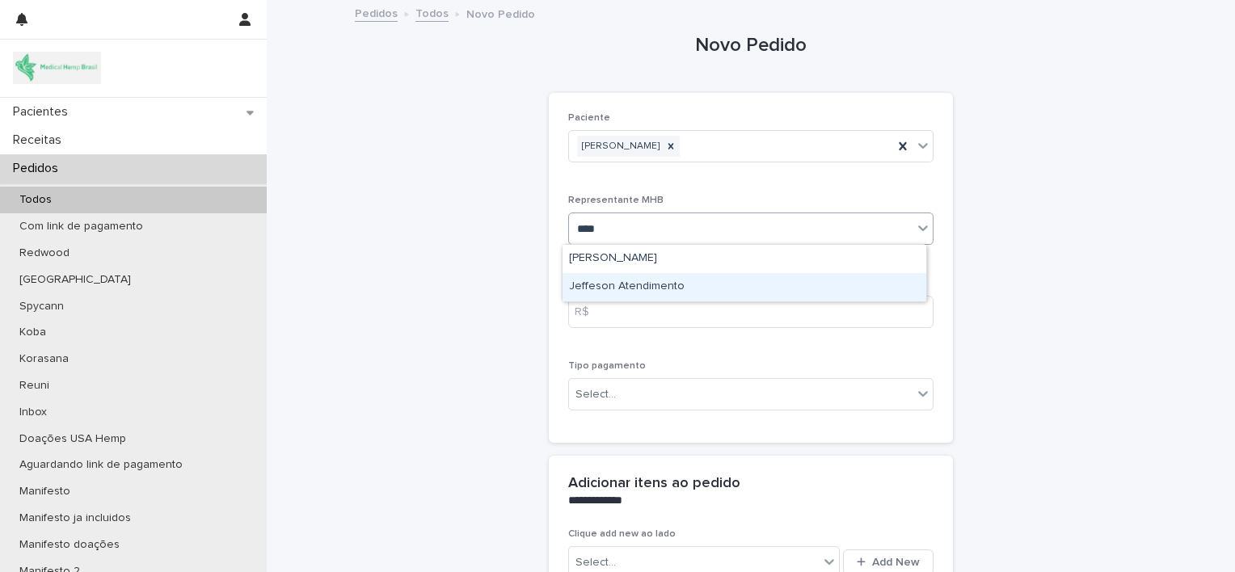
click at [679, 291] on div "Jeffeson Atendimento" at bounding box center [744, 287] width 364 height 28
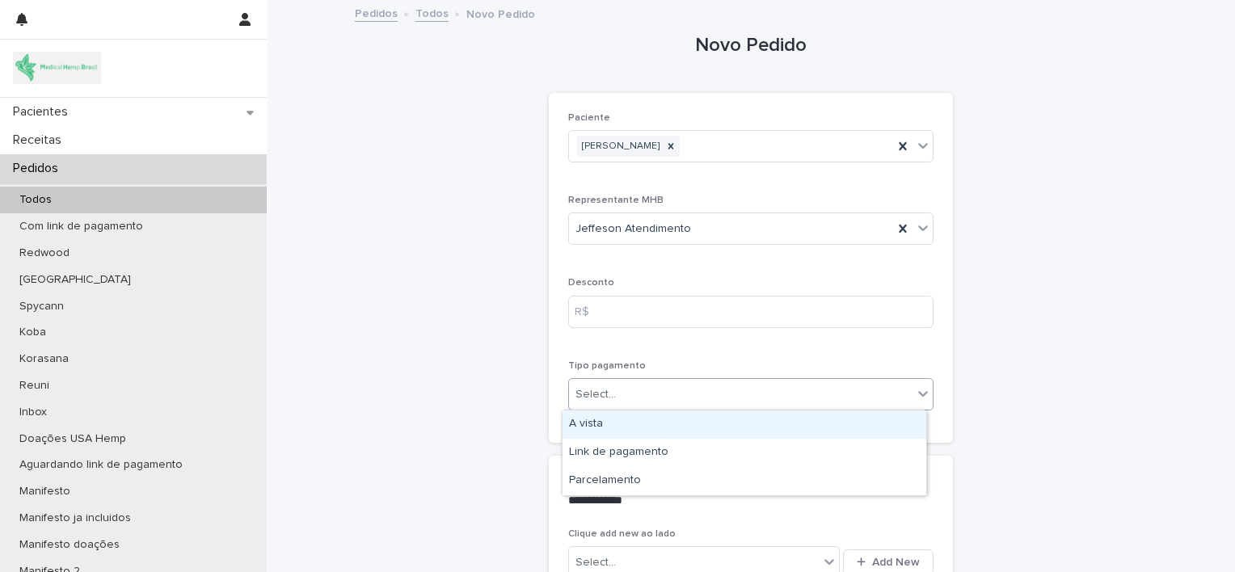
click at [676, 393] on div "Select..." at bounding box center [740, 394] width 343 height 27
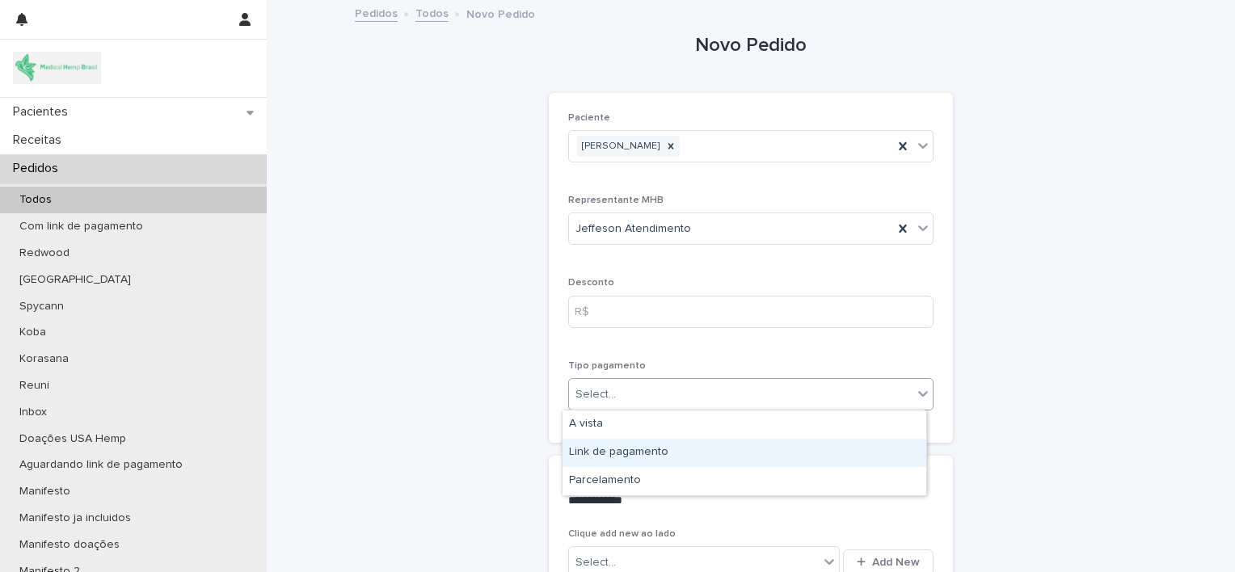
click at [678, 451] on div "Link de pagamento" at bounding box center [744, 453] width 364 height 28
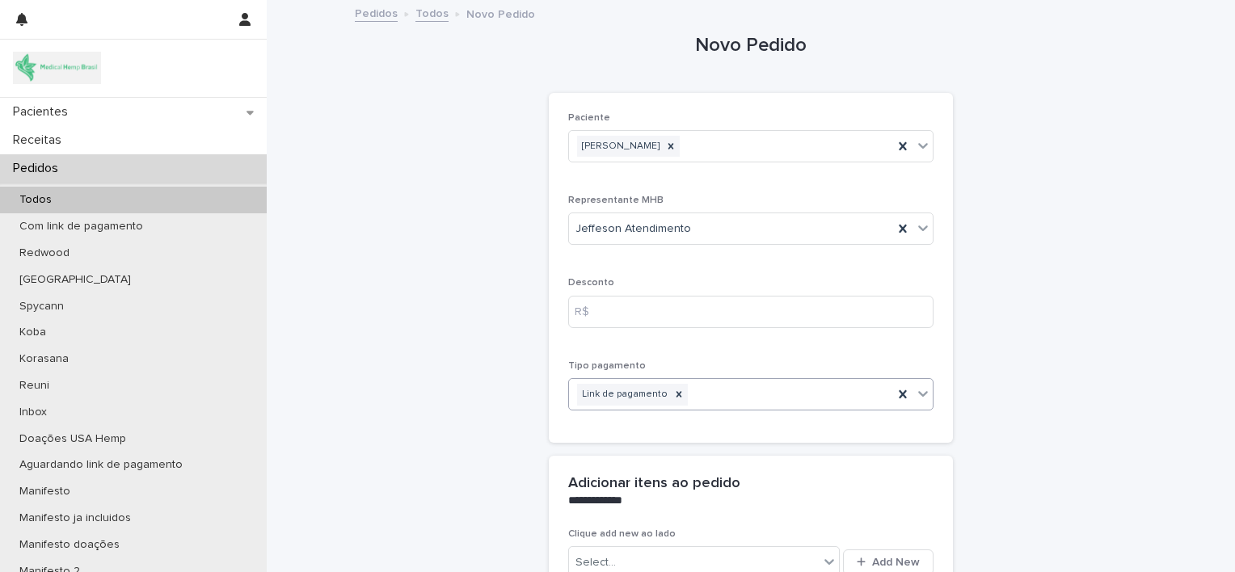
scroll to position [206, 0]
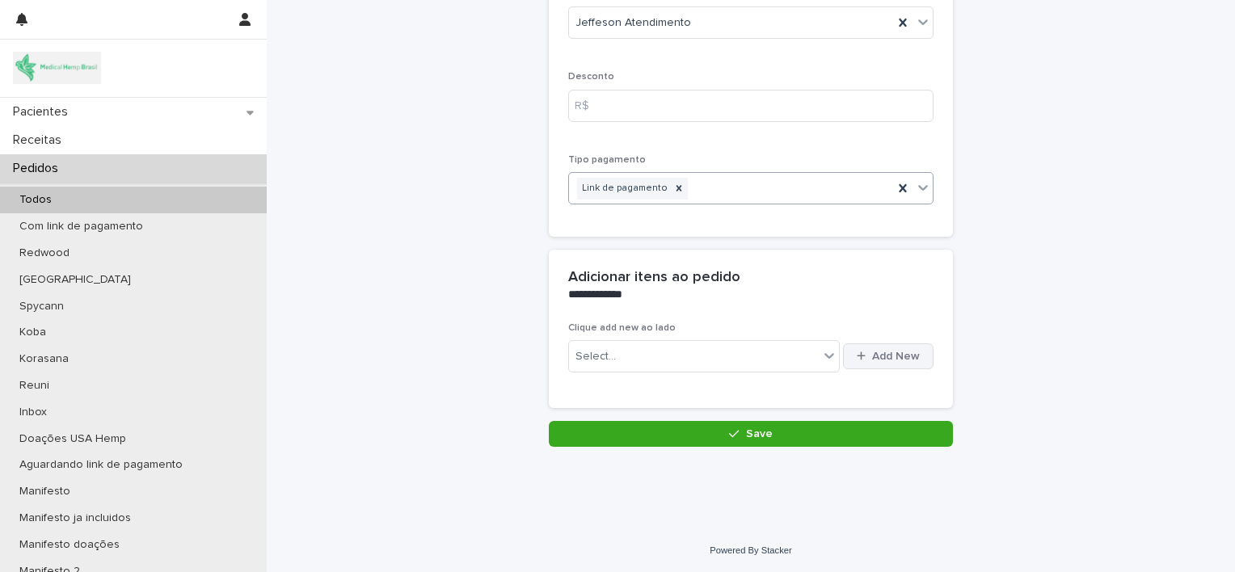
click at [879, 360] on button "Add New" at bounding box center [888, 356] width 90 height 26
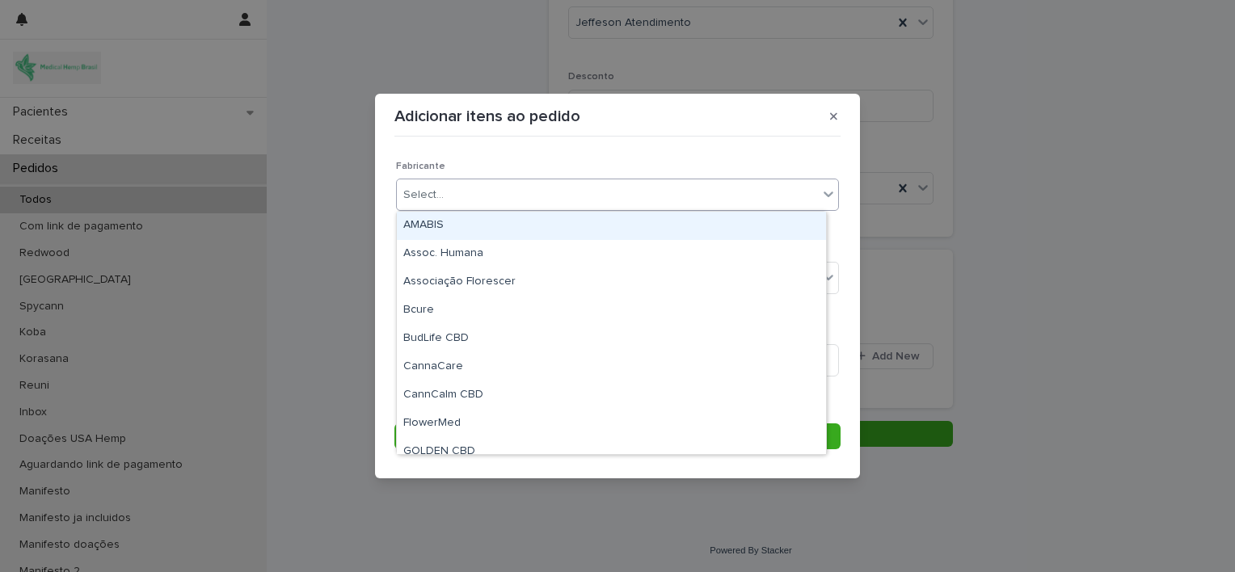
click at [653, 201] on div "Select..." at bounding box center [607, 195] width 421 height 27
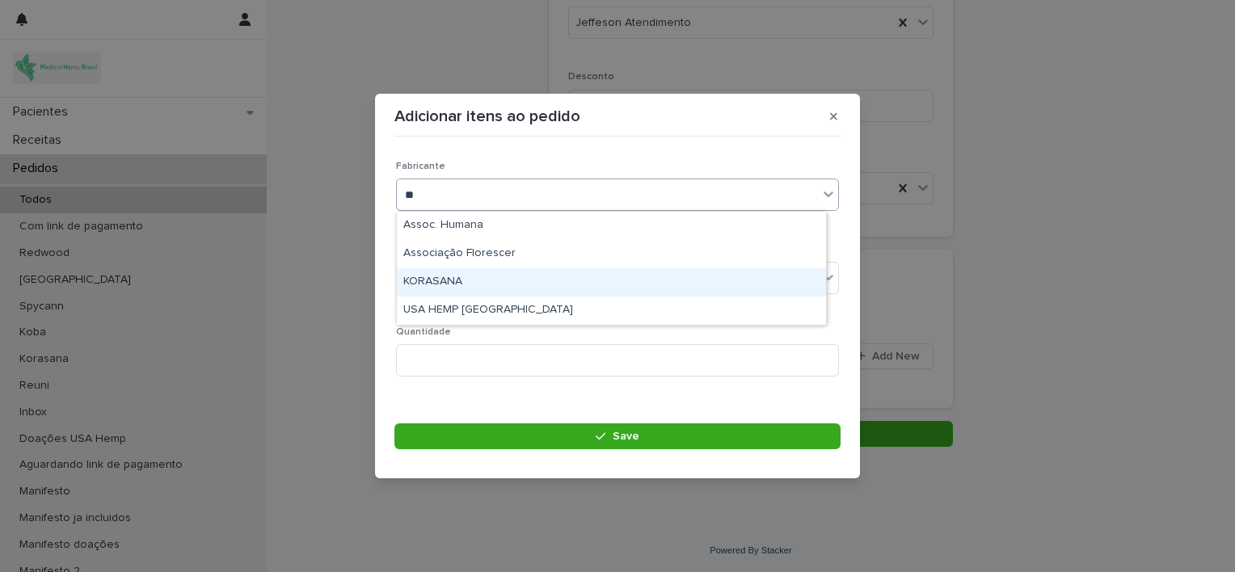
type input "*"
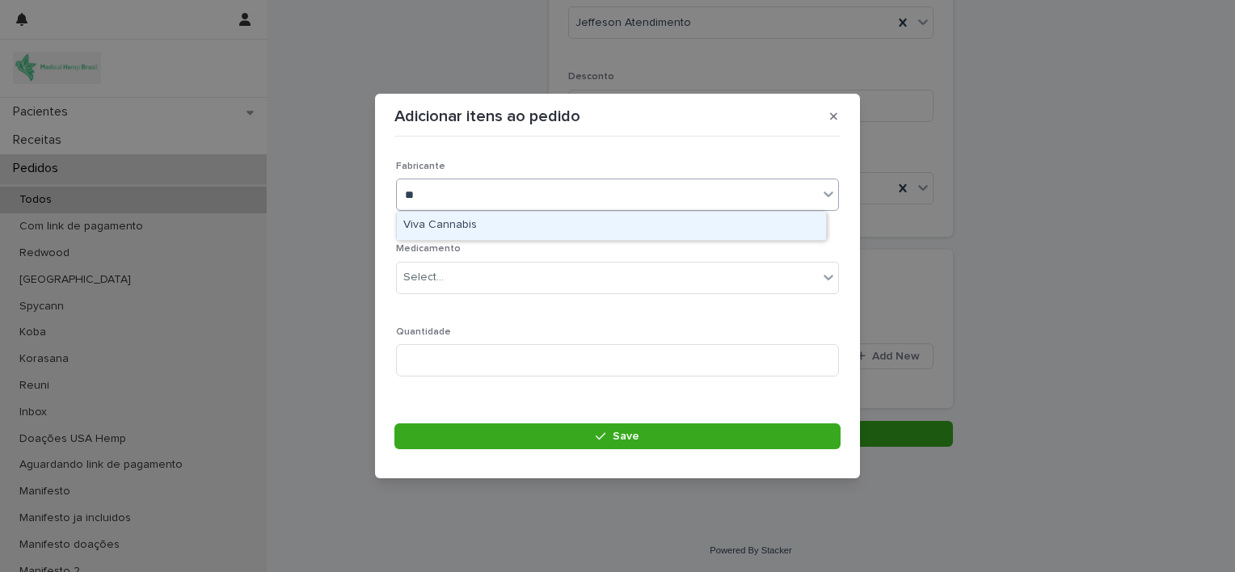
type input "***"
click at [553, 222] on div "Viva Cannabis" at bounding box center [611, 226] width 429 height 28
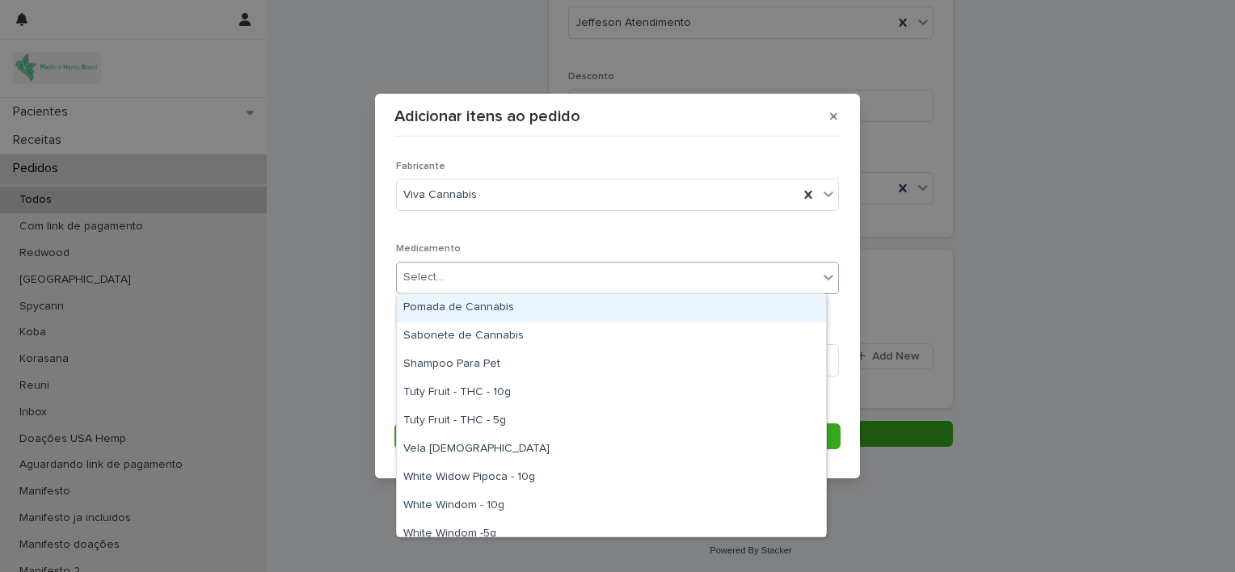
click at [557, 280] on div "Select..." at bounding box center [607, 277] width 421 height 27
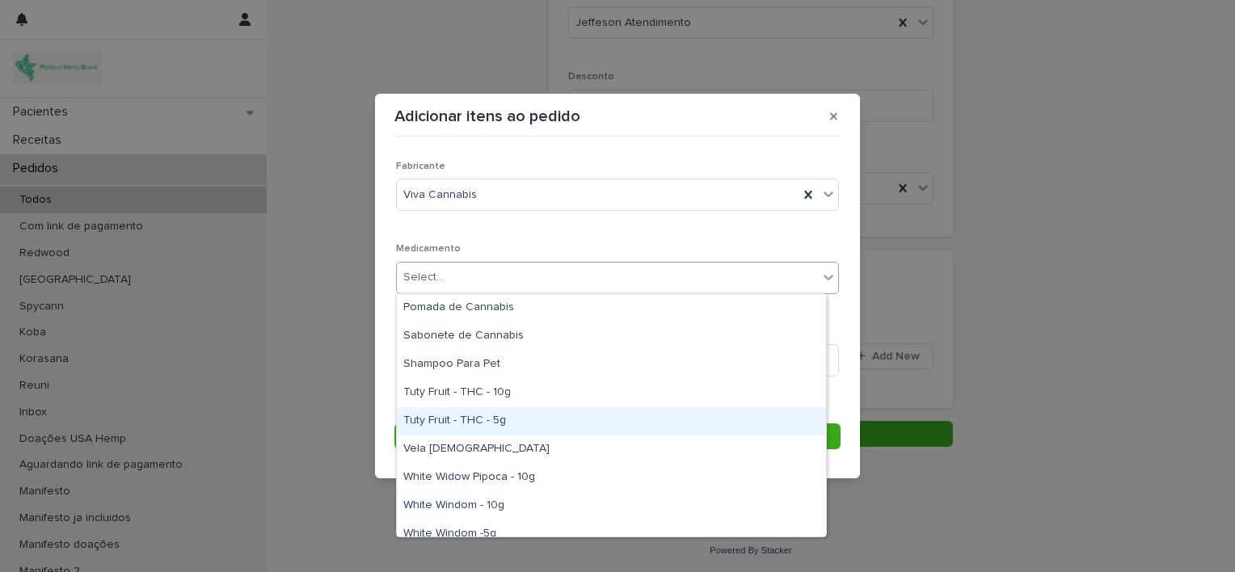
scroll to position [40, 0]
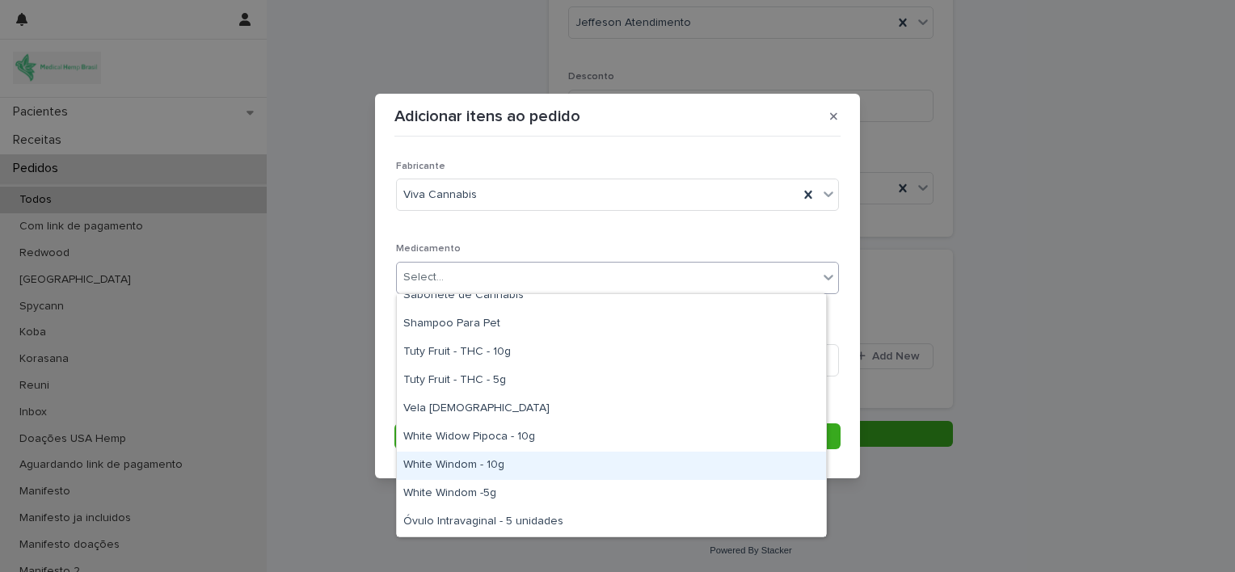
click at [540, 463] on div "White Windom - 10g" at bounding box center [611, 466] width 429 height 28
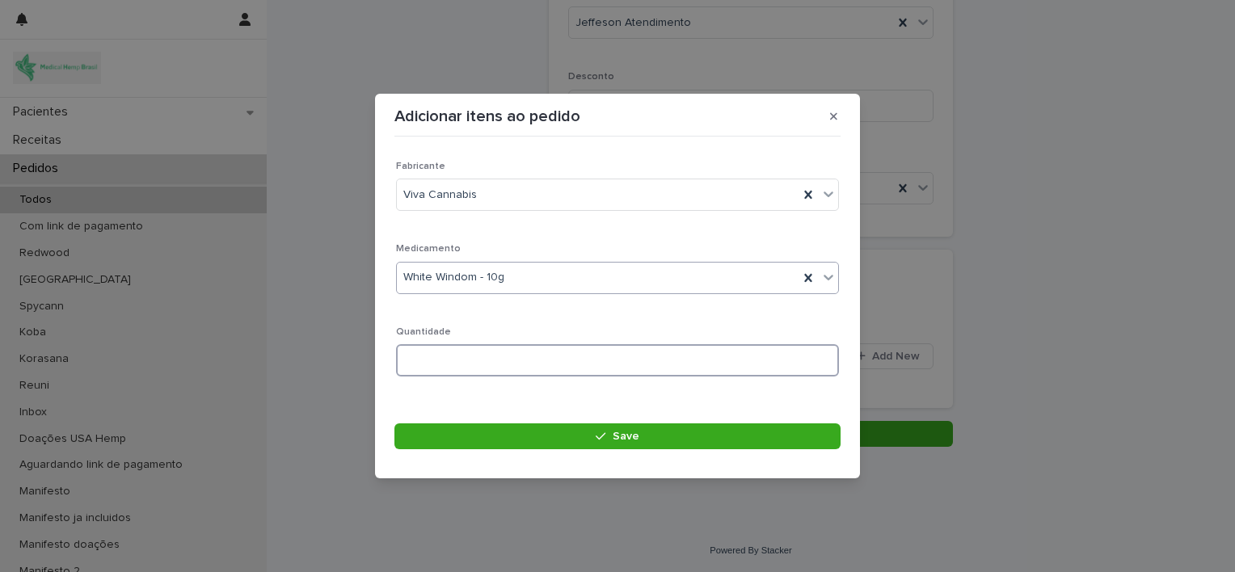
click at [473, 354] on input at bounding box center [617, 360] width 443 height 32
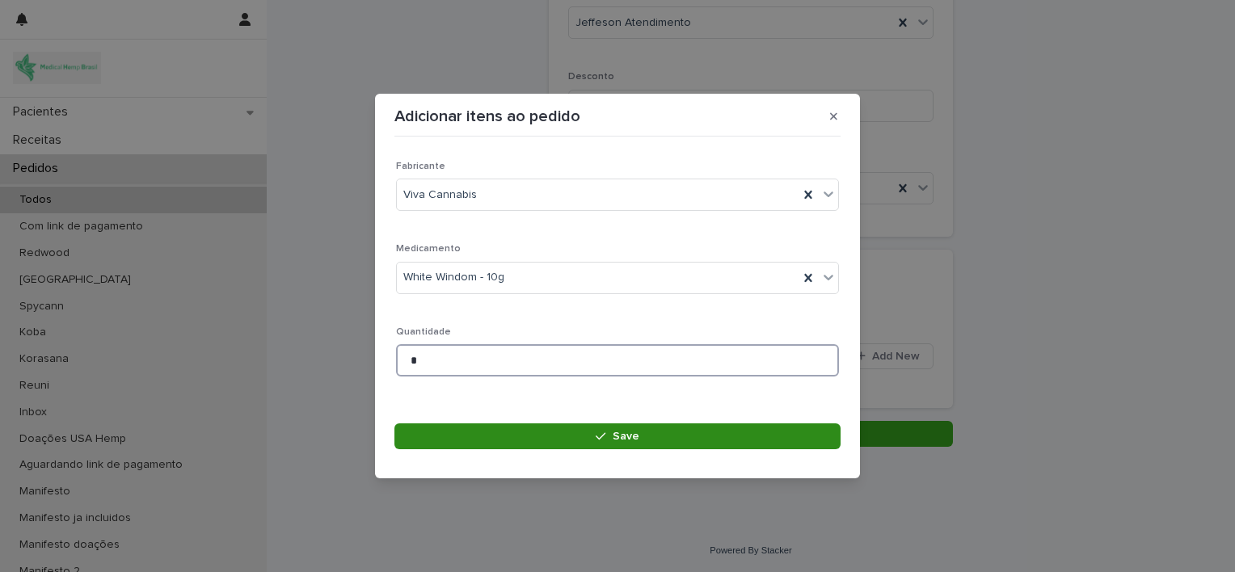
type input "*"
click at [559, 436] on button "Save" at bounding box center [617, 436] width 446 height 26
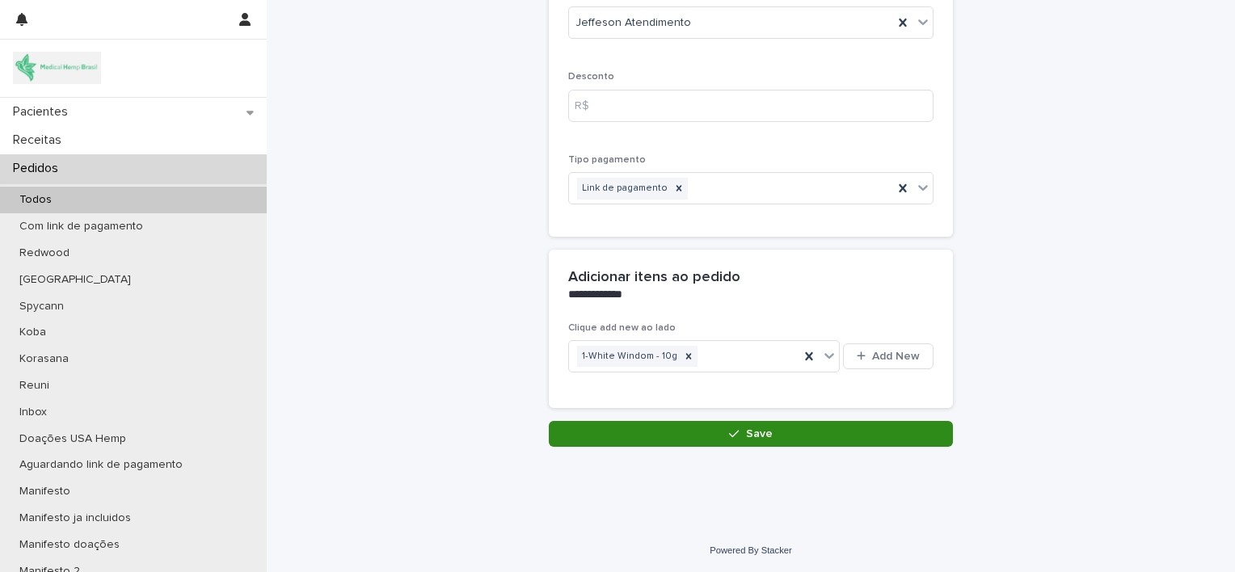
click at [666, 435] on button "Save" at bounding box center [751, 434] width 404 height 26
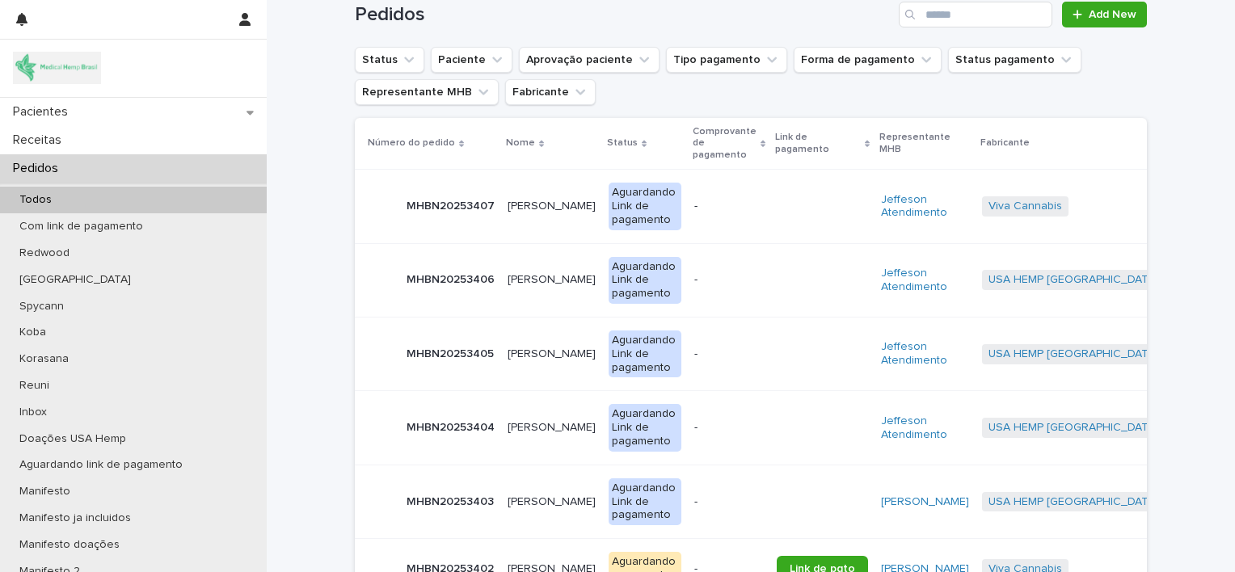
scroll to position [193, 0]
click at [520, 269] on p "[PERSON_NAME]" at bounding box center [552, 277] width 91 height 17
